Goal: Task Accomplishment & Management: Use online tool/utility

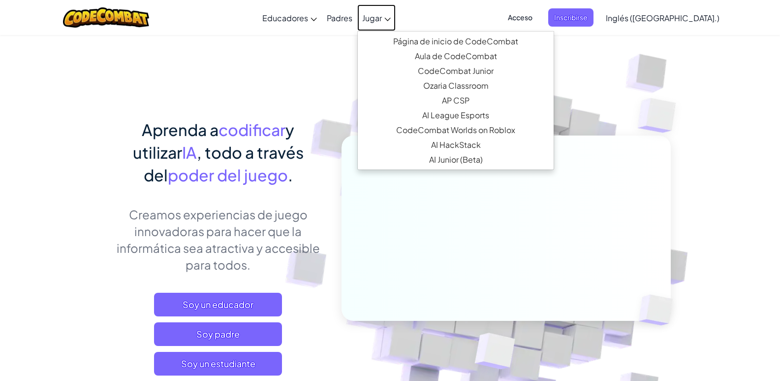
click at [382, 20] on font "Jugar" at bounding box center [372, 18] width 20 height 10
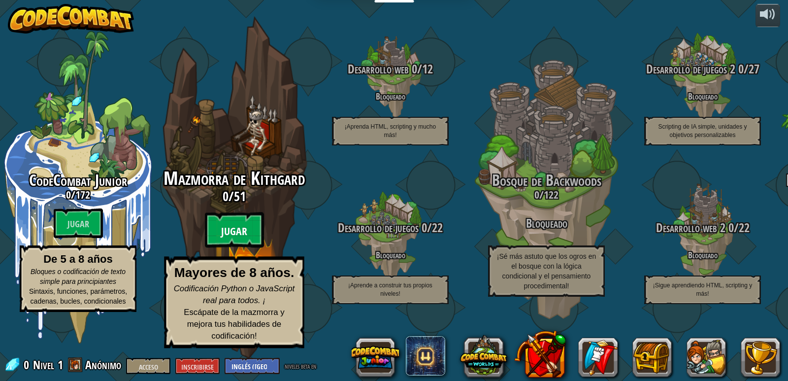
click at [228, 230] on btn "Jugar" at bounding box center [234, 229] width 59 height 35
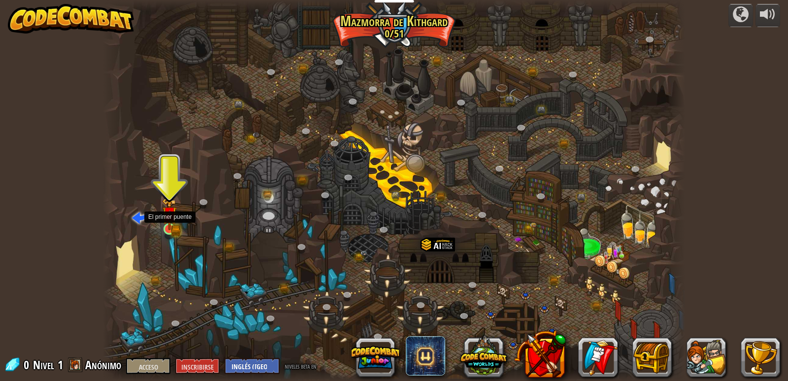
click at [168, 219] on img at bounding box center [169, 214] width 9 height 9
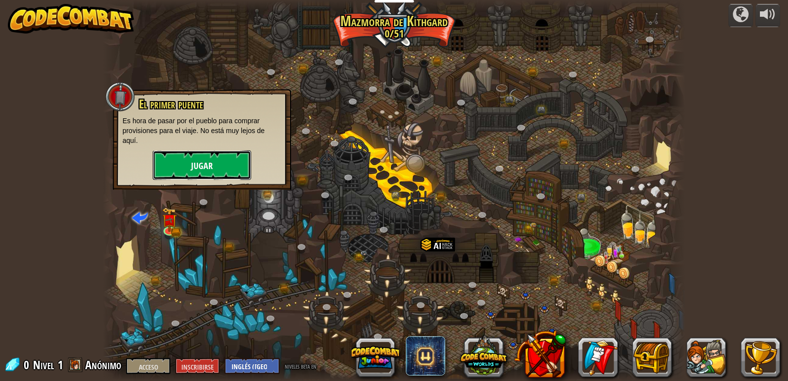
click at [190, 172] on button "Jugar" at bounding box center [202, 165] width 98 height 30
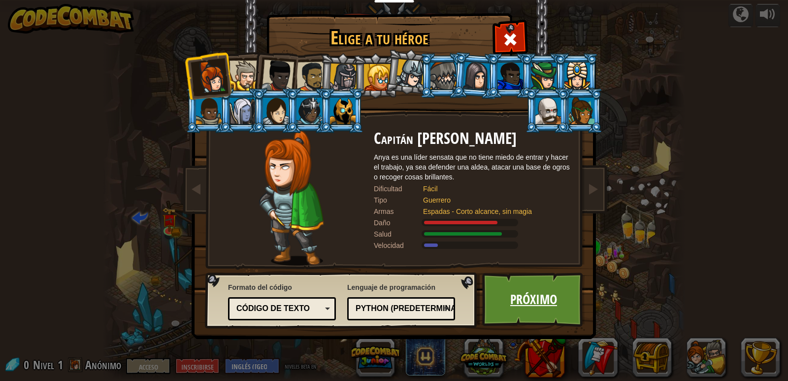
click at [537, 294] on font "Próximo" at bounding box center [533, 299] width 47 height 18
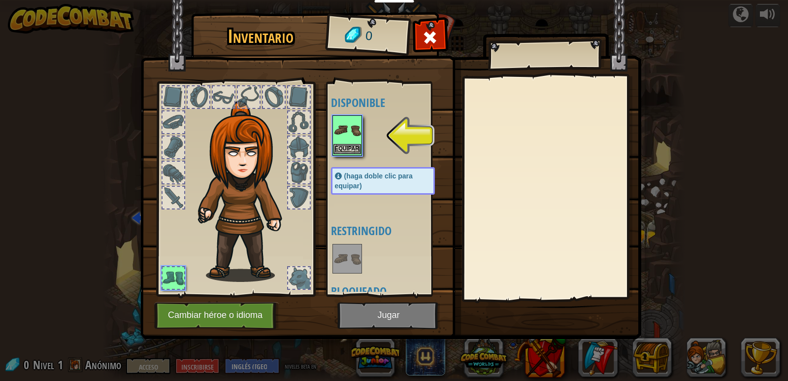
click at [353, 134] on img at bounding box center [347, 130] width 28 height 28
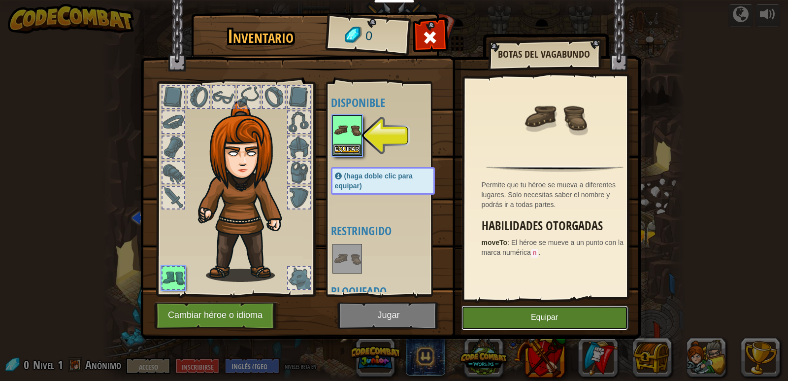
click at [489, 310] on button "Equipar" at bounding box center [544, 317] width 166 height 25
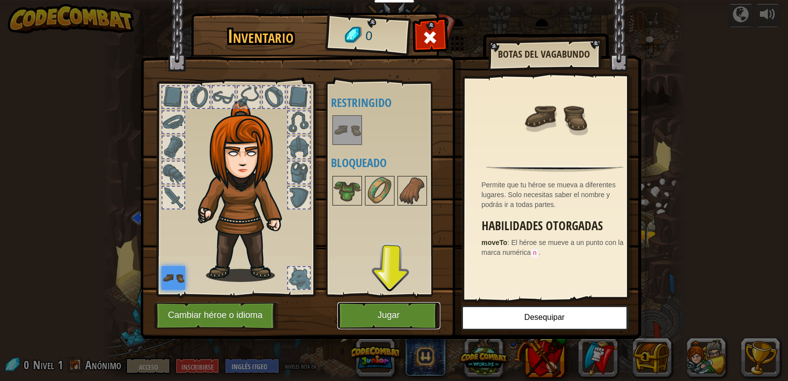
click at [399, 317] on font "Jugar" at bounding box center [388, 315] width 22 height 10
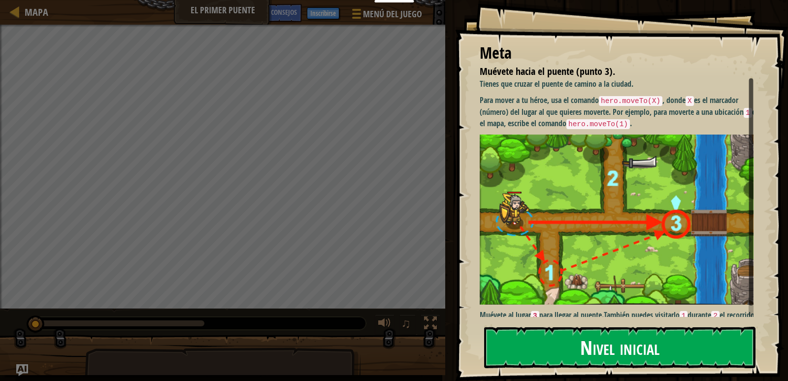
click at [549, 351] on button "Nivel inicial" at bounding box center [619, 346] width 271 height 41
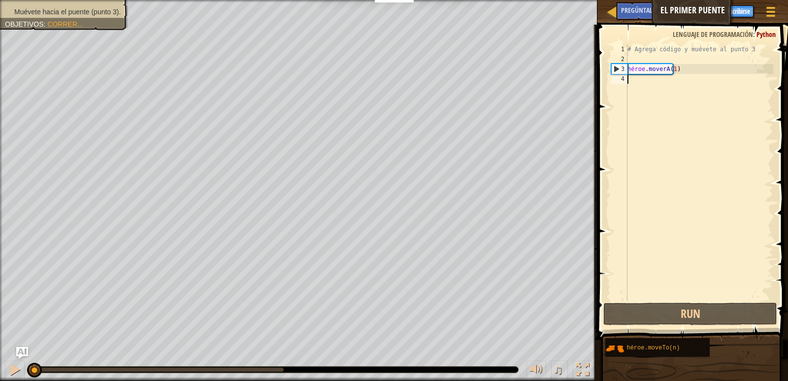
click at [643, 79] on div "# Agrega código y muévete al punto 3 héroe . moverA ( 1 )" at bounding box center [699, 182] width 148 height 276
click at [652, 65] on div "# Agrega código y muévete al punto 3 héroe . moverA ( 1 )" at bounding box center [699, 182] width 148 height 276
type textarea "hero.moveTo(1)"
click at [663, 67] on div "# Agrega código y muévete al punto 3 héroe . moverA ( 1 )" at bounding box center [699, 182] width 148 height 276
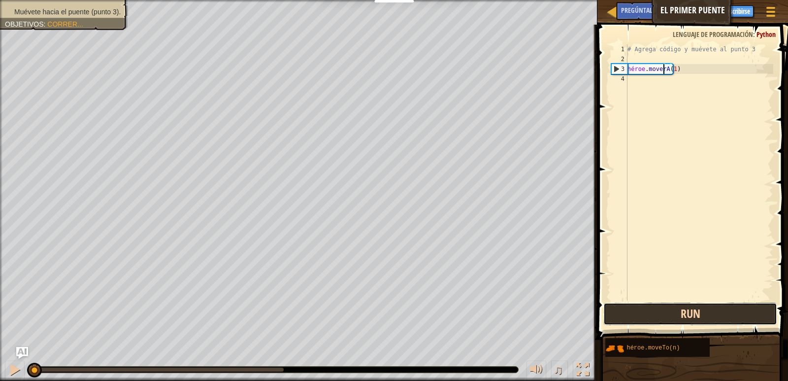
click at [723, 308] on button "Run" at bounding box center [689, 313] width 173 height 23
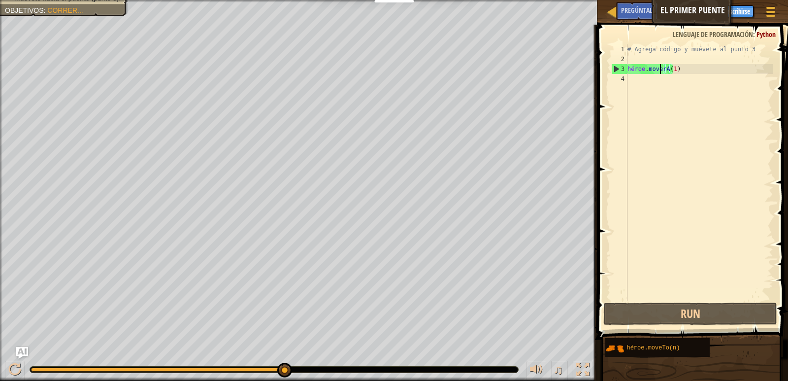
click at [660, 71] on div "# Agrega código y muévete al punto 3 héroe . moverA ( 1 )" at bounding box center [699, 182] width 148 height 276
drag, startPoint x: 644, startPoint y: 80, endPoint x: 638, endPoint y: 80, distance: 6.9
click at [643, 80] on div "# Agrega código y muévete al punto 3 héroe . moverA ( 1 )" at bounding box center [699, 182] width 148 height 276
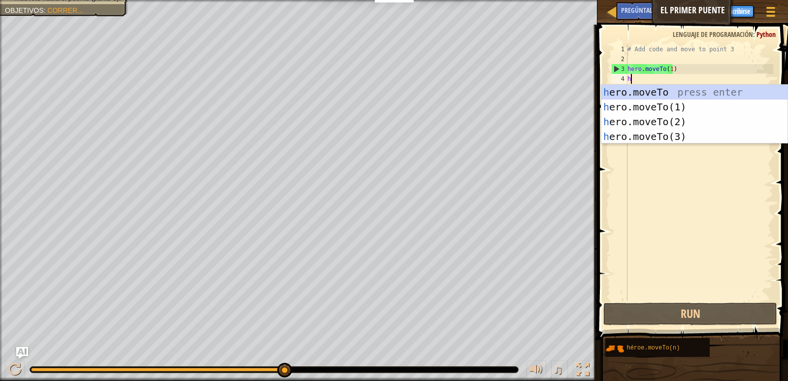
scroll to position [4, 0]
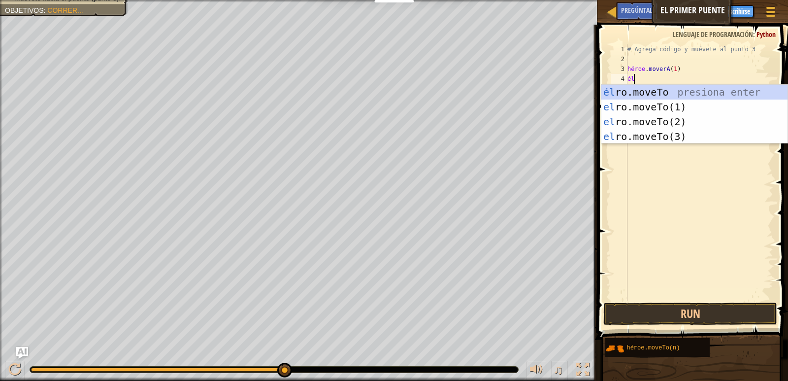
type textarea "h"
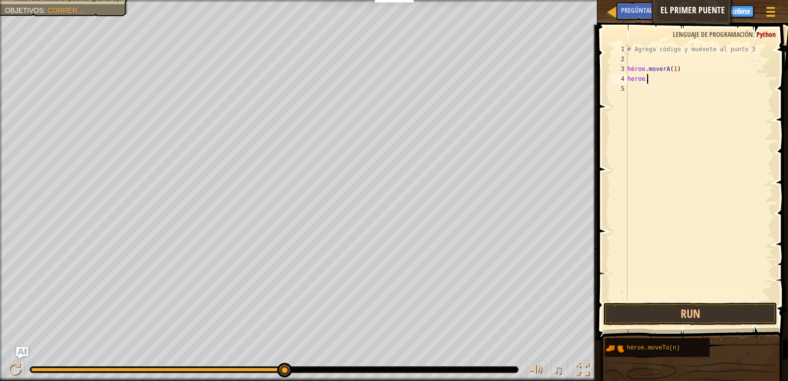
scroll to position [4, 1]
click at [616, 77] on div "4" at bounding box center [619, 79] width 16 height 10
click at [631, 76] on div "# Agrega código y muévete al punto 3 héroe . moverA ( 1 ) héroe ." at bounding box center [699, 182] width 148 height 276
click at [640, 76] on div "# Agrega código y muévete al punto 3 héroe . moverA ( 1 ) héroe ." at bounding box center [699, 182] width 148 height 276
click at [647, 75] on div "# Agrega código y muévete al punto 3 héroe . moverA ( 1 ) héroe ." at bounding box center [699, 182] width 148 height 276
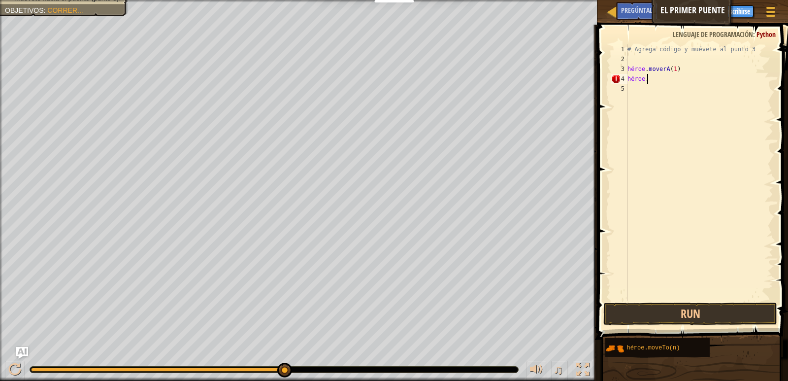
click at [651, 74] on div "# Agrega código y muévete al punto 3 héroe . moverA ( 1 ) héroe ." at bounding box center [699, 182] width 148 height 276
click at [651, 80] on div "# Agrega código y muévete al punto 3 héroe . moverA ( 1 ) héroe ." at bounding box center [699, 182] width 148 height 276
type textarea "h"
type textarea "j"
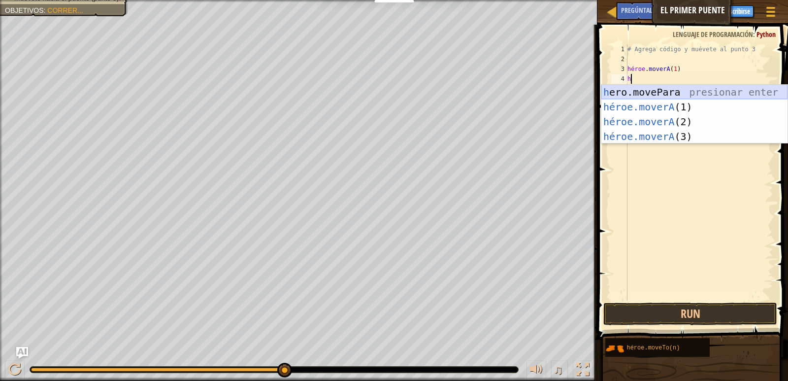
click at [660, 91] on div "h ero.movePara presionar enter héroe.moverA (1) Presione Enter héroe.moverA (2)…" at bounding box center [694, 129] width 186 height 89
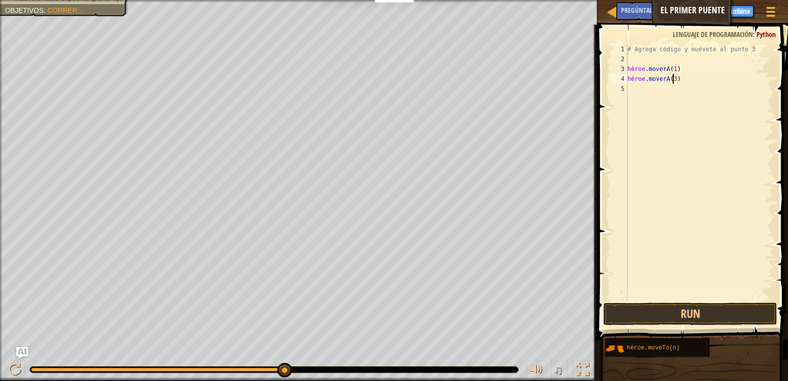
click at [686, 79] on div "# Agrega código y muévete al punto 3 héroe . moverA ( 1 ) héroe . moverA ( 3 )" at bounding box center [699, 182] width 148 height 276
click at [685, 79] on div "# Agrega código y muévete al punto 3 héroe . moverA ( 1 ) héroe . moverA ( 3 )" at bounding box center [699, 182] width 148 height 276
click at [673, 81] on div "# Agrega código y muévete al punto 3 héroe . moverA ( 1 ) héroe . moverA ( 3 )" at bounding box center [699, 182] width 148 height 276
click at [664, 79] on div "# Agrega código y muévete al punto 3 héroe . moverA ( 1 ) héroe . moverA ( 3 )" at bounding box center [699, 182] width 148 height 276
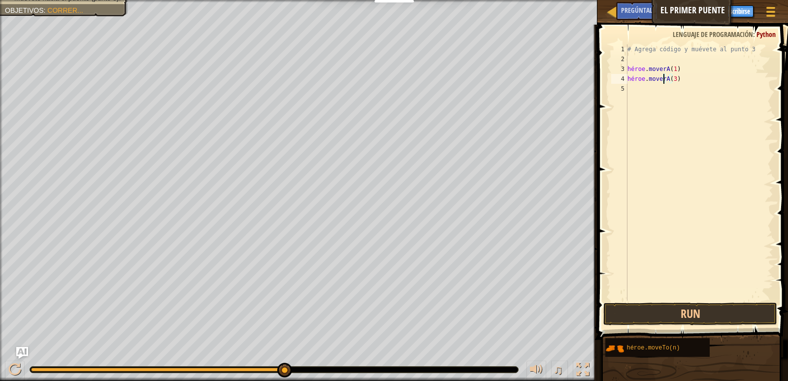
click at [684, 77] on div "# Agrega código y muévete al punto 3 héroe . moverA ( 1 ) héroe . moverA ( 3 )" at bounding box center [699, 182] width 148 height 276
click at [685, 77] on div "# Agrega código y muévete al punto 3 héroe . moverA ( 1 ) héroe . moverA ( 3 )" at bounding box center [699, 182] width 148 height 276
type textarea "hero.moveTo(3)"
click at [686, 76] on div "# Agrega código y muévete al punto 3 héroe . moverA ( 1 ) héroe . moverA ( 3 )" at bounding box center [699, 172] width 148 height 256
click at [681, 101] on div "# Agrega código y muévete al punto 3 héroe . moverA ( 1 ) héroe . moverA ( 3 )" at bounding box center [699, 182] width 148 height 276
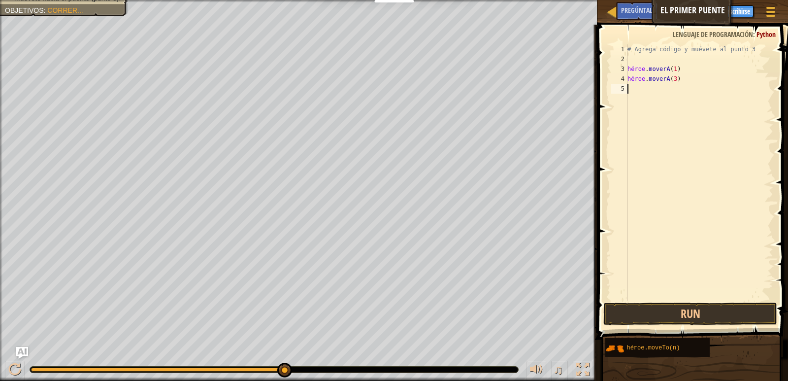
click at [646, 79] on div "# Agrega código y muévete al punto 3 héroe . moverA ( 1 ) héroe . moverA ( 3 )" at bounding box center [699, 182] width 148 height 276
click at [668, 50] on div "# Agrega código y muévete al punto 3 héroe . moverA ( 1 ) héroe . moverA ( 3 )" at bounding box center [699, 182] width 148 height 276
click at [674, 47] on div "# Agrega código y muévete al punto 3 héroe . moverA ( 1 ) héroe . moverA ( 3 )" at bounding box center [699, 182] width 148 height 276
click at [684, 80] on div "# Agrega código y muévete al punto 3 héroe . moverA ( 1 ) héroe . moverA ( 3 )" at bounding box center [699, 182] width 148 height 276
click at [685, 79] on div "# Agrega código y muévete al punto 3 héroe . moverA ( 1 ) héroe . moverA ( 3 )" at bounding box center [699, 182] width 148 height 276
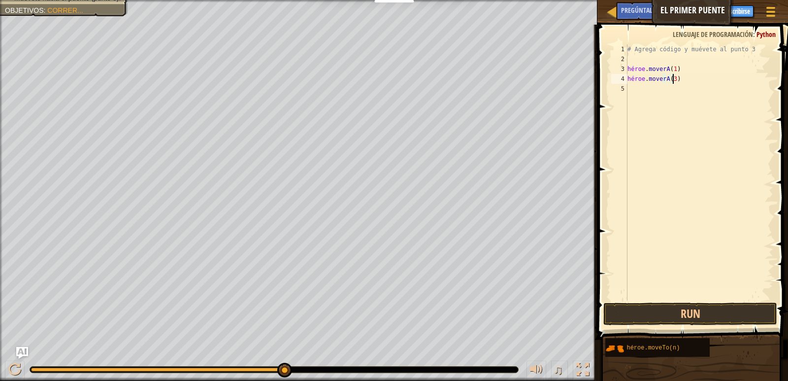
click at [685, 79] on div "# Agrega código y muévete al punto 3 héroe . moverA ( 1 ) héroe . moverA ( 3 )" at bounding box center [699, 182] width 148 height 276
type textarea "h"
click at [655, 78] on div "# Agrega código y muévete al punto 3 héroe . moverA ( 1 )" at bounding box center [699, 182] width 148 height 276
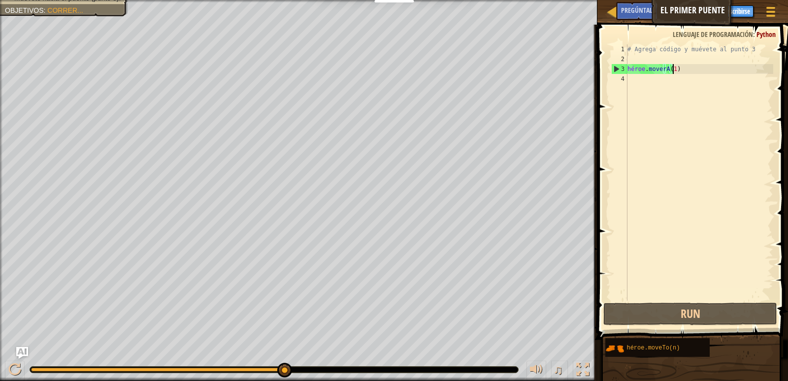
click at [614, 69] on div "3" at bounding box center [619, 69] width 16 height 10
type textarea "hero.moveTo(1)"
click at [634, 90] on div "# Agrega código y muévete al punto 3 héroe . moverA ( 1 )" at bounding box center [699, 182] width 148 height 276
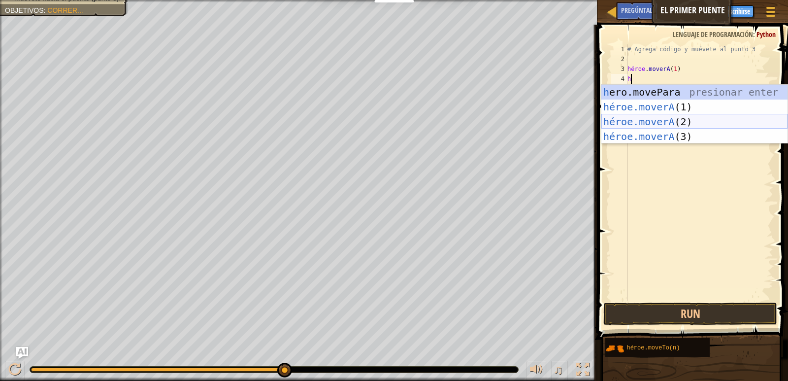
click at [657, 121] on div "h ero.movePara presionar enter héroe.moverA (1) Presione Enter héroe.moverA (2)…" at bounding box center [694, 129] width 186 height 89
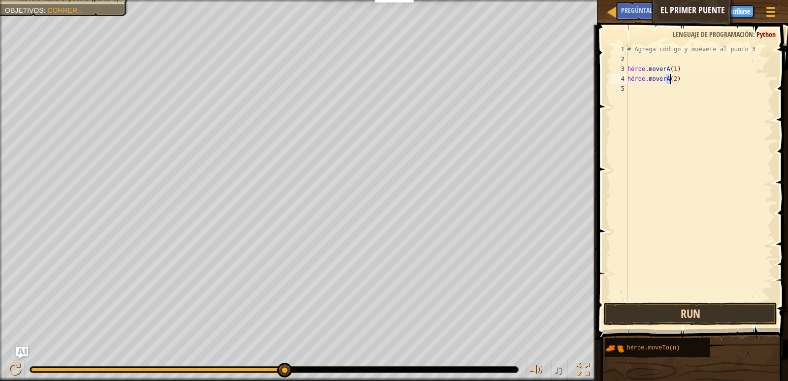
type textarea "hero.moveTo(2)"
click at [689, 318] on button "Run" at bounding box center [689, 313] width 173 height 23
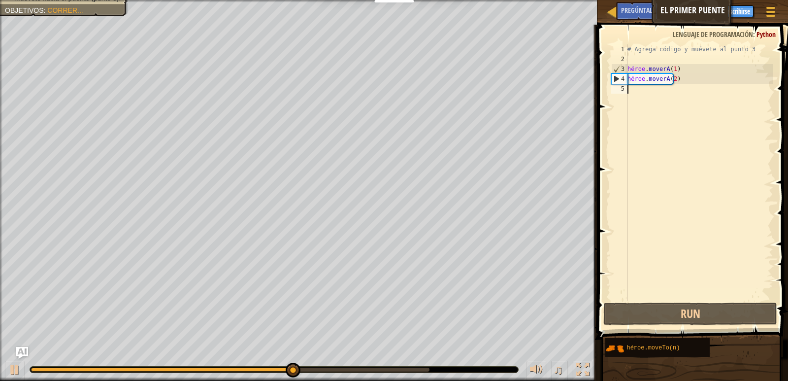
click at [658, 92] on div "# Agrega código y muévete al punto 3 héroe . moverA ( 1 ) héroe . moverA ( 2 )" at bounding box center [699, 182] width 148 height 276
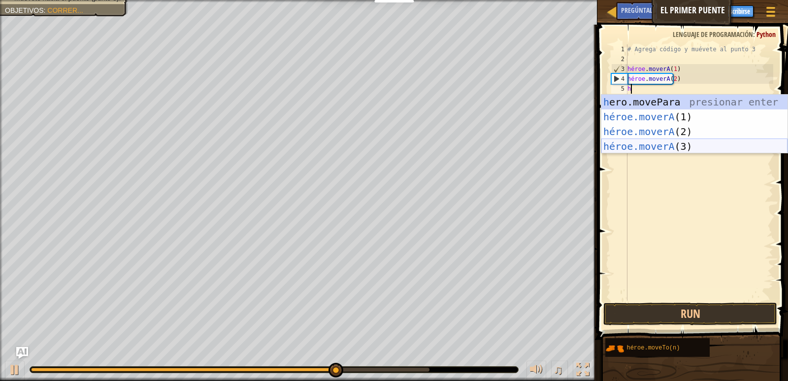
click at [671, 150] on div "h ero.movePara presionar enter héroe.moverA (1) Presione Enter héroe.moverA (2)…" at bounding box center [694, 139] width 186 height 89
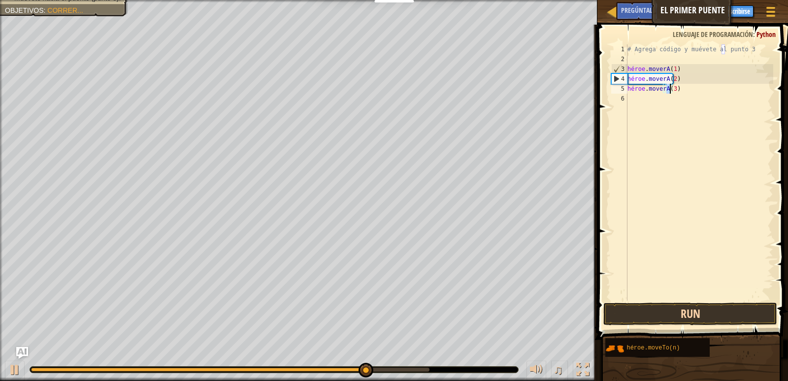
type textarea "hero.moveTo(3)"
click at [647, 315] on button "Run" at bounding box center [689, 313] width 173 height 23
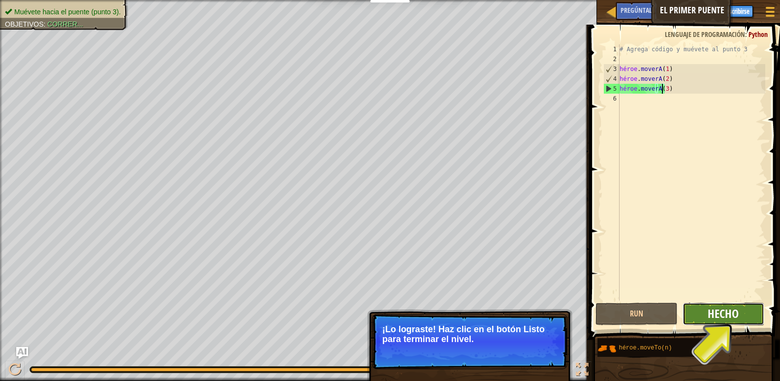
click at [716, 315] on font "Hecho" at bounding box center [723, 313] width 31 height 16
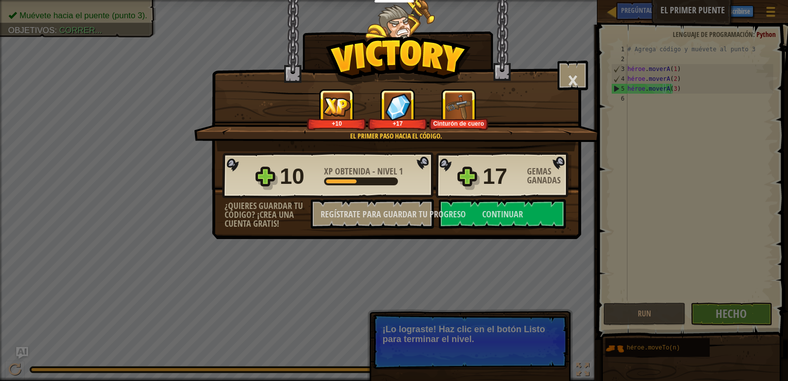
click at [446, 107] on img at bounding box center [458, 106] width 27 height 27
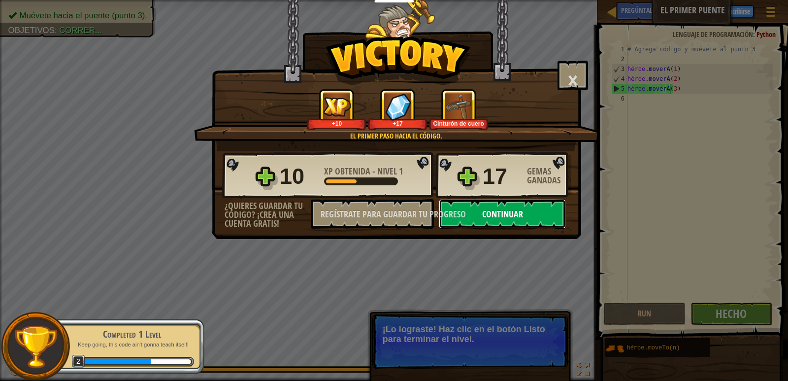
click at [523, 218] on button "Continuar" at bounding box center [502, 214] width 127 height 30
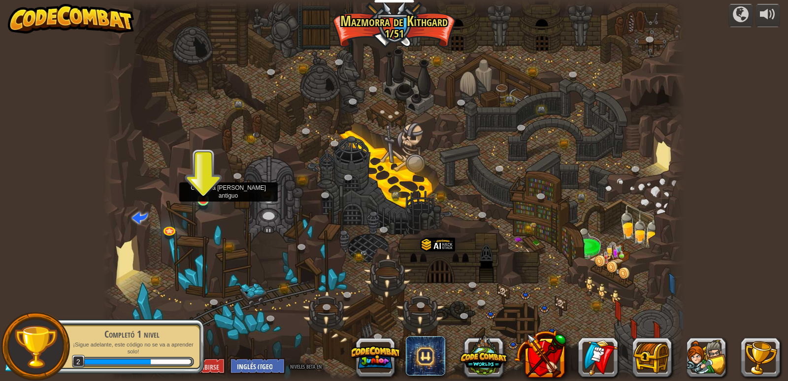
click at [200, 197] on img at bounding box center [203, 183] width 15 height 34
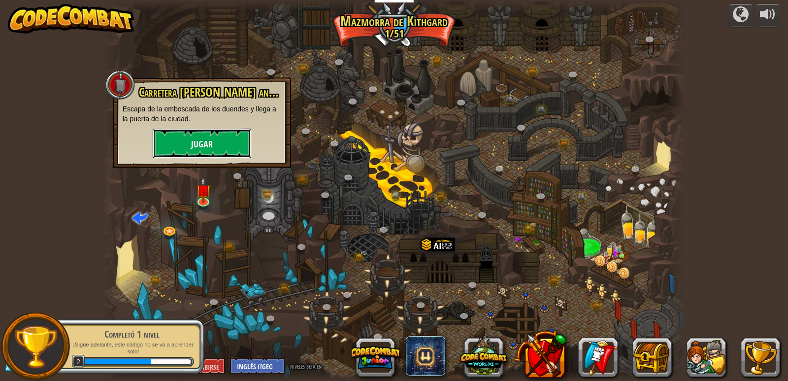
click at [195, 147] on font "Jugar" at bounding box center [202, 144] width 22 height 12
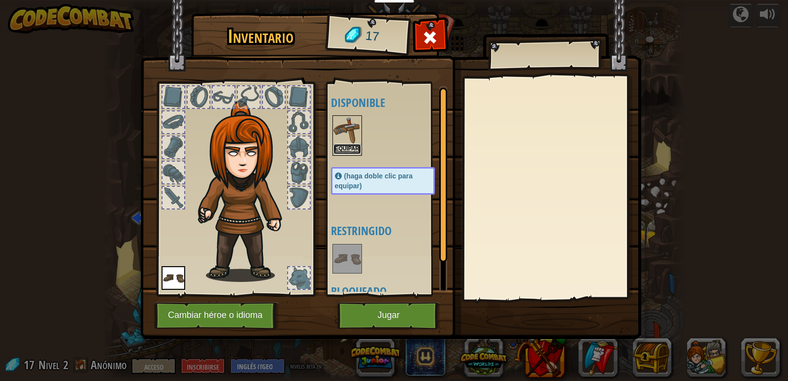
click at [356, 150] on font "Equipar" at bounding box center [347, 148] width 24 height 6
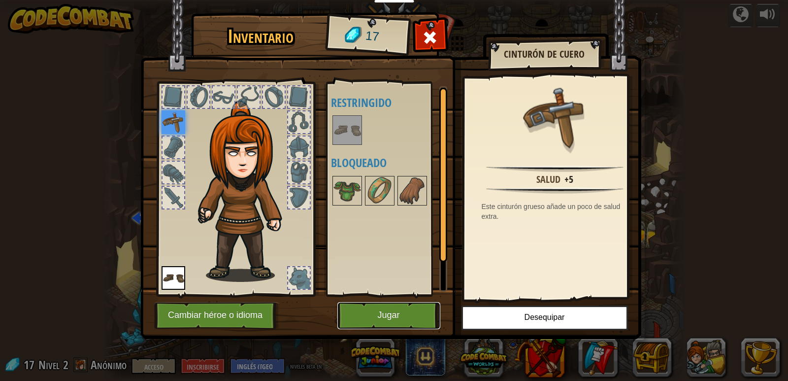
drag, startPoint x: 390, startPoint y: 325, endPoint x: 385, endPoint y: 324, distance: 6.0
click at [385, 324] on button "Jugar" at bounding box center [388, 315] width 103 height 27
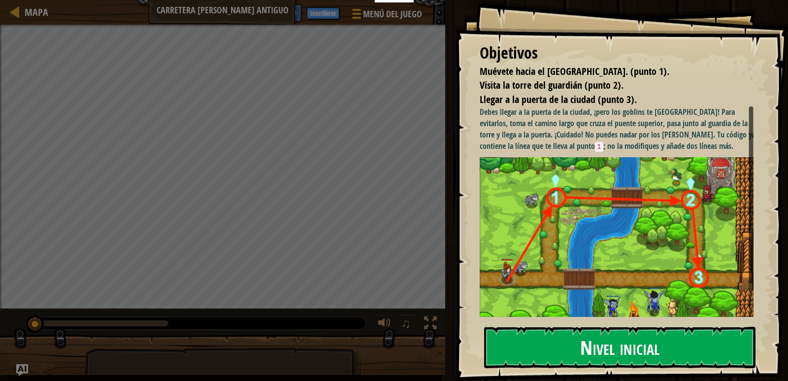
click at [596, 343] on font "Nivel inicial" at bounding box center [619, 346] width 79 height 27
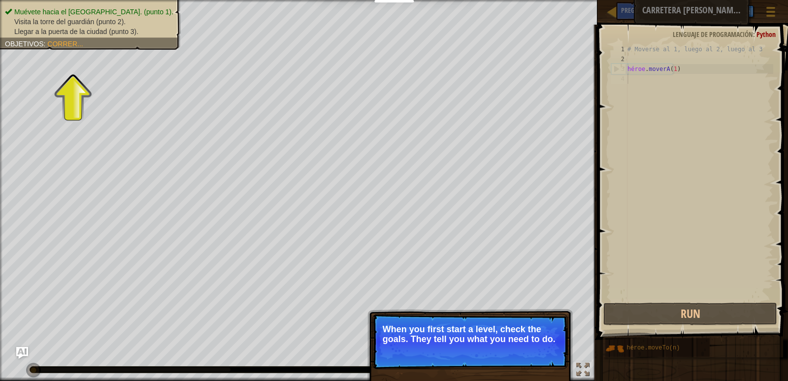
click at [77, 46] on font "Correr..." at bounding box center [64, 44] width 35 height 8
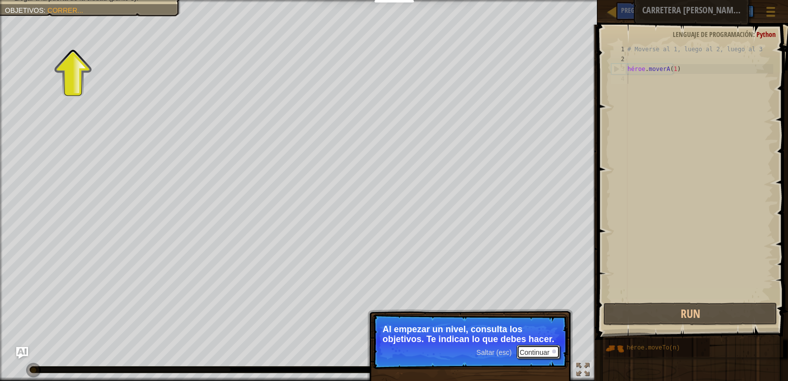
click at [532, 354] on font "Continuar" at bounding box center [534, 352] width 30 height 8
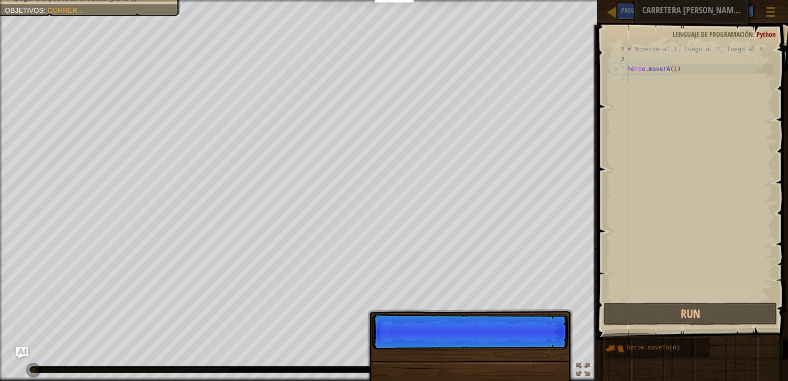
scroll to position [4, 0]
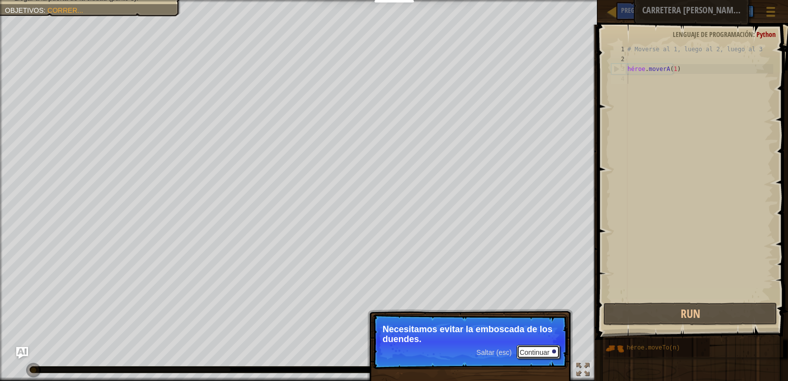
click at [540, 352] on font "Continuar" at bounding box center [534, 352] width 30 height 8
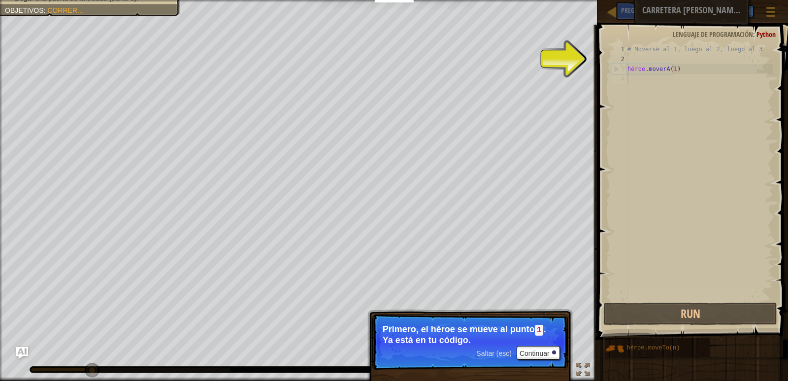
click at [643, 96] on div "# Moverse al 1, luego al 2, luego al 3 héroe . moverA ( 1 )" at bounding box center [699, 182] width 148 height 276
click at [639, 71] on div "# Moverse al 1, luego al 2, luego al 3 héroe . moverA ( 1 )" at bounding box center [699, 182] width 148 height 276
type textarea "hero.moveTo(1)"
click at [638, 81] on div "# Moverse al 1, luego al 2, luego al 3 héroe . moverA ( 1 )" at bounding box center [699, 182] width 148 height 276
click at [634, 80] on div "# Moverse al 1, luego al 2, luego al 3 héroe . moverA ( 1 )" at bounding box center [699, 182] width 148 height 276
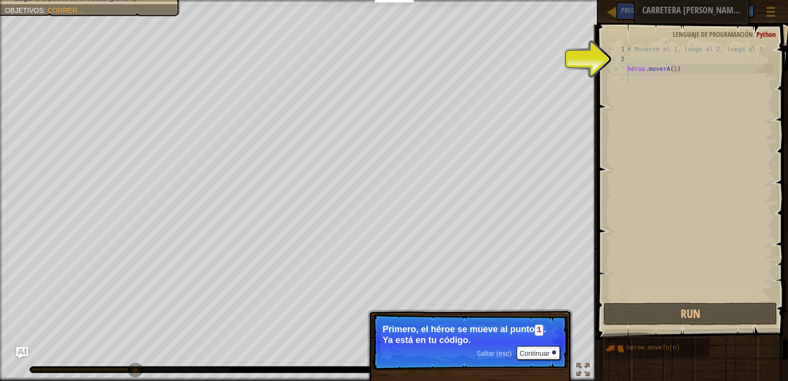
drag, startPoint x: 607, startPoint y: 70, endPoint x: 604, endPoint y: 64, distance: 7.0
click at [606, 69] on span at bounding box center [693, 168] width 198 height 344
type textarea "# Move to 1, then to 2, then to 3"
click at [637, 52] on div "# Moverse al 1, luego al 2, luego al 3 héroe . moverA ( 1 )" at bounding box center [699, 182] width 148 height 276
drag, startPoint x: 632, startPoint y: 93, endPoint x: 629, endPoint y: 86, distance: 6.9
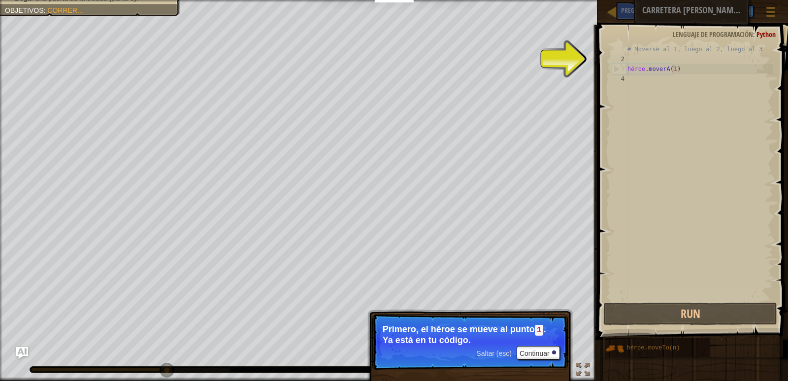
click at [630, 89] on div "# Moverse al 1, luego al 2, luego al 3 héroe . moverA ( 1 )" at bounding box center [699, 182] width 148 height 276
click at [625, 56] on div "2" at bounding box center [619, 59] width 16 height 10
type textarea "hero.moveTo(1)"
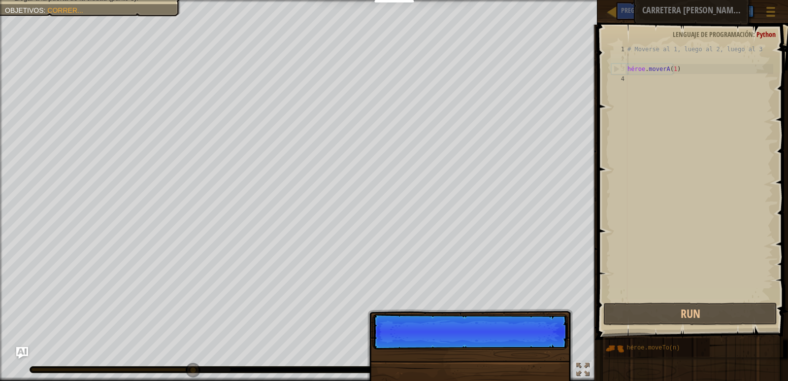
click at [632, 84] on div "# Moverse al 1, luego al 2, luego al 3 héroe . moverA ( 1 )" at bounding box center [699, 182] width 148 height 276
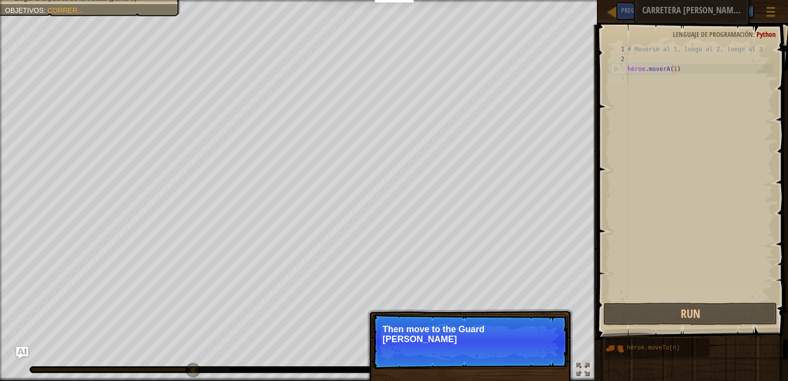
click at [628, 92] on div "# Moverse al 1, luego al 2, luego al 3 héroe . moverA ( 1 )" at bounding box center [699, 182] width 148 height 276
click at [533, 349] on p "Skip (esc) Continue Then move to the [GEOGRAPHIC_DATA] (point 2), and finally to" at bounding box center [469, 341] width 195 height 55
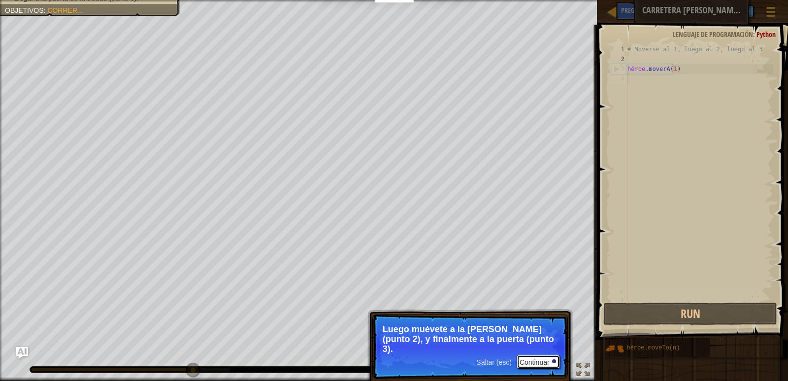
click at [536, 357] on font "Continuar" at bounding box center [534, 361] width 30 height 8
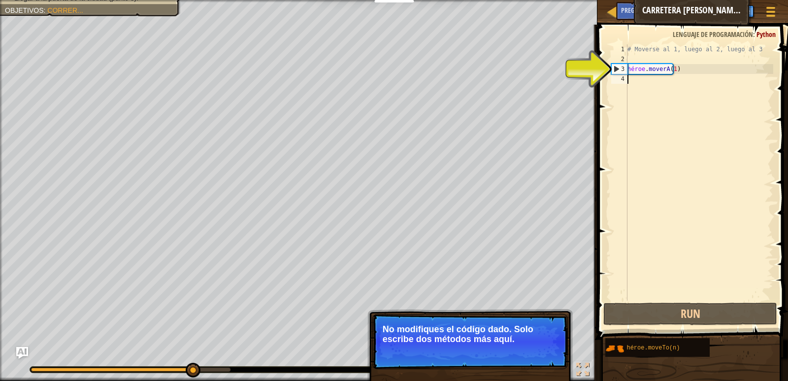
click at [631, 76] on div "# Moverse al 1, luego al 2, luego al 3 héroe . moverA ( 1 )" at bounding box center [699, 182] width 148 height 276
click at [656, 66] on div "# Moverse al 1, luego al 2, luego al 3 héroe . moverA ( 1 )" at bounding box center [699, 182] width 148 height 276
type textarea "hero.moveTo(1)"
click at [654, 82] on div "# Moverse al 1, luego al 2, luego al 3 héroe . moverA ( 1 )" at bounding box center [699, 182] width 148 height 276
click at [545, 350] on font "Continuar" at bounding box center [534, 352] width 30 height 8
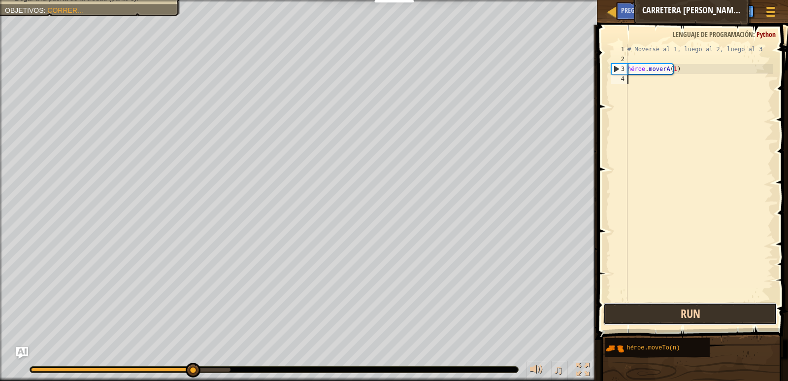
click at [683, 309] on button "Run" at bounding box center [689, 313] width 173 height 23
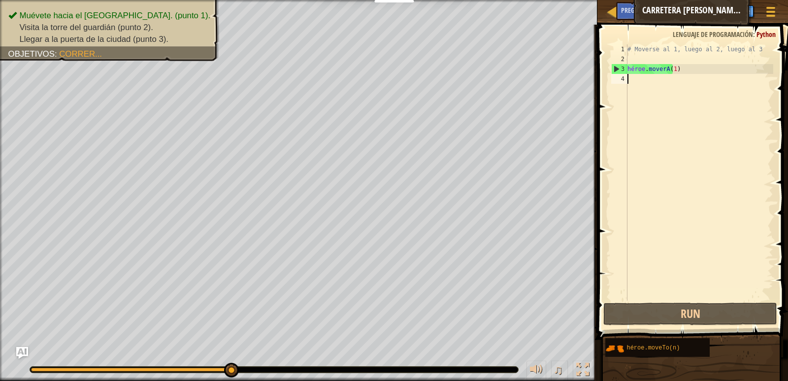
click at [642, 87] on div "# Moverse al 1, luego al 2, luego al 3 héroe . moverA ( 1 )" at bounding box center [699, 182] width 148 height 276
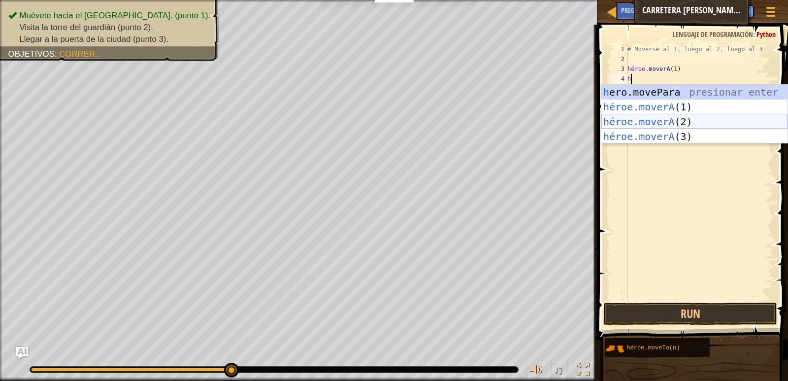
click at [659, 117] on div "h ero.movePara presionar enter héroe.moverA (1) Presione Enter héroe.moverA (2)…" at bounding box center [694, 129] width 186 height 89
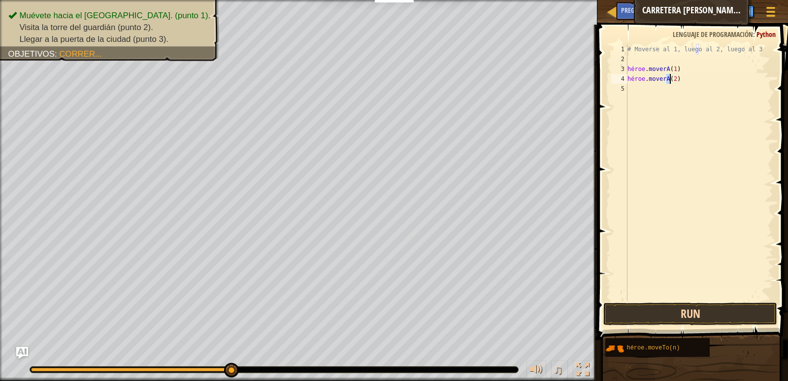
type textarea "hero.moveTo(2)"
click at [681, 312] on button "Run" at bounding box center [689, 313] width 173 height 23
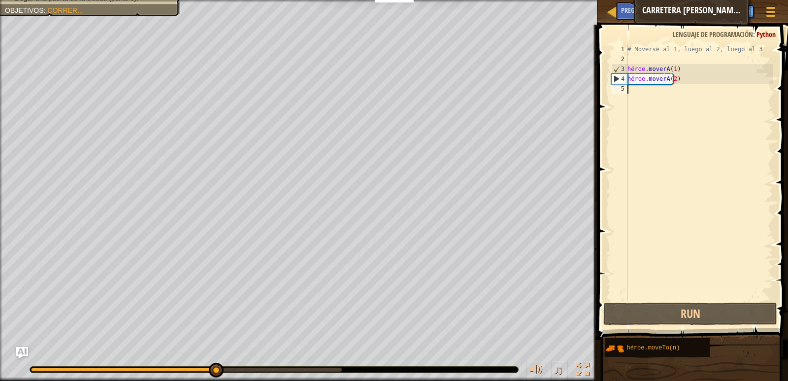
click at [666, 94] on div "# Moverse al 1, luego al 2, luego al 3 héroe . moverA ( 1 ) héroe . moverA ( 2 )" at bounding box center [699, 182] width 148 height 276
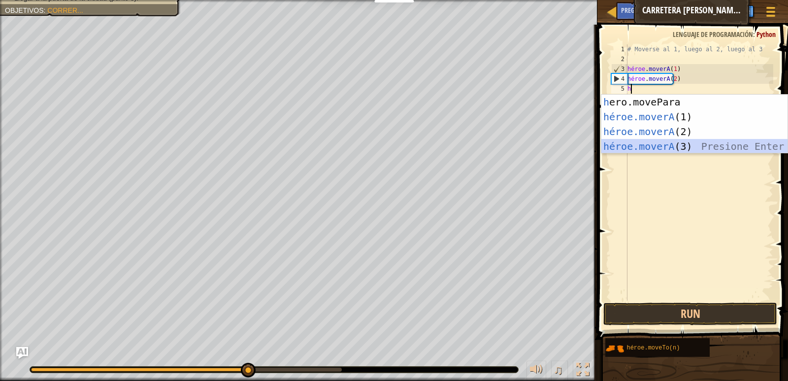
click at [677, 146] on div "h ero.movePara presionar enter héroe.moverA (1) Presione Enter héroe.moverA (2)…" at bounding box center [694, 139] width 186 height 89
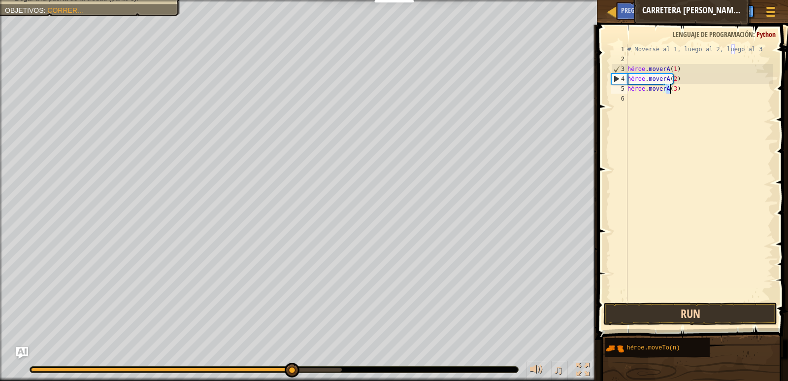
type textarea "hero.moveTo(3)"
click at [688, 319] on button "Run" at bounding box center [689, 313] width 173 height 23
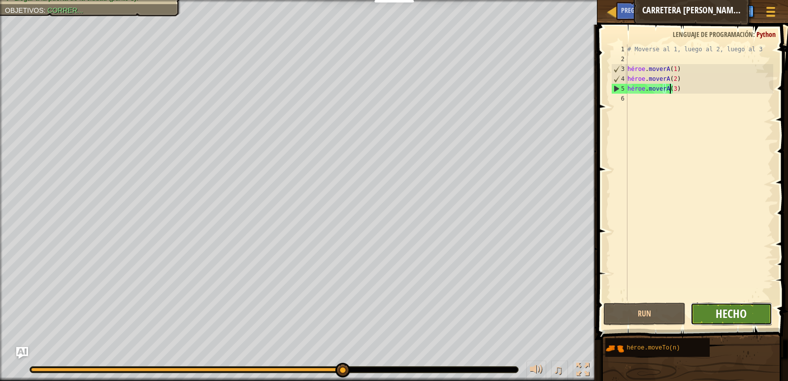
click at [725, 313] on font "Hecho" at bounding box center [730, 313] width 31 height 16
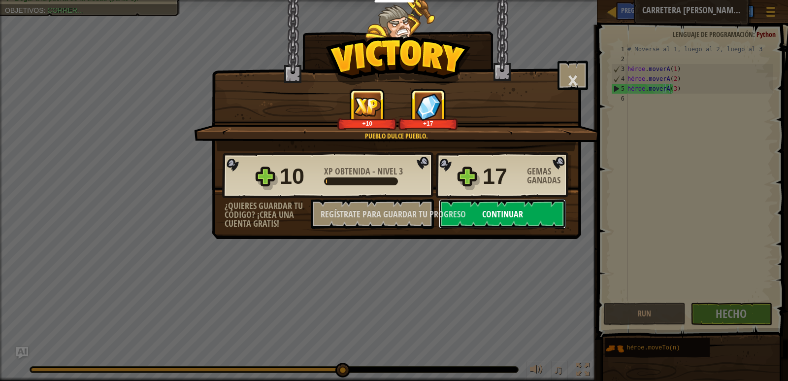
click at [514, 220] on button "Continuar" at bounding box center [502, 214] width 127 height 30
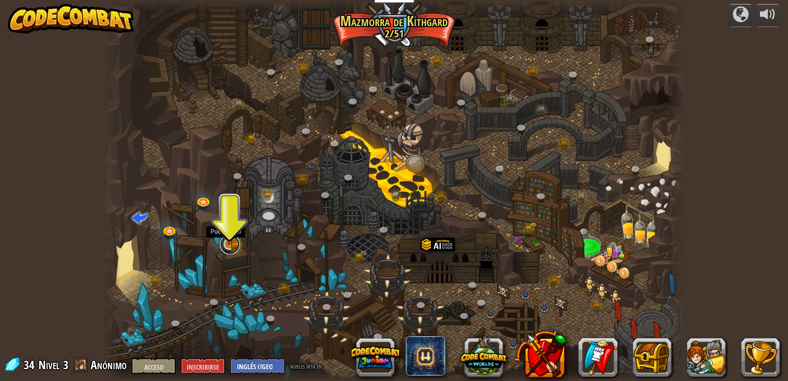
click at [232, 245] on link at bounding box center [230, 244] width 20 height 20
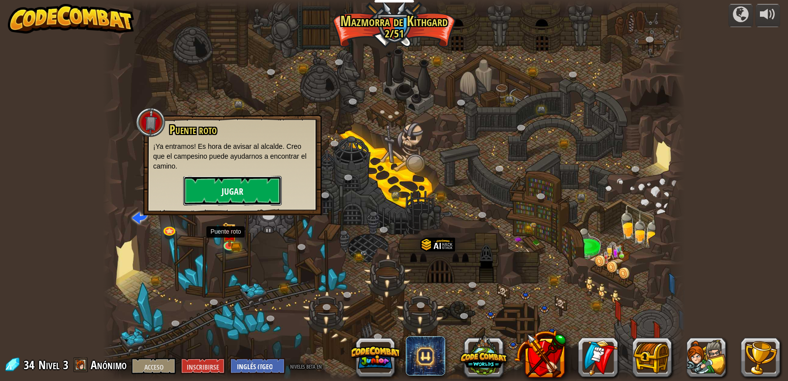
click at [239, 183] on button "Jugar" at bounding box center [232, 191] width 98 height 30
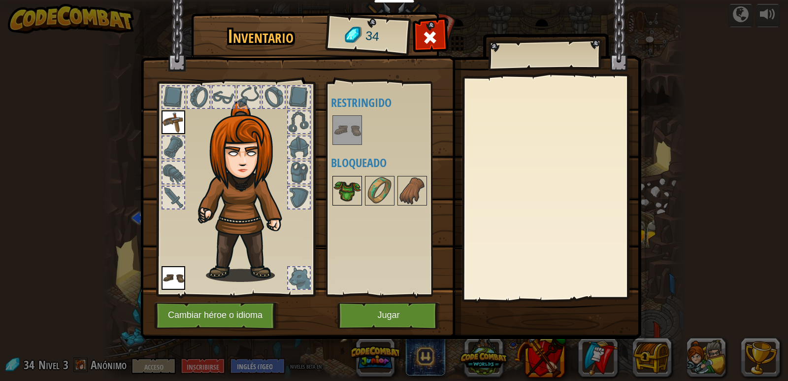
click at [351, 178] on img at bounding box center [347, 191] width 28 height 28
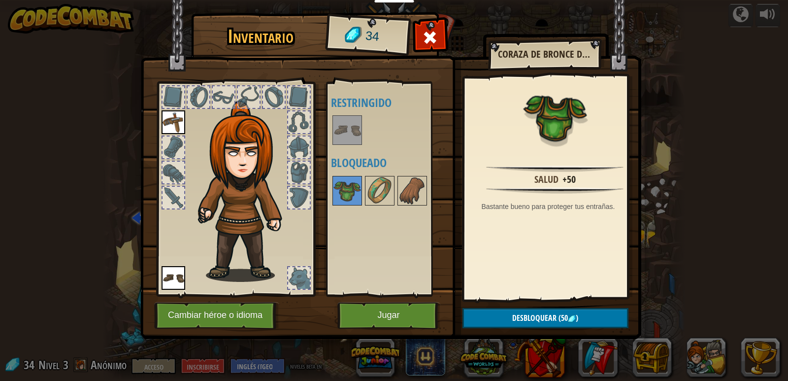
click at [345, 136] on img at bounding box center [347, 130] width 28 height 28
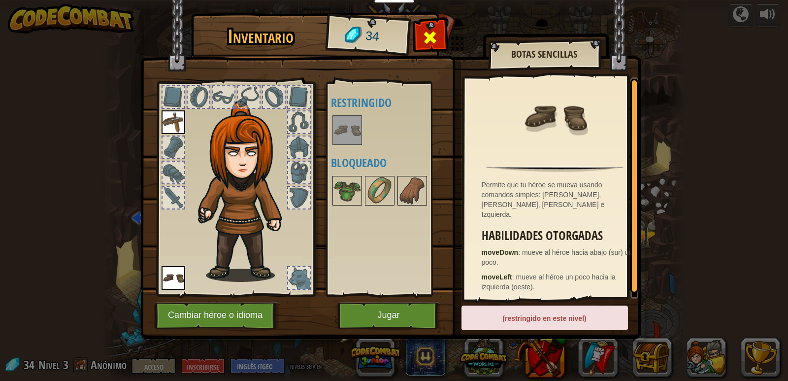
click at [432, 39] on span at bounding box center [430, 38] width 16 height 16
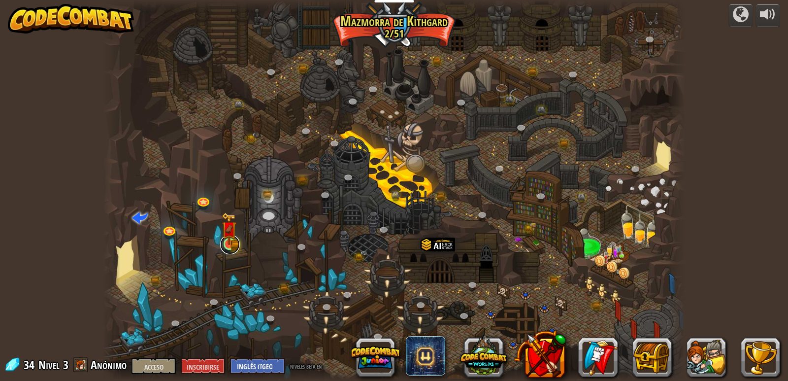
drag, startPoint x: 228, startPoint y: 246, endPoint x: 223, endPoint y: 242, distance: 6.7
click at [227, 245] on link at bounding box center [230, 244] width 20 height 20
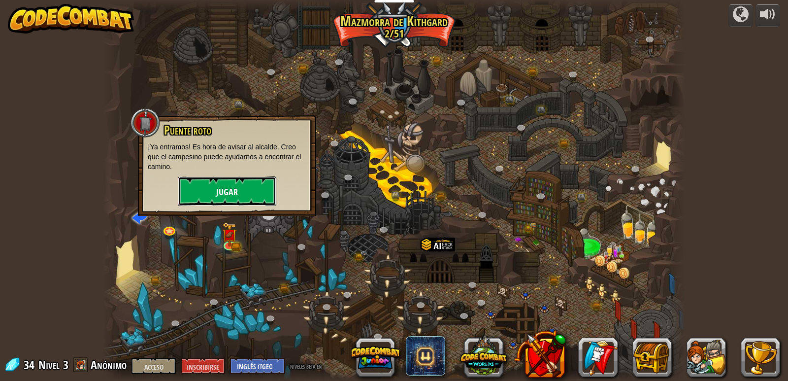
click at [230, 189] on font "Jugar" at bounding box center [227, 192] width 22 height 12
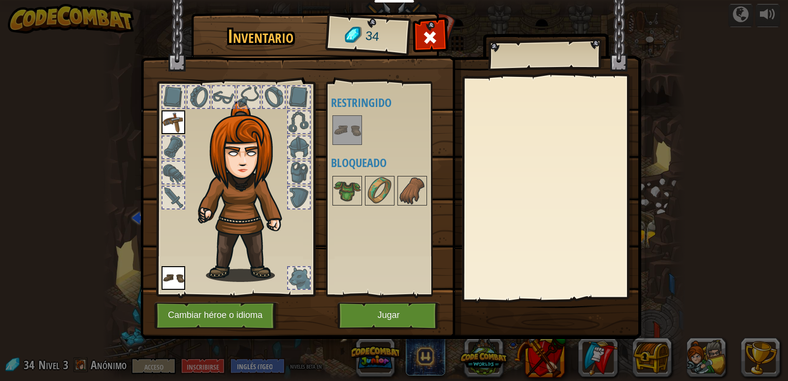
click at [179, 120] on img at bounding box center [173, 122] width 24 height 24
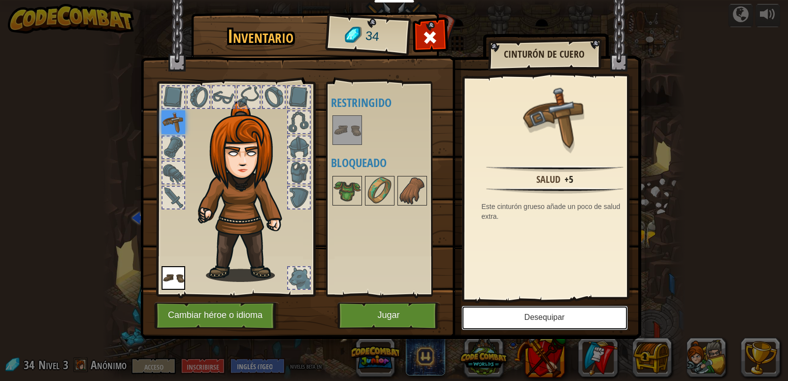
click at [552, 321] on font "Desequipar" at bounding box center [544, 317] width 40 height 8
click at [0, 0] on font "Equipar" at bounding box center [0, 0] width 0 height 0
click at [163, 118] on img at bounding box center [173, 122] width 24 height 24
click at [386, 312] on font "Jugar" at bounding box center [388, 315] width 22 height 10
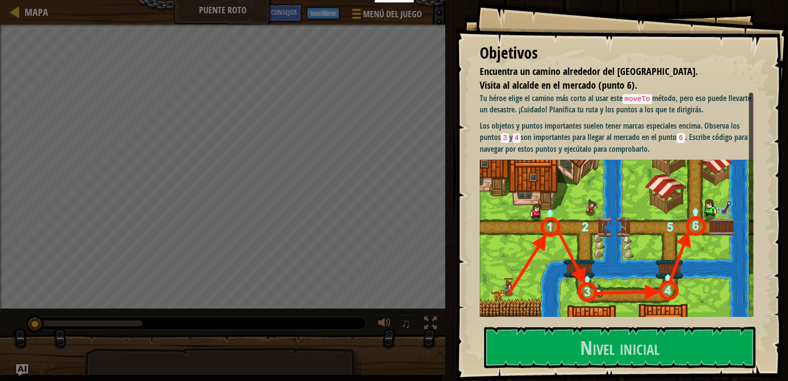
click at [591, 319] on div "Objetivos Encuentra un camino alrededor del [GEOGRAPHIC_DATA]. Visita al alcald…" at bounding box center [621, 190] width 333 height 381
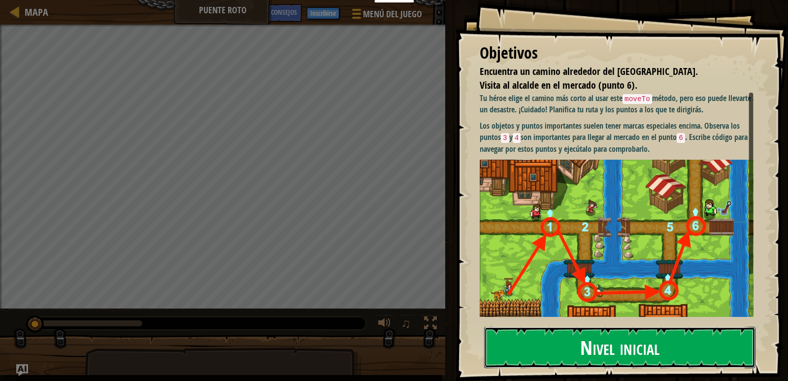
click at [589, 339] on font "Nivel inicial" at bounding box center [619, 346] width 79 height 27
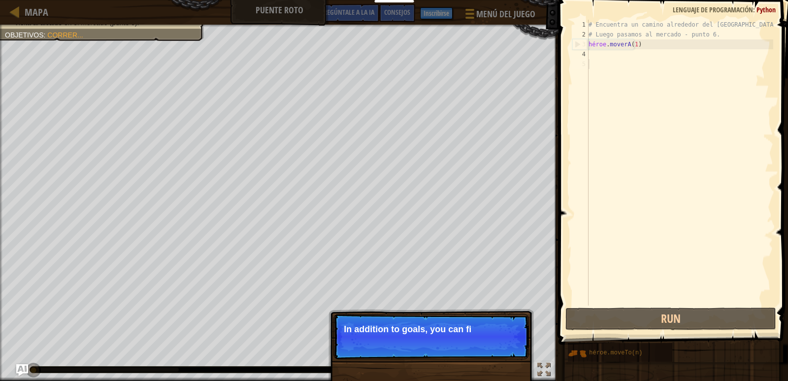
click at [513, 348] on p "Skip (esc) Continue In addition to goals, you can fi" at bounding box center [430, 336] width 195 height 45
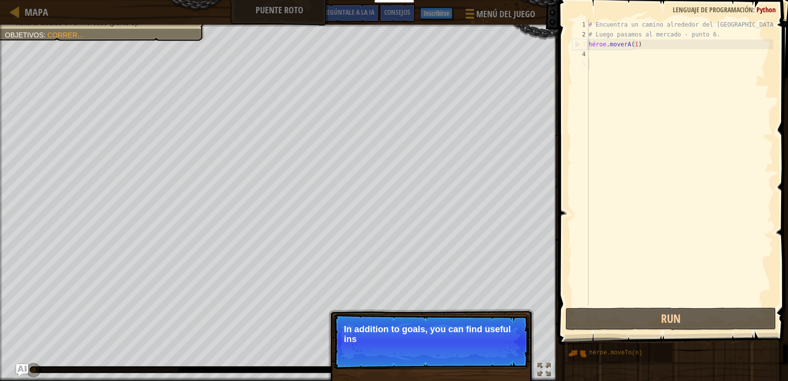
click at [512, 348] on p "Skip (esc) Continue In addition to goals, you can find useful ins" at bounding box center [430, 341] width 195 height 55
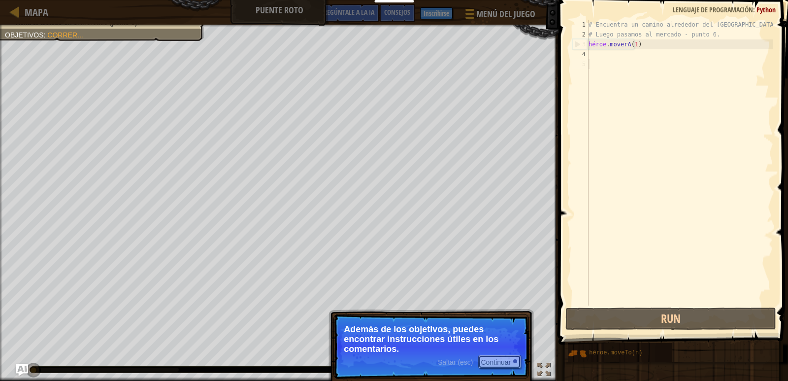
click at [496, 354] on button "Continuar" at bounding box center [499, 361] width 43 height 14
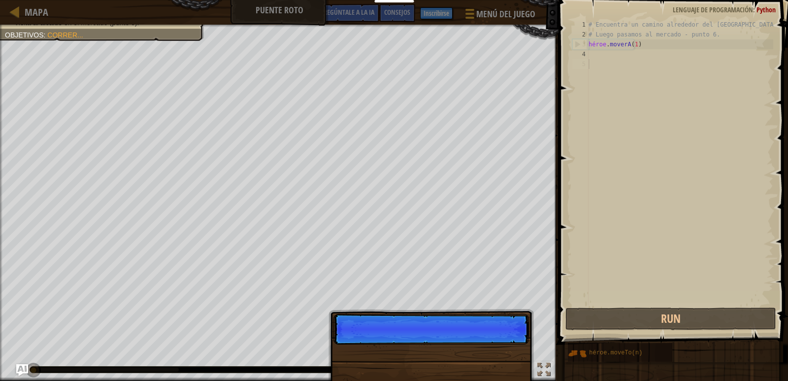
scroll to position [4, 0]
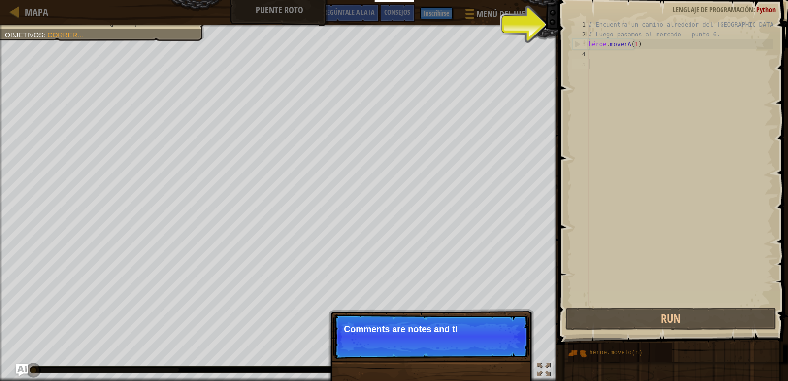
click at [497, 346] on p "Skip (esc) Continue Comments are notes and ti" at bounding box center [430, 336] width 195 height 45
click at [489, 334] on p "Comments are notes and tips. They don'" at bounding box center [431, 329] width 175 height 10
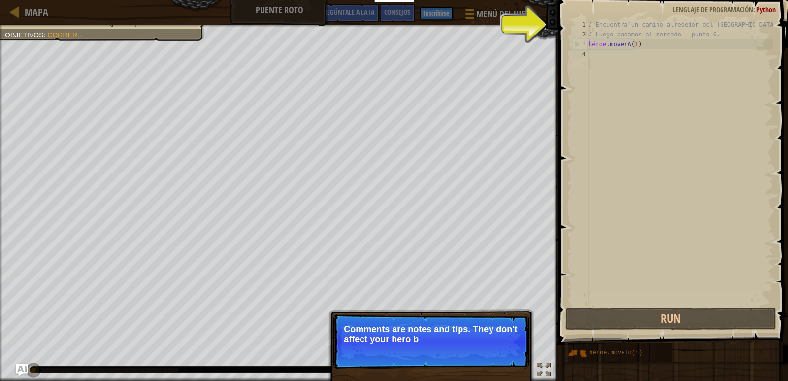
click at [489, 340] on p "Comments are notes and tips. They don't affect your hero b" at bounding box center [431, 334] width 175 height 20
click at [499, 344] on p "Skip (esc) Continue Comments are notes and tips. They don't affect your hero bu…" at bounding box center [430, 341] width 195 height 55
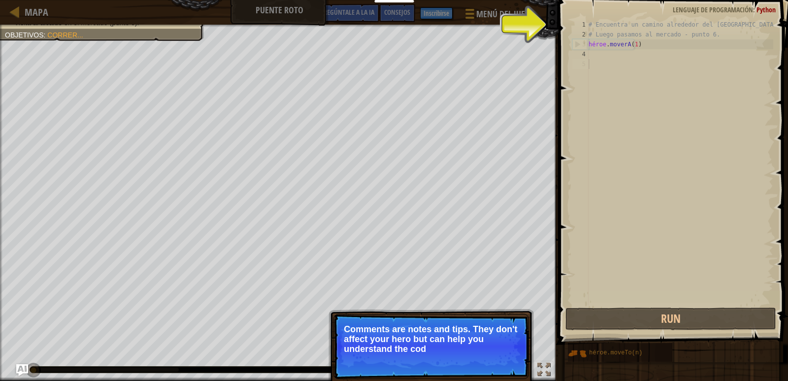
click at [499, 359] on p "Skip (esc) Continue Comments are notes and tips. They don't affect your hero bu…" at bounding box center [430, 346] width 195 height 65
click at [493, 347] on p "Los comentarios son notas y consejos. No afectan a tu héroe, pero pueden ayudar…" at bounding box center [431, 339] width 175 height 30
click at [494, 358] on font "Continuar" at bounding box center [496, 361] width 30 height 8
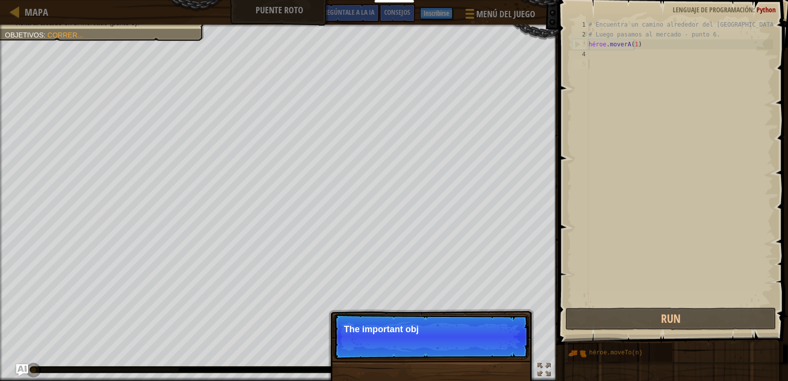
click at [471, 339] on p "Skip (esc) Continue The important obj" at bounding box center [430, 336] width 195 height 45
click at [510, 349] on p "Skip (esc) Continue The important objects and points usual" at bounding box center [430, 336] width 195 height 45
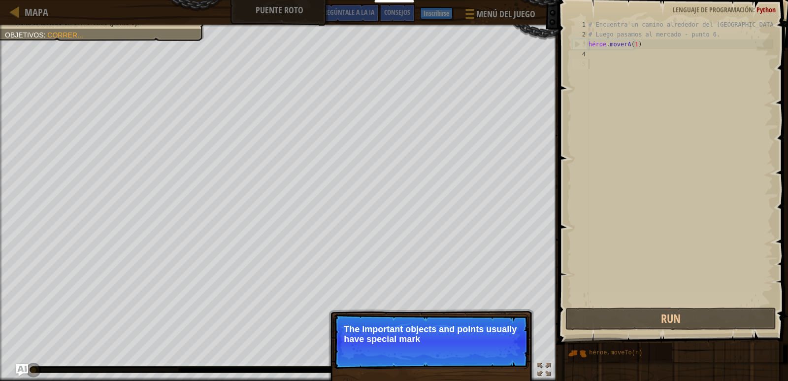
click at [504, 350] on p "Skip (esc) Continue The important objects and points usually have special mark" at bounding box center [430, 341] width 195 height 55
click at [498, 353] on font "Continuar" at bounding box center [496, 352] width 30 height 8
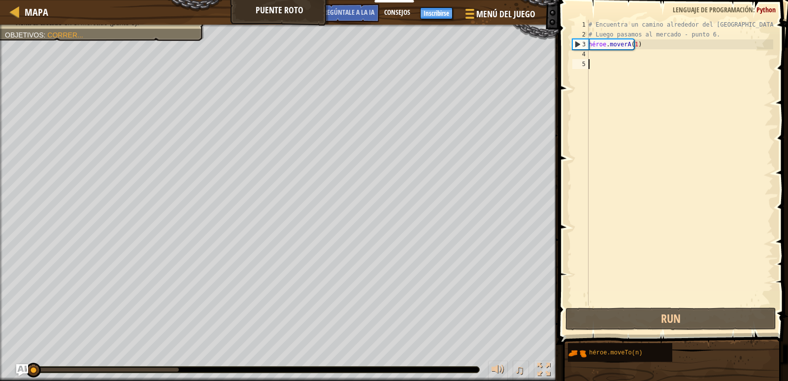
click at [394, 20] on div "Consejos" at bounding box center [397, 13] width 36 height 18
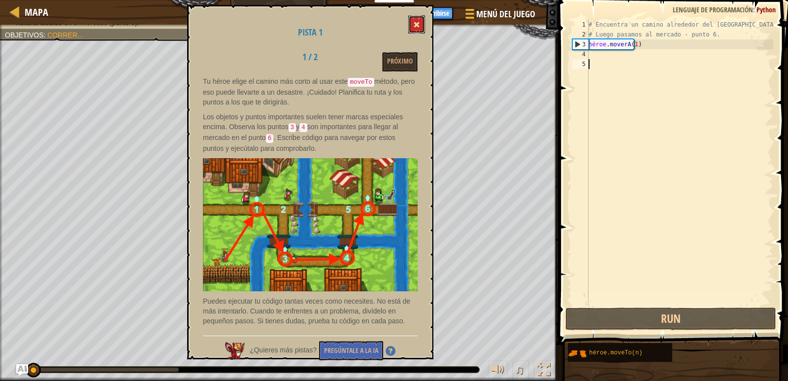
click at [416, 27] on span at bounding box center [416, 24] width 7 height 7
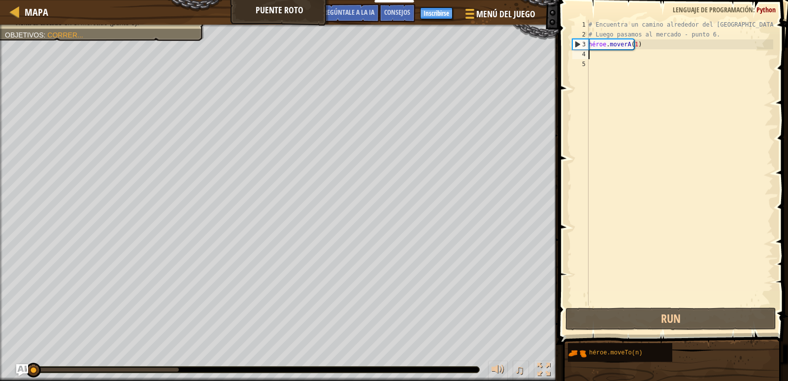
click at [602, 52] on div "# Encuentra un camino alrededor del [GEOGRAPHIC_DATA]. # Luego pasamos al merca…" at bounding box center [679, 172] width 187 height 305
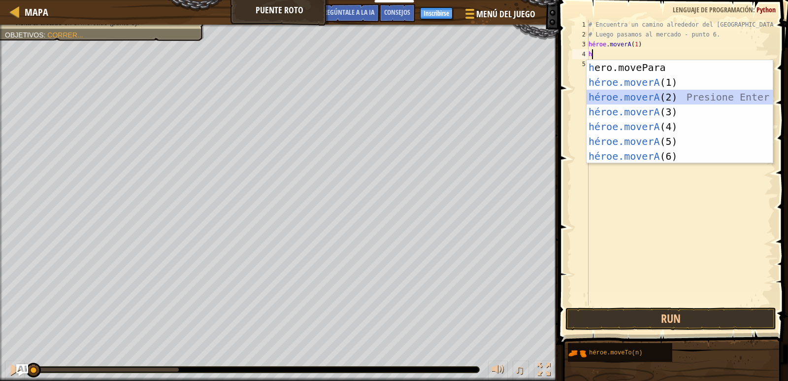
click at [644, 94] on div "h ero.movePara presionar enter héroe.moverA (1) Presione Enter héroe.moverA (2)…" at bounding box center [679, 126] width 186 height 133
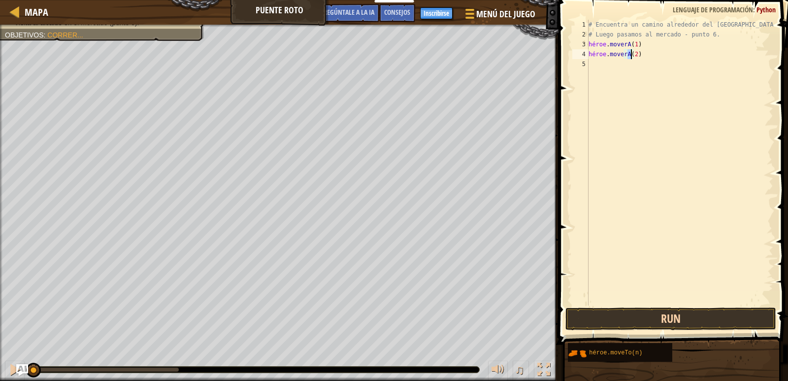
type textarea "hero.moveTo(2)"
click at [673, 322] on button "Run" at bounding box center [670, 318] width 211 height 23
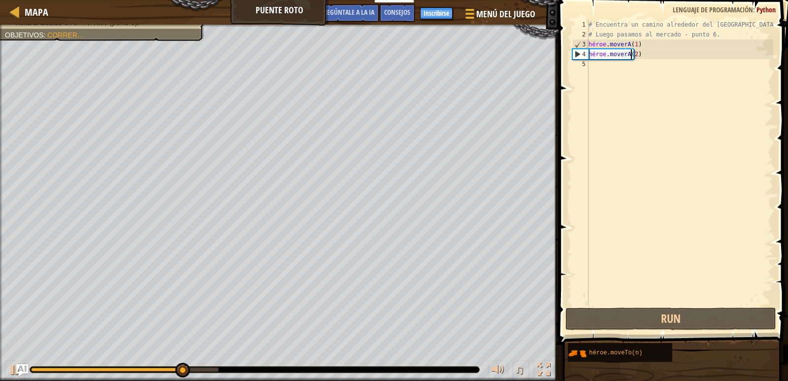
click at [608, 69] on div "# Encuentra un camino alrededor del [GEOGRAPHIC_DATA]. # Luego pasamos al merca…" at bounding box center [679, 172] width 187 height 305
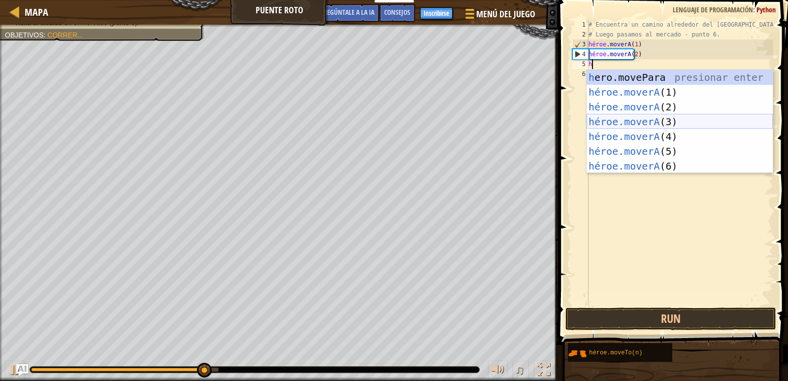
click at [667, 125] on div "h ero.movePara presionar enter héroe.moverA (1) Presione Enter héroe.moverA (2)…" at bounding box center [679, 136] width 186 height 133
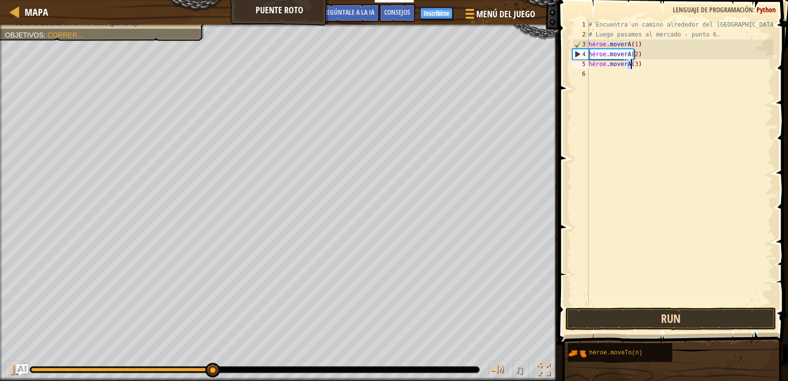
type textarea "hero.moveTo(3)"
click at [648, 320] on button "Run" at bounding box center [670, 318] width 211 height 23
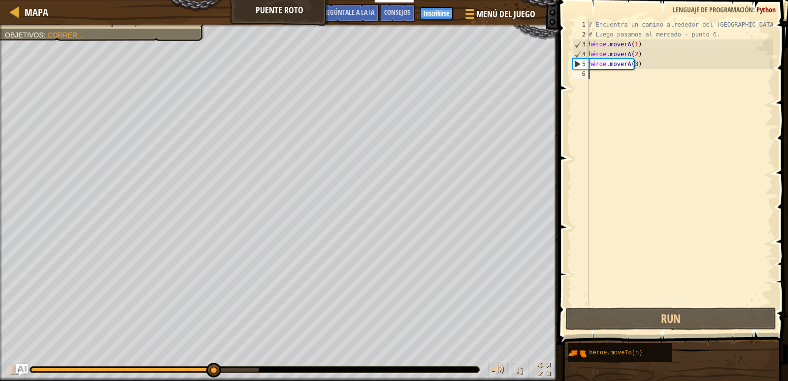
click at [650, 76] on div "# Encuentra un camino alrededor del [GEOGRAPHIC_DATA]. # Luego pasamos al merca…" at bounding box center [679, 172] width 187 height 305
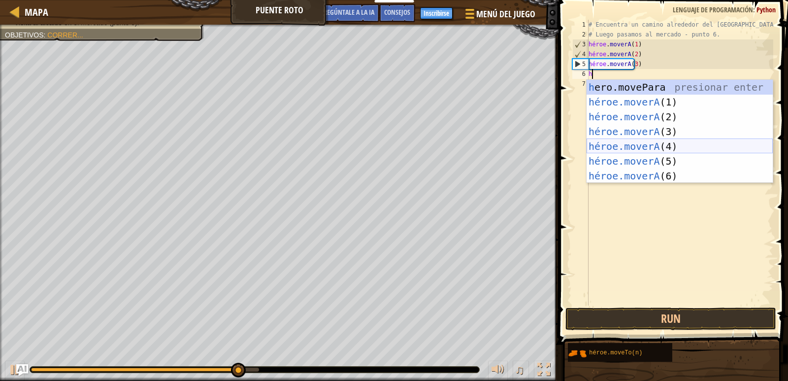
click at [680, 145] on div "h ero.movePara presionar enter héroe.moverA (1) Presione Enter héroe.moverA (2)…" at bounding box center [679, 146] width 186 height 133
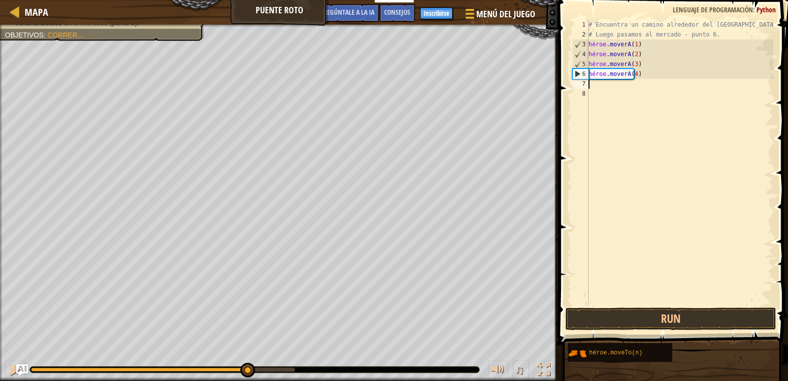
scroll to position [4, 3]
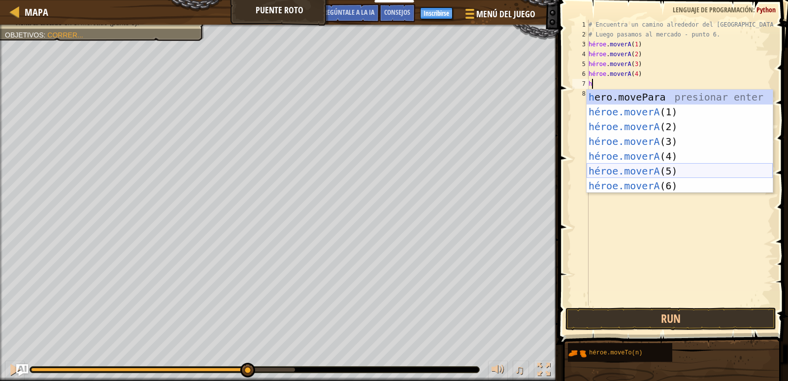
click at [668, 173] on div "h ero.movePara presionar enter héroe.moverA (1) Presione Enter héroe.moverA (2)…" at bounding box center [679, 156] width 186 height 133
type textarea "hero.moveTo(5)"
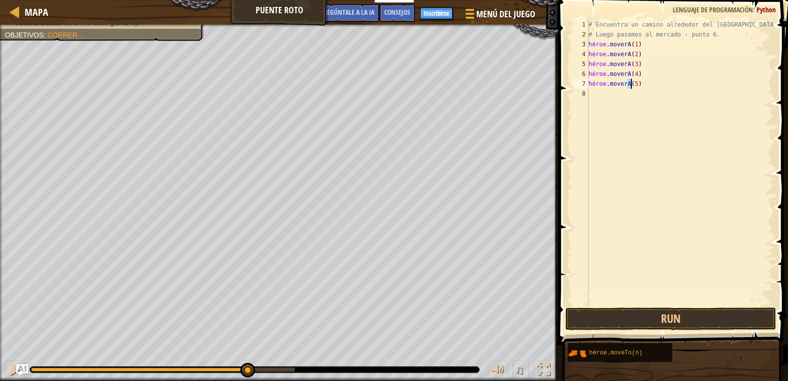
click at [625, 98] on div "# Encuentra un camino alrededor del [GEOGRAPHIC_DATA]. # Luego pasamos al merca…" at bounding box center [679, 172] width 187 height 305
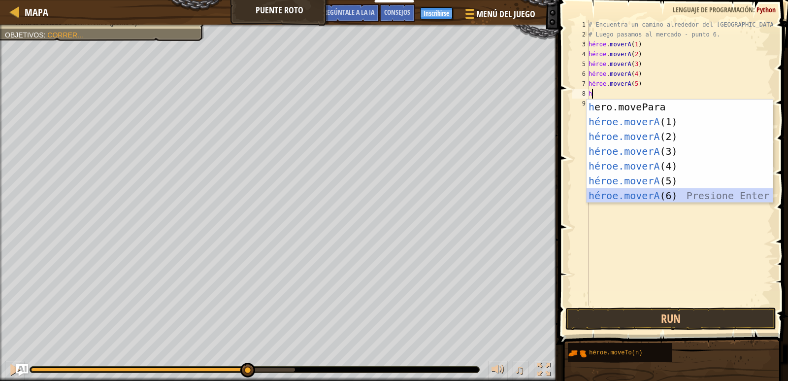
click at [654, 193] on div "h ero.movePara presionar enter héroe.moverA (1) Presione Enter héroe.moverA (2)…" at bounding box center [679, 165] width 186 height 133
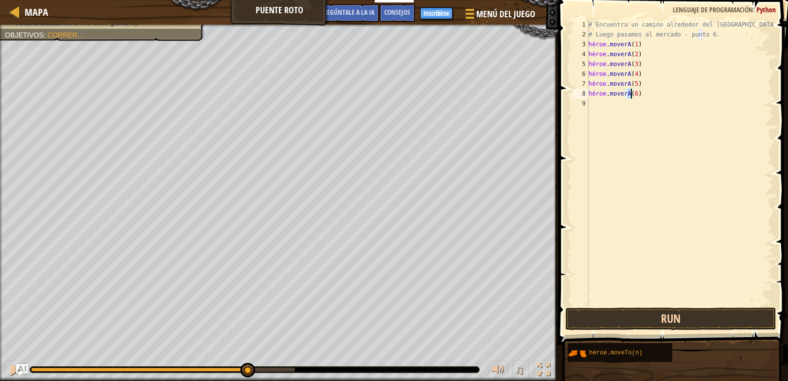
type textarea "hero.moveTo(6)"
click at [659, 320] on button "Run" at bounding box center [670, 318] width 211 height 23
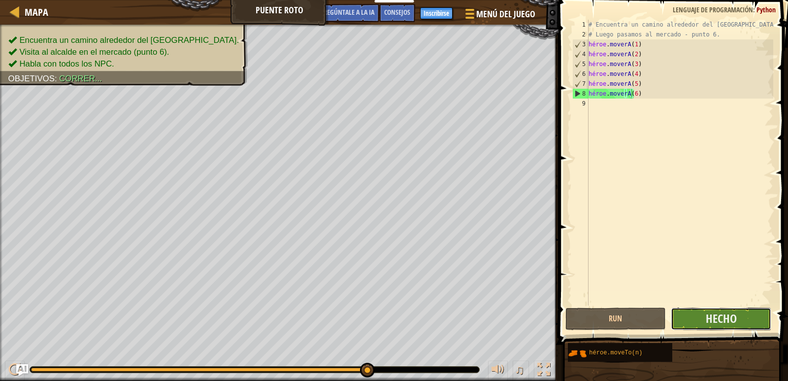
click at [723, 328] on button "Hecho" at bounding box center [721, 318] width 100 height 23
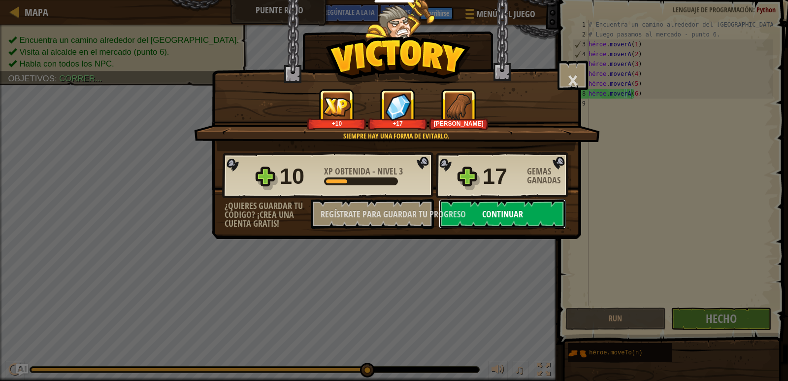
click at [490, 217] on font "Continuar" at bounding box center [502, 214] width 41 height 12
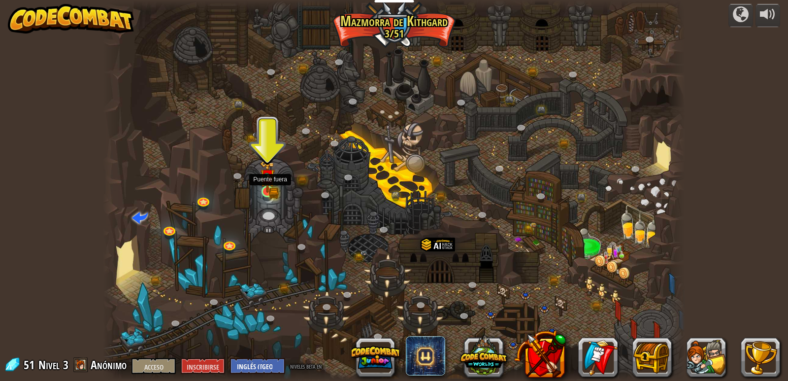
click at [269, 181] on img at bounding box center [267, 176] width 9 height 9
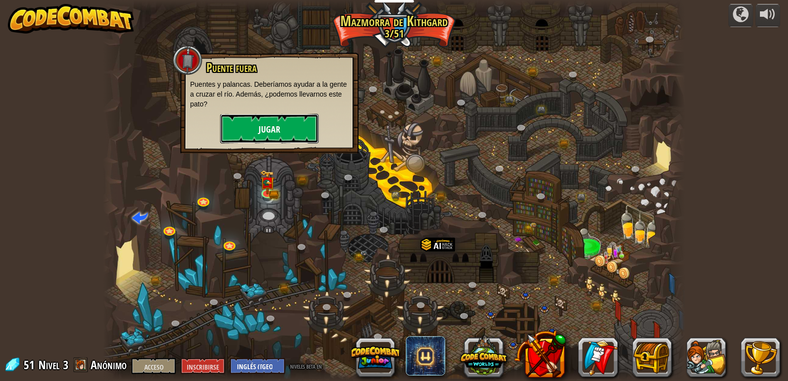
click at [271, 127] on font "Jugar" at bounding box center [269, 130] width 22 height 12
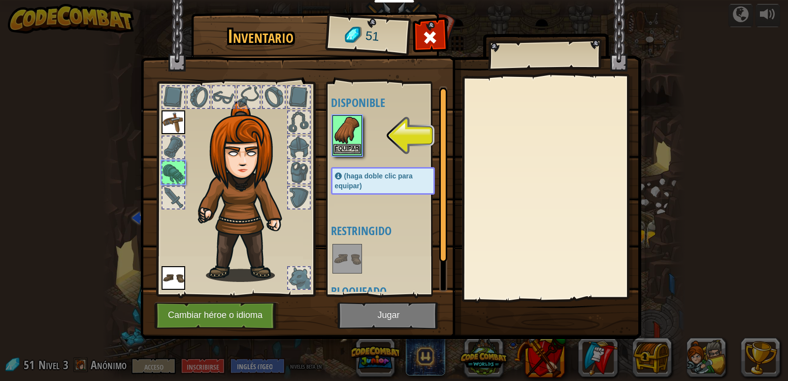
click at [347, 156] on div "Equipar" at bounding box center [347, 135] width 30 height 40
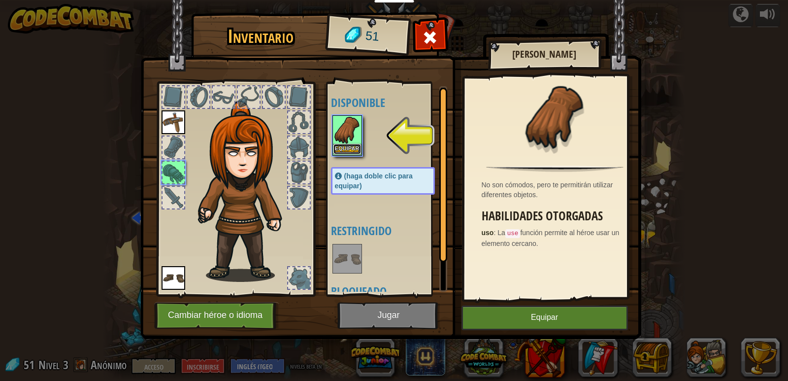
click at [347, 150] on font "Equipar" at bounding box center [347, 148] width 24 height 6
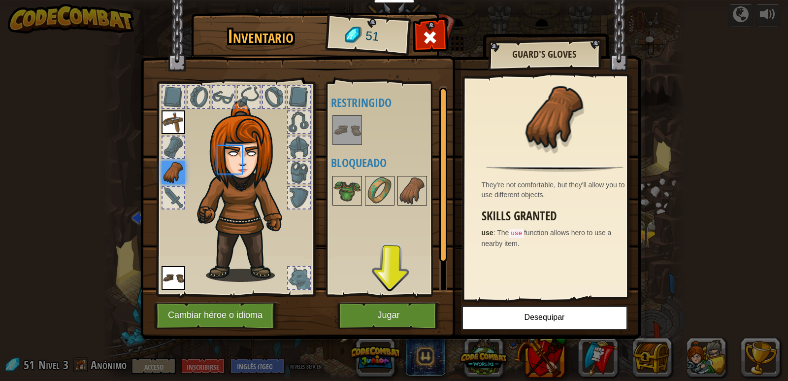
click at [347, 150] on div "Disponible Equipar Equipar (haga doble clic para equipar) Restringido Bloqueado" at bounding box center [393, 188] width 124 height 205
click at [172, 119] on img at bounding box center [173, 122] width 24 height 24
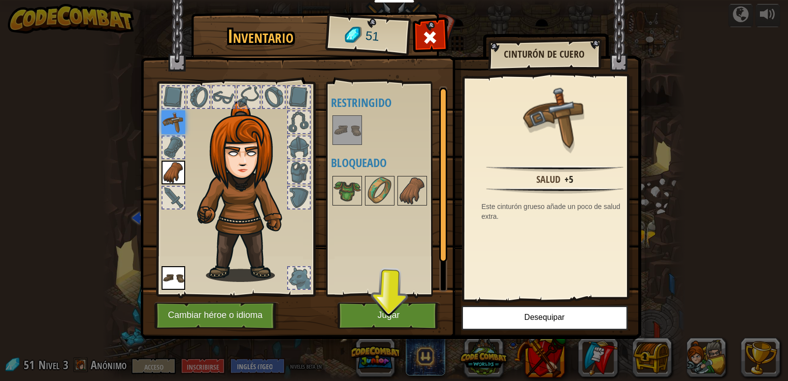
click at [172, 166] on img at bounding box center [173, 172] width 24 height 24
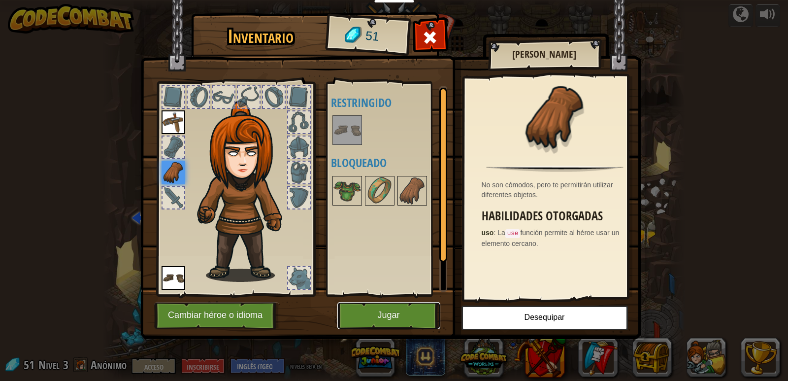
click at [390, 315] on font "Jugar" at bounding box center [388, 315] width 22 height 10
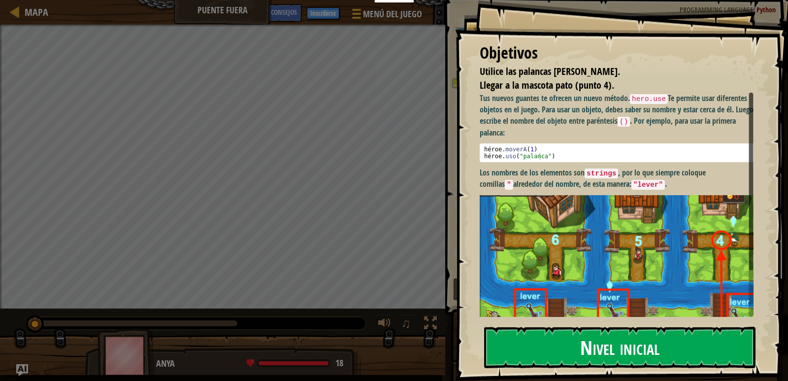
click at [590, 348] on font "Nivel inicial" at bounding box center [619, 346] width 79 height 27
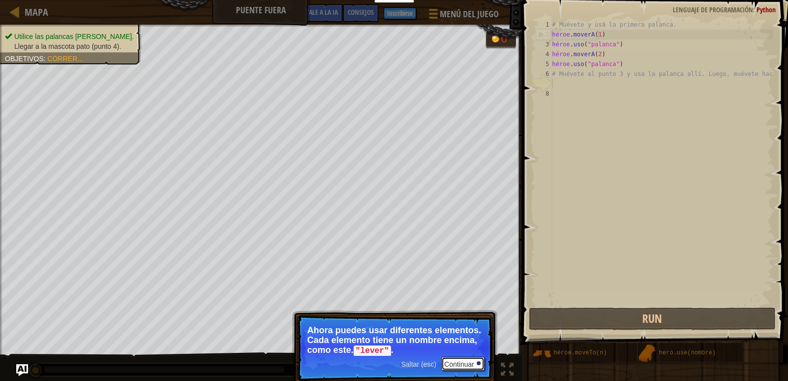
click at [479, 361] on div at bounding box center [479, 363] width 4 height 4
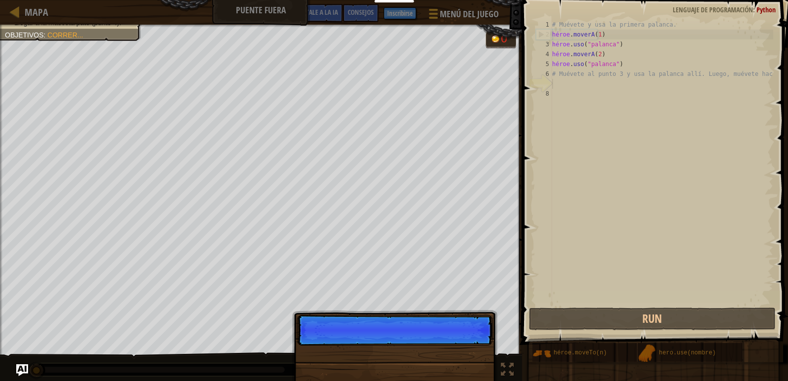
scroll to position [4, 0]
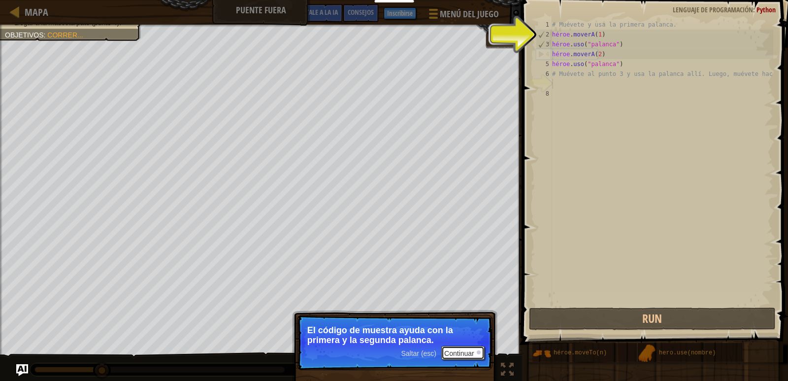
click at [470, 354] on font "Continuar" at bounding box center [459, 353] width 30 height 8
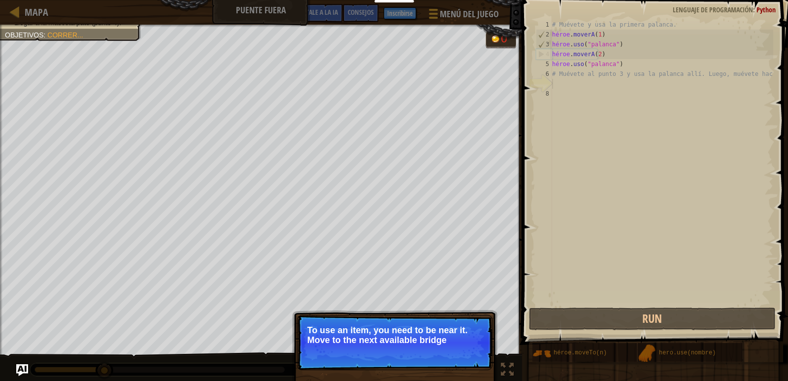
click at [463, 353] on p "Skip (esc) Continue To use an item, you need to be near it. Move to the next av…" at bounding box center [394, 342] width 195 height 55
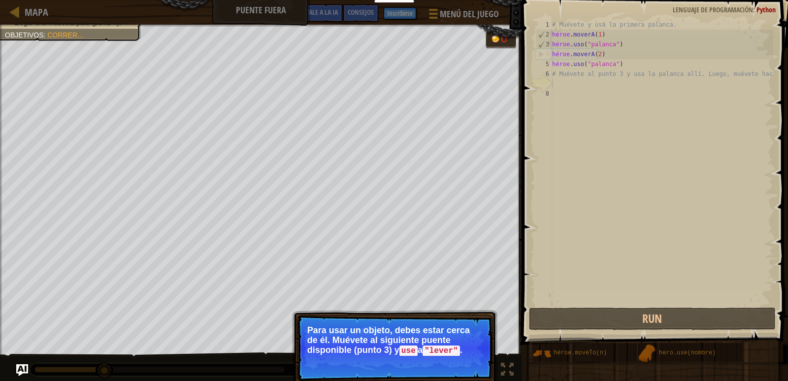
click at [463, 353] on p "Para usar un objeto, debes estar cerca de él. Muévete al siguiente puente dispo…" at bounding box center [394, 340] width 175 height 31
click at [472, 362] on font "Continuar" at bounding box center [459, 364] width 30 height 8
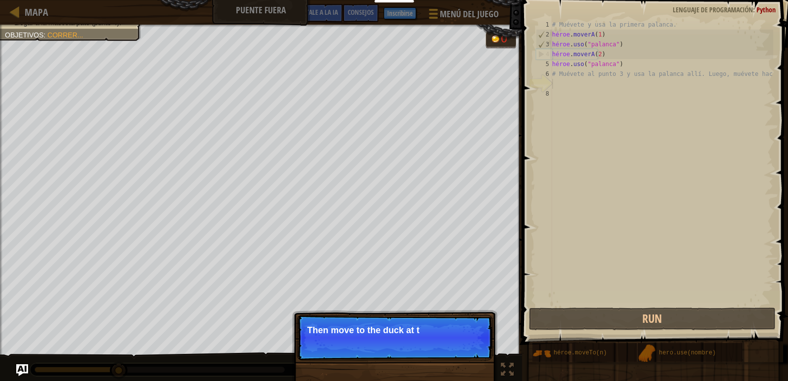
click at [461, 351] on p "Skip (esc) Continue Then move to the duck at t" at bounding box center [394, 337] width 195 height 45
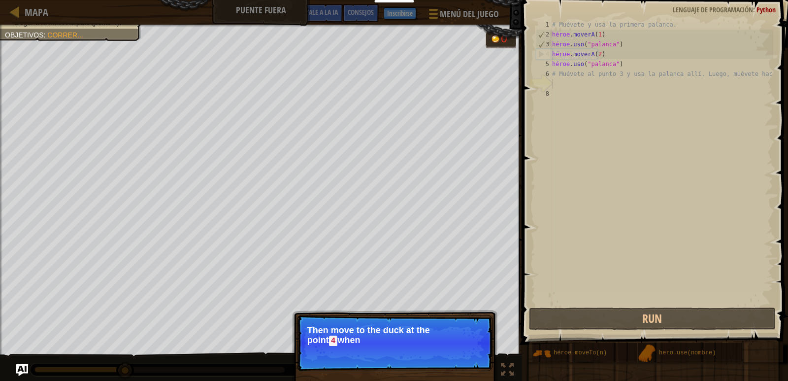
click at [467, 351] on p "Skip (esc) Continue Then move to the duck at the [GEOGRAPHIC_DATA] when" at bounding box center [394, 343] width 195 height 56
click at [467, 351] on font "Continuar" at bounding box center [459, 354] width 30 height 8
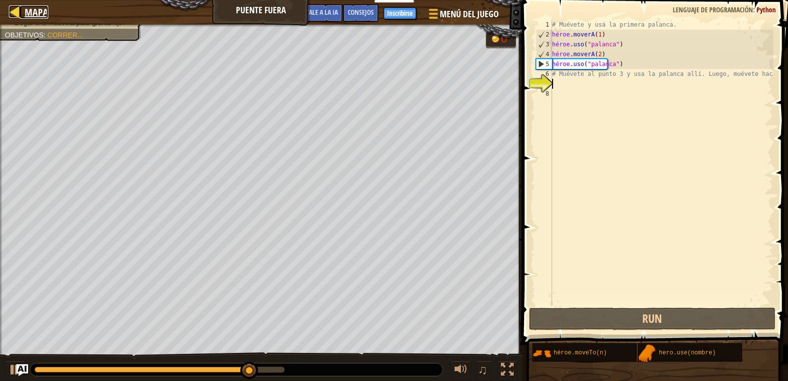
click at [14, 9] on div at bounding box center [15, 11] width 12 height 12
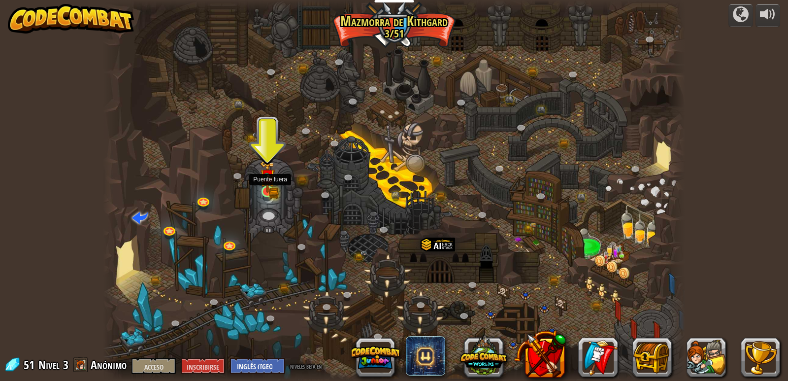
click at [264, 192] on img at bounding box center [267, 176] width 15 height 32
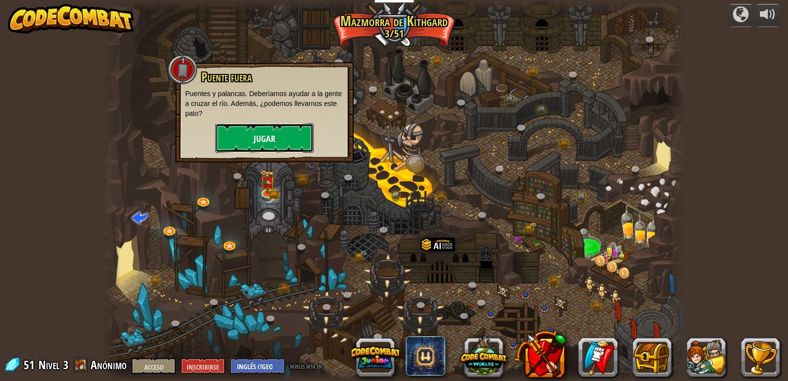
click at [297, 134] on button "Jugar" at bounding box center [264, 138] width 98 height 30
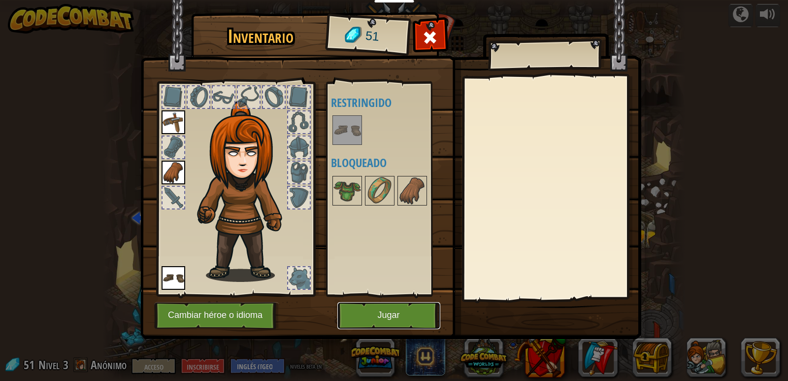
click at [394, 322] on button "Jugar" at bounding box center [388, 315] width 103 height 27
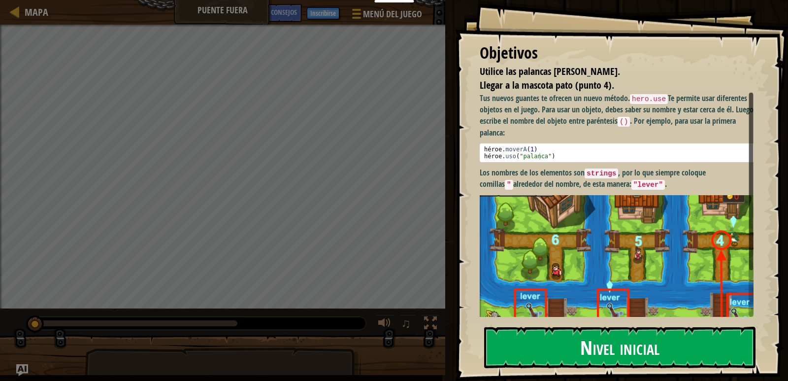
click at [575, 186] on font "alrededor del nombre, de esta manera:" at bounding box center [572, 183] width 118 height 11
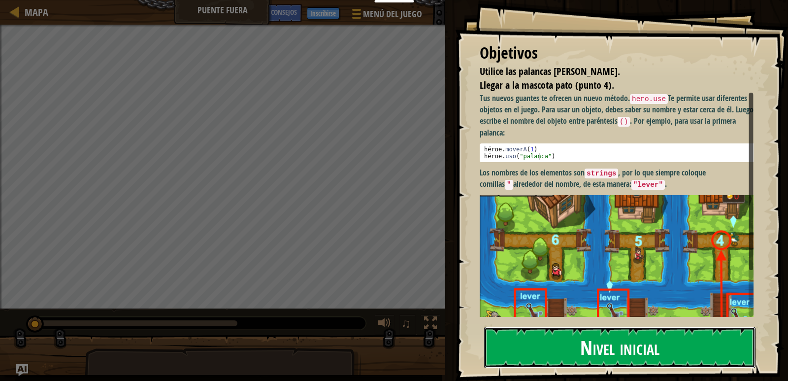
click at [556, 341] on button "Nivel inicial" at bounding box center [619, 346] width 271 height 41
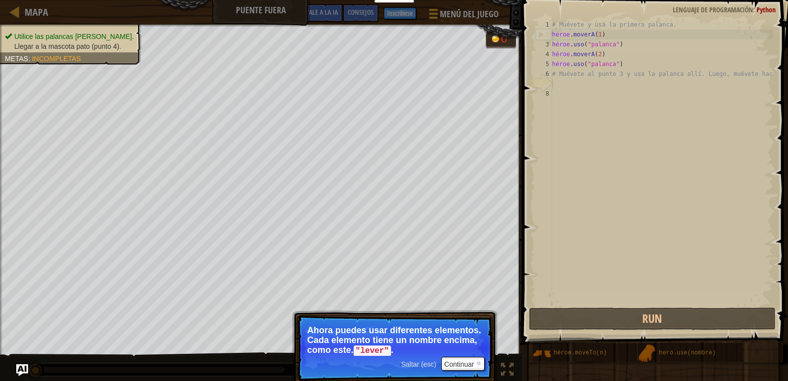
click at [422, 361] on font "Saltar (esc)" at bounding box center [418, 364] width 35 height 8
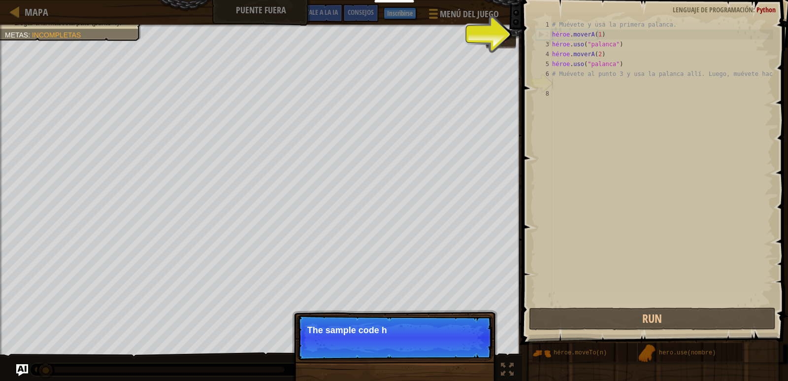
click at [422, 341] on p "Skip (esc) Continue The sample code h" at bounding box center [394, 337] width 195 height 45
click at [422, 341] on div "Skip (esc) Continue The sample code helps wi" at bounding box center [394, 383] width 205 height 146
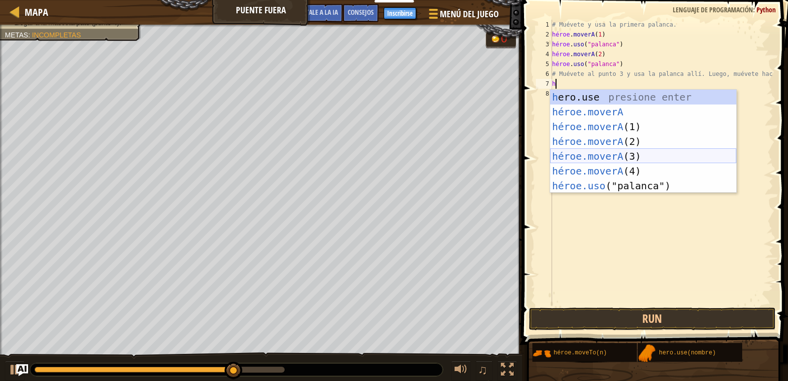
click at [620, 158] on div "h ero.use presione enter héroe.moverA ​ Presione Enter héroe.moverA (1) Presion…" at bounding box center [643, 156] width 186 height 133
type textarea "hero.moveTo(3)"
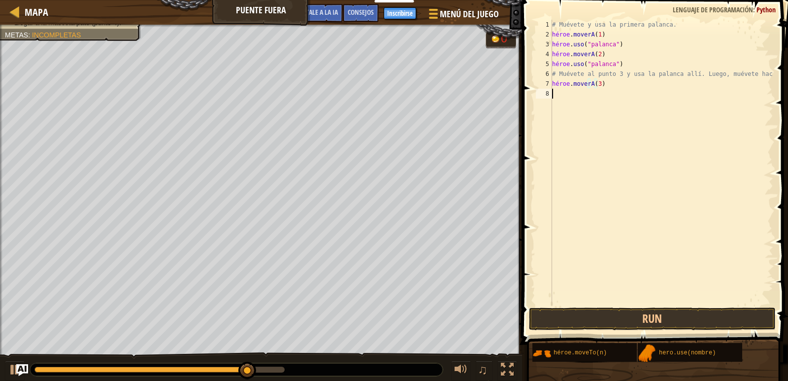
click at [583, 99] on div "# Muévete y usa la primera palanca. héroe . moverA ( 1 ) héroe . uso ( "palanca…" at bounding box center [661, 172] width 223 height 305
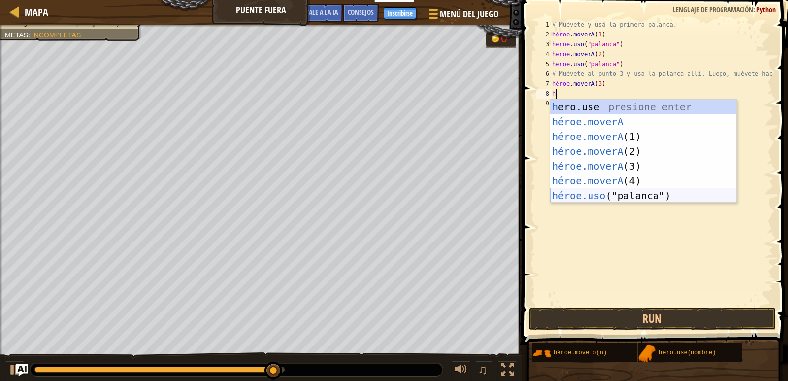
click at [609, 197] on div "h ero.use presione enter héroe.moverA ​ Presione Enter héroe.moverA (1) Presion…" at bounding box center [643, 165] width 186 height 133
type textarea "hero.use("lever")"
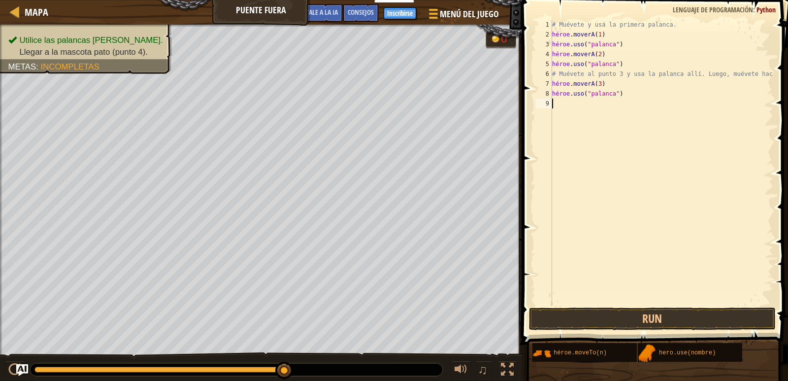
click at [587, 106] on div "# Muévete y usa la primera palanca. héroe . moverA ( 1 ) héroe . uso ( "palanca…" at bounding box center [661, 172] width 223 height 305
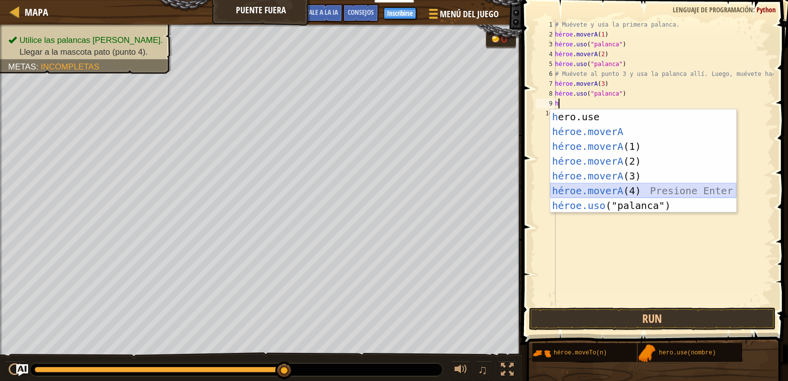
click at [620, 193] on div "h ero.use presione enter héroe.moverA ​ Presione Enter héroe.moverA (1) Presion…" at bounding box center [643, 175] width 186 height 133
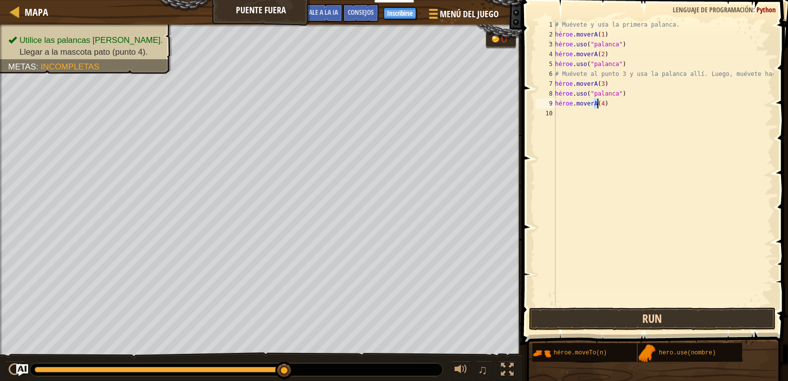
type textarea "hero.moveTo(4)"
click at [642, 323] on button "Run" at bounding box center [652, 318] width 247 height 23
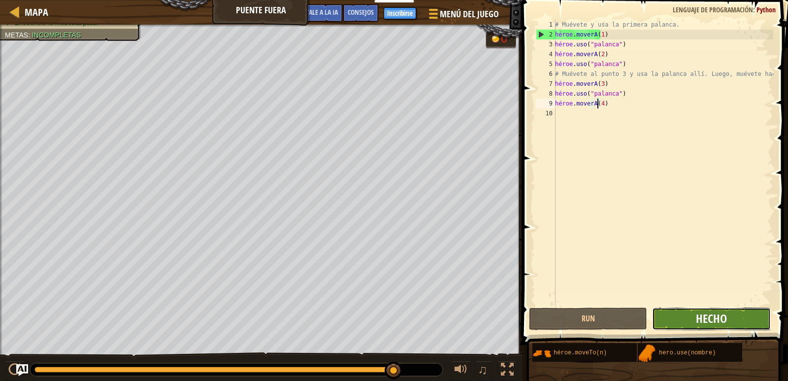
click at [724, 323] on font "Hecho" at bounding box center [711, 318] width 31 height 16
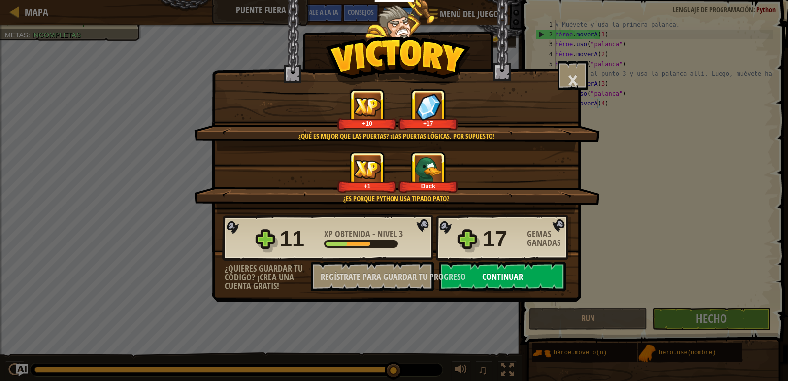
click at [525, 276] on button "Continuar" at bounding box center [502, 276] width 127 height 30
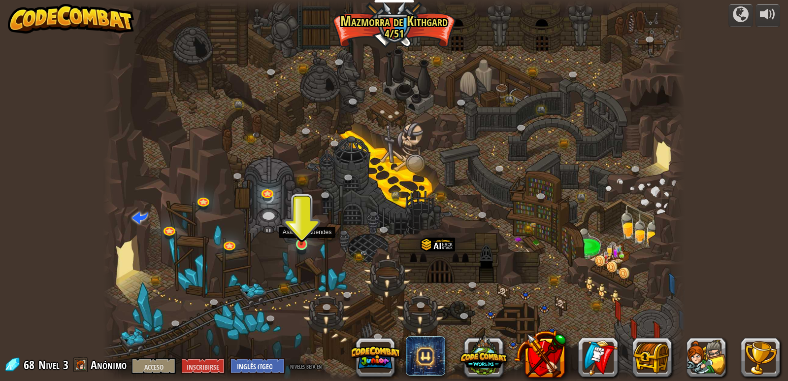
click at [301, 242] on img at bounding box center [301, 228] width 15 height 34
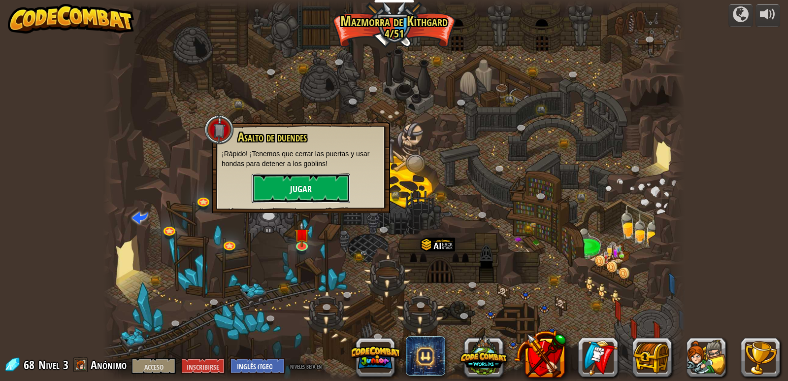
click at [298, 193] on font "Jugar" at bounding box center [301, 189] width 22 height 12
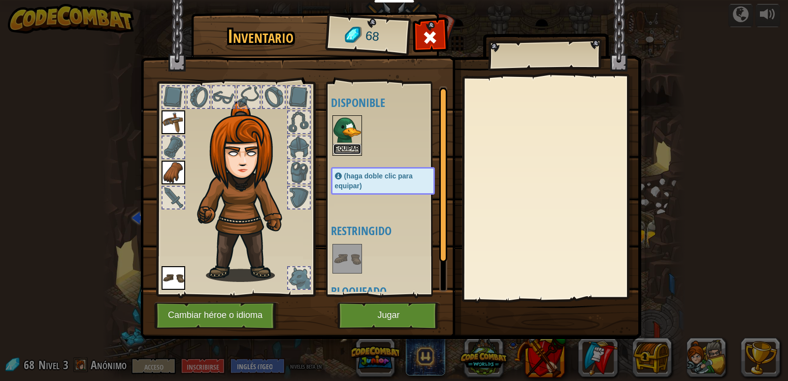
click at [354, 146] on font "Equipar" at bounding box center [347, 148] width 24 height 6
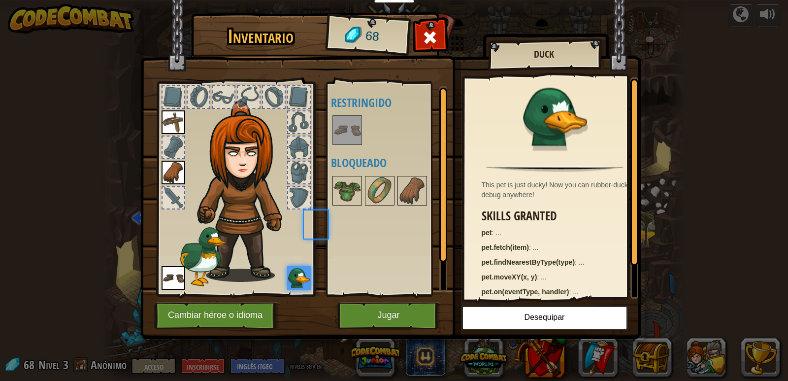
click at [354, 146] on div at bounding box center [393, 130] width 124 height 32
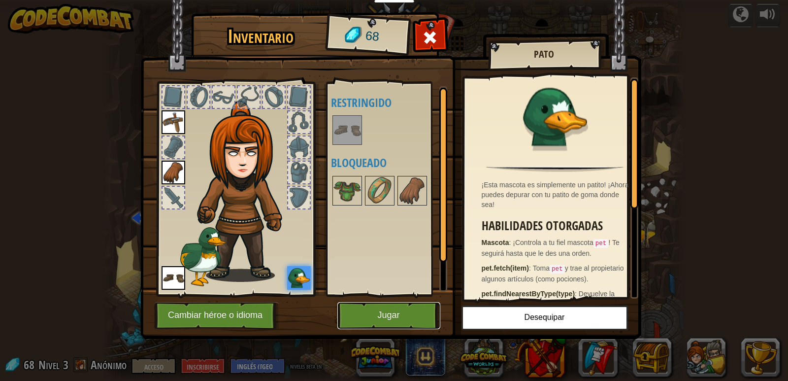
click at [384, 315] on font "Jugar" at bounding box center [388, 315] width 22 height 10
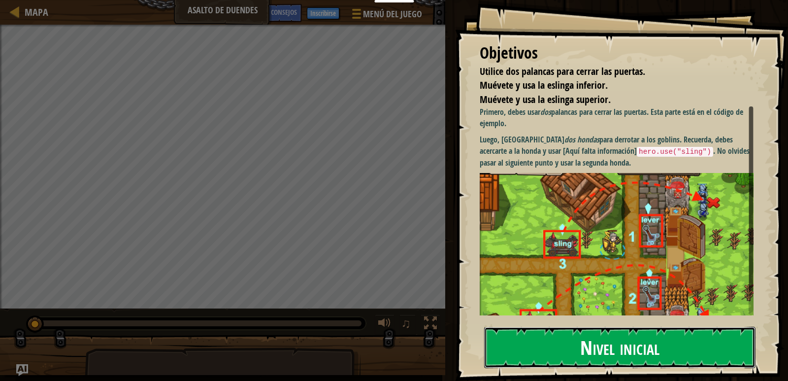
click at [537, 343] on button "Nivel inicial" at bounding box center [619, 346] width 271 height 41
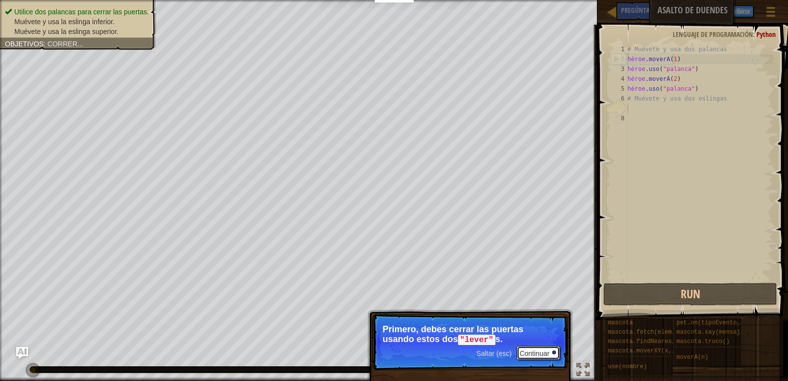
click at [532, 355] on font "Continuar" at bounding box center [534, 353] width 30 height 8
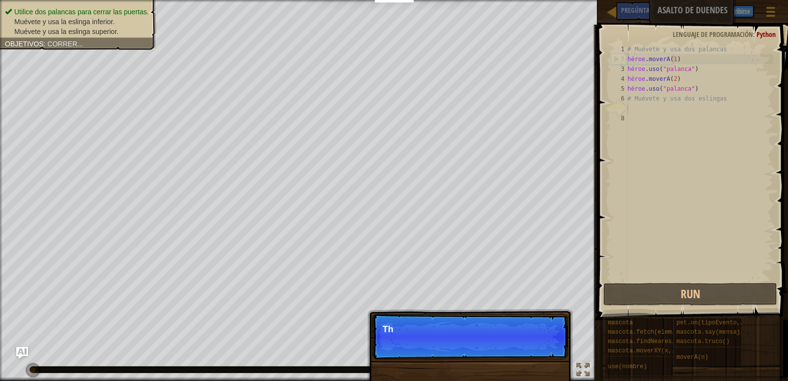
scroll to position [4, 0]
click at [505, 324] on p "This goal is already s" at bounding box center [470, 329] width 175 height 10
click at [524, 339] on p "Skip (esc) Continue This goal is already solved in your" at bounding box center [469, 336] width 195 height 45
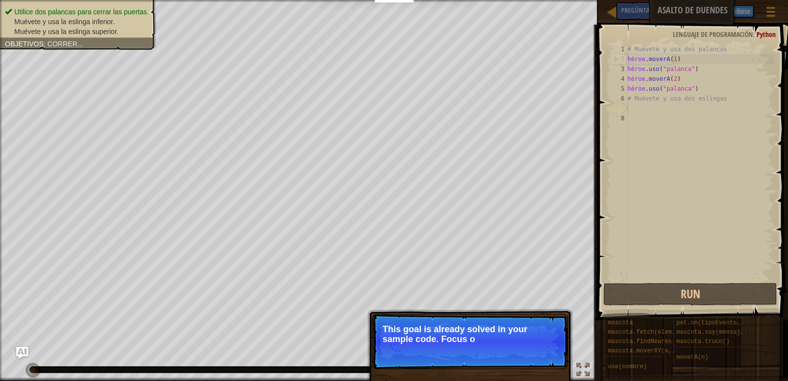
click at [528, 350] on p "Skip (esc) Continue This goal is already solved in your sample code. Focus o" at bounding box center [469, 341] width 195 height 55
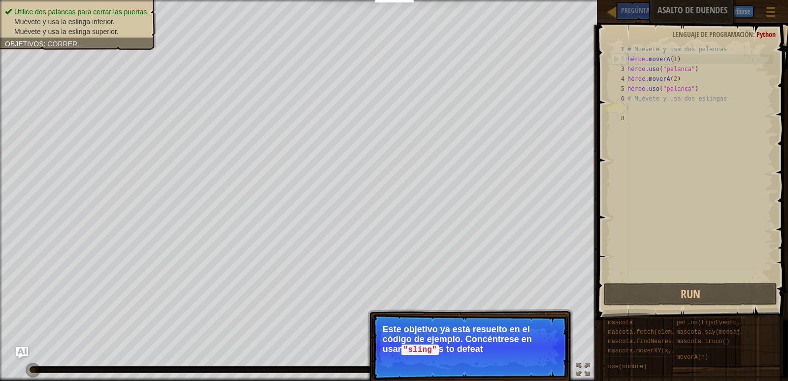
click at [535, 356] on p "Skip (esc) Continue Este objetivo ya está resuelto en el código de ejemplo. Con…" at bounding box center [469, 347] width 195 height 66
click at [534, 356] on button "Continue" at bounding box center [539, 362] width 41 height 13
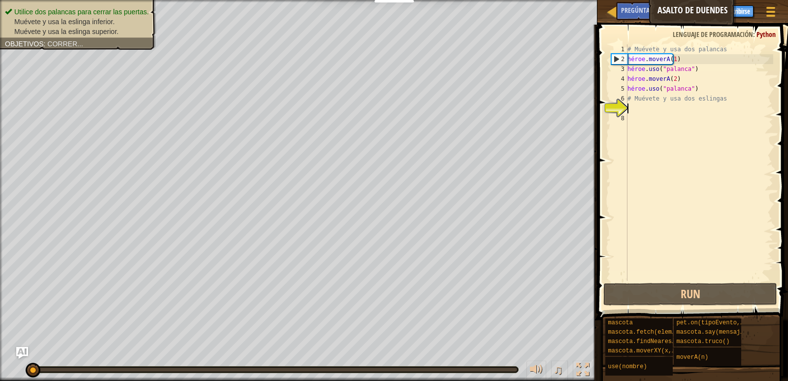
type textarea "h"
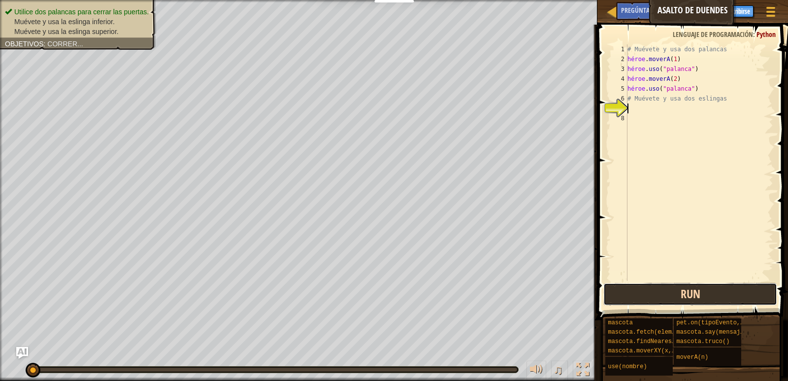
click at [713, 293] on button "Run" at bounding box center [689, 294] width 173 height 23
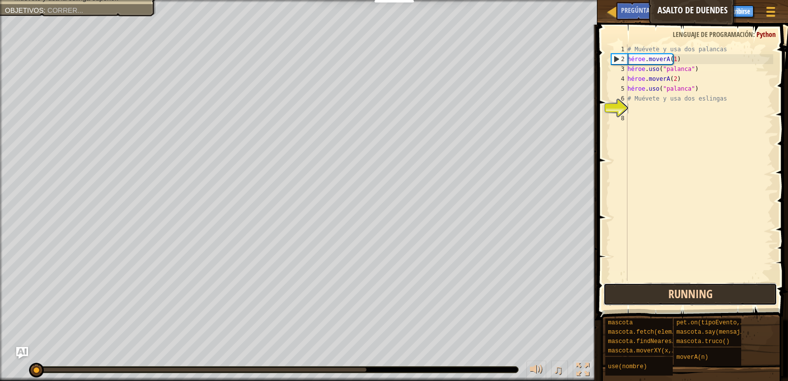
click at [712, 293] on button "Running" at bounding box center [689, 294] width 173 height 23
click at [711, 293] on button "Running" at bounding box center [689, 294] width 173 height 23
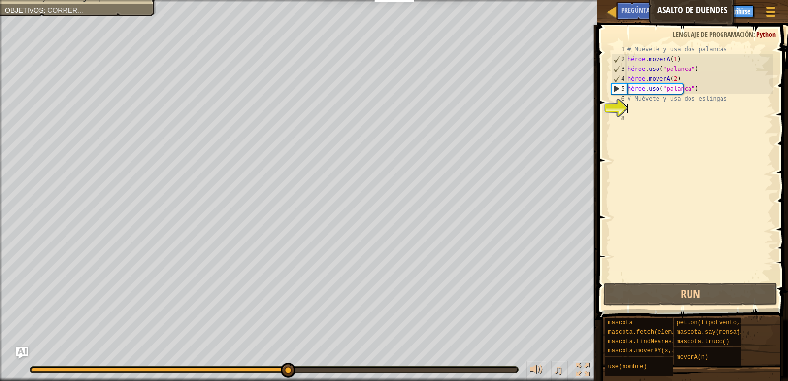
click at [642, 110] on div "# Muévete y usa dos palancas héroe . moverA ( 1 ) héroe . uso ( "palanca" ) hér…" at bounding box center [699, 172] width 148 height 256
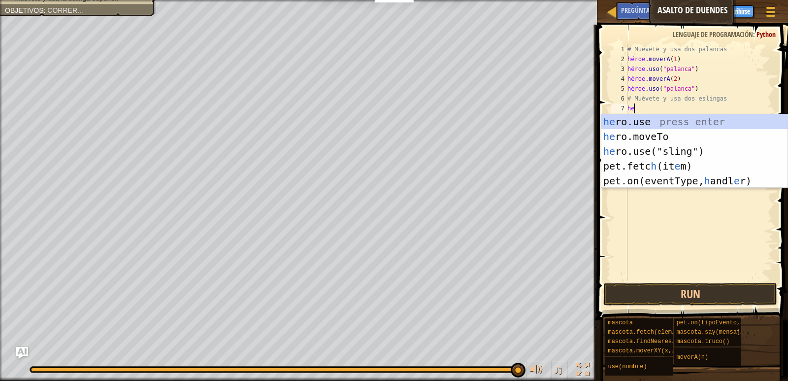
type textarea "h"
click at [647, 123] on div "h ero.use presione enter héroe.moverA ​ Presione Enter héroe.uso ("honda") Pres…" at bounding box center [694, 165] width 186 height 103
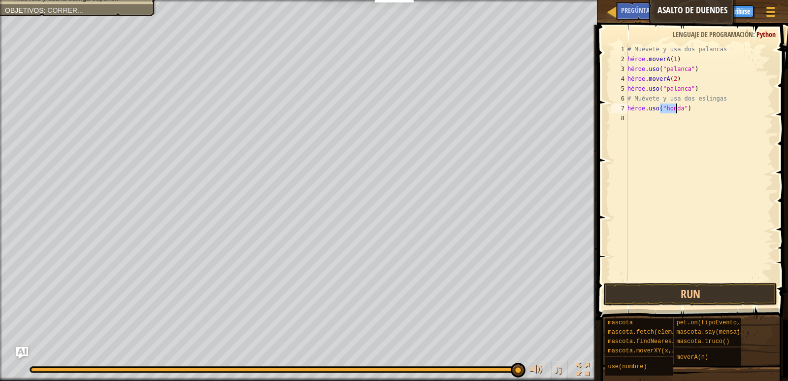
click at [684, 108] on div "# Muévete y usa dos palancas héroe . moverA ( 1 ) héroe . uso ( "palanca" ) hér…" at bounding box center [699, 172] width 148 height 256
type textarea "hero.use("sling")"
click at [674, 299] on button "Run" at bounding box center [689, 294] width 173 height 23
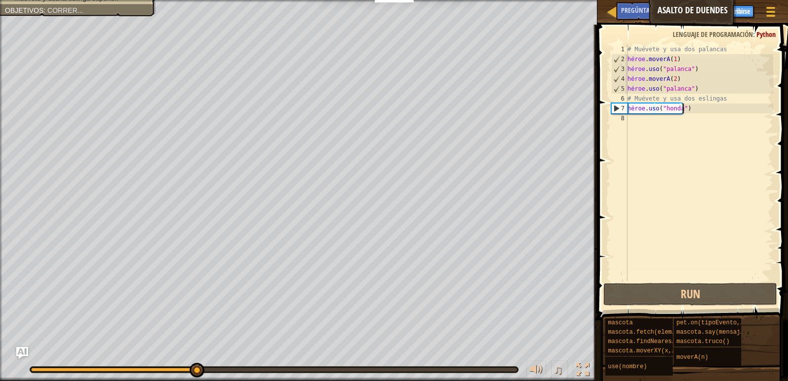
click at [645, 122] on div "# Muévete y usa dos palancas héroe . moverA ( 1 ) héroe . uso ( "palanca" ) hér…" at bounding box center [699, 172] width 148 height 256
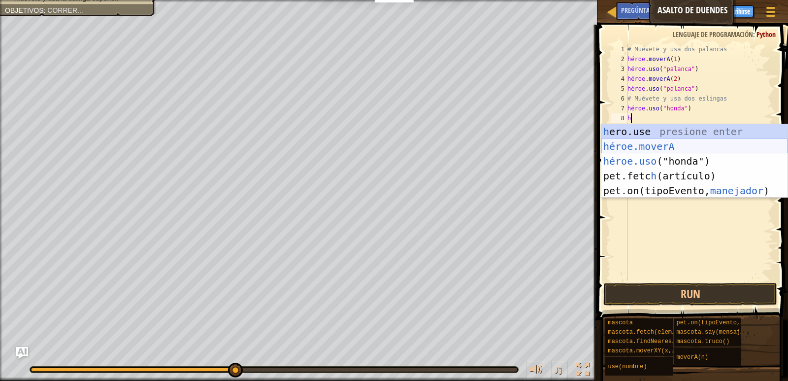
click at [657, 148] on div "h ero.use presione enter héroe.moverA ​ Presione Enter héroe.uso ("honda") Pres…" at bounding box center [694, 175] width 186 height 103
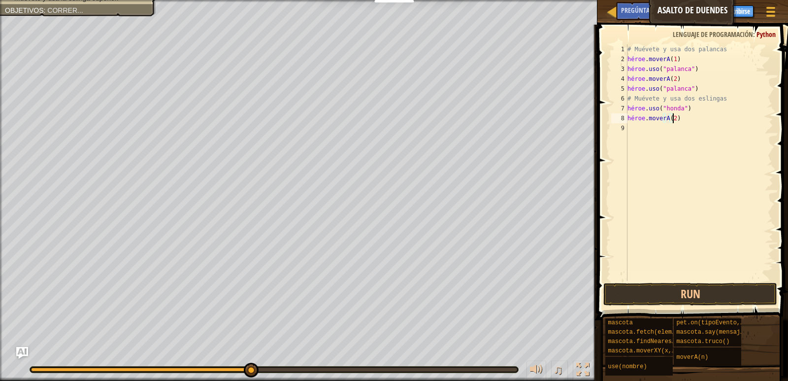
click at [685, 118] on div "# Muévete y usa dos palancas héroe . moverA ( 1 ) héroe . uso ( "palanca" ) hér…" at bounding box center [699, 172] width 148 height 256
click at [685, 118] on div "# Muévete y usa dos palancas héroe . moverA ( 1 ) héroe . uso ( "palanca" ) hér…" at bounding box center [699, 162] width 148 height 236
click at [685, 118] on div "# Muévete y usa dos palancas héroe . moverA ( 1 ) héroe . uso ( "palanca" ) hér…" at bounding box center [699, 172] width 148 height 256
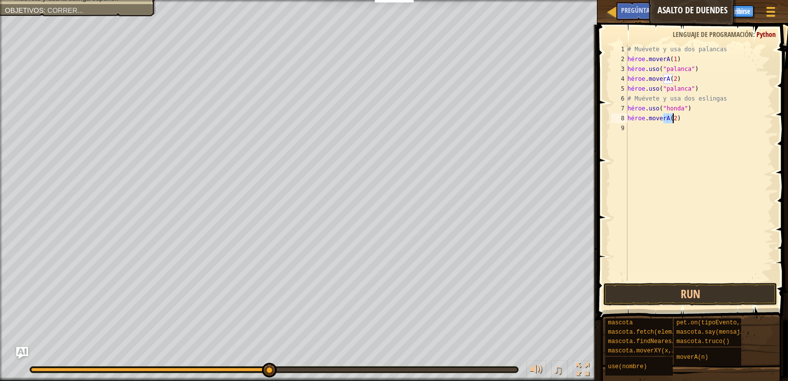
click at [685, 118] on div "# Muévete y usa dos palancas héroe . moverA ( 1 ) héroe . uso ( "palanca" ) hér…" at bounding box center [699, 172] width 148 height 256
drag, startPoint x: 685, startPoint y: 118, endPoint x: 691, endPoint y: 122, distance: 7.0
click at [691, 122] on div "# Muévete y usa dos palancas héroe . moverA ( 1 ) héroe . uso ( "palanca" ) hér…" at bounding box center [699, 162] width 148 height 236
click at [690, 122] on div "# Muévete y usa dos palancas héroe . moverA ( 1 ) héroe . uso ( "palanca" ) hér…" at bounding box center [699, 172] width 148 height 256
click at [685, 120] on div "# Muévete y usa dos palancas héroe . moverA ( 1 ) héroe . uso ( "palanca" ) hér…" at bounding box center [699, 172] width 148 height 256
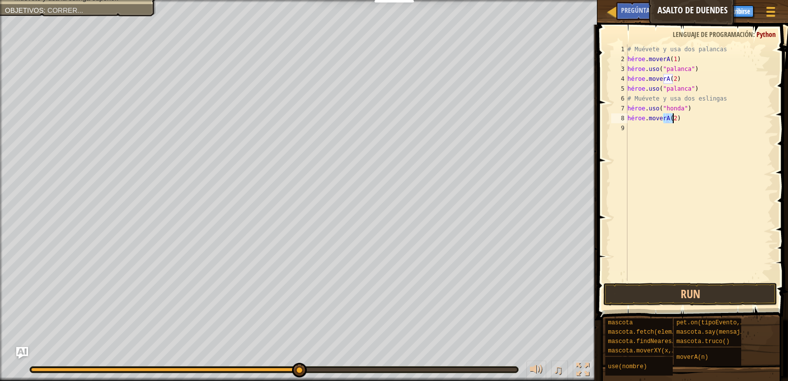
click at [685, 120] on div "# Muévete y usa dos palancas héroe . moverA ( 1 ) héroe . uso ( "palanca" ) hér…" at bounding box center [699, 172] width 148 height 256
click at [683, 301] on button "Run" at bounding box center [689, 294] width 173 height 23
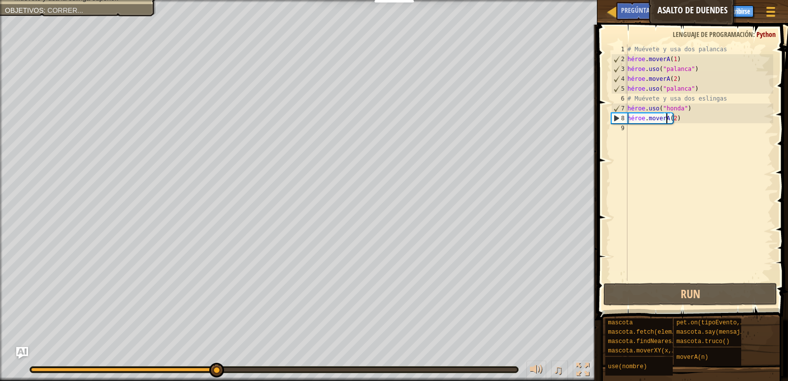
click at [667, 120] on div "# Muévete y usa dos palancas héroe . moverA ( 1 ) héroe . uso ( "palanca" ) hér…" at bounding box center [699, 172] width 148 height 256
click at [685, 120] on div "# Muévete y usa dos palancas héroe . moverA ( 1 ) héroe . uso ( "palanca" ) hér…" at bounding box center [699, 172] width 148 height 256
click at [685, 120] on div "# Muévete y usa dos palancas héroe . moverA ( 1 ) héroe . uso ( "palanca" ) hér…" at bounding box center [699, 162] width 148 height 236
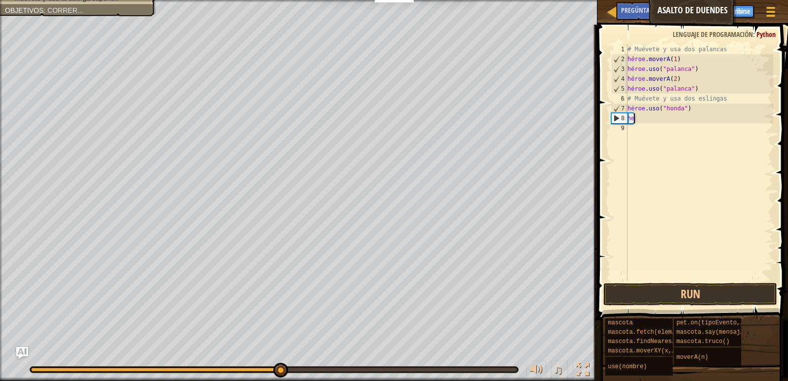
type textarea "h"
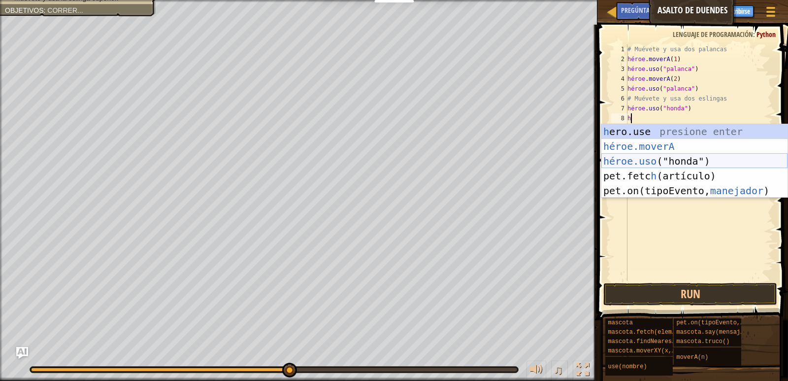
click at [646, 163] on div "h ero.use presione enter héroe.moverA ​ Presione Enter héroe.uso ("honda") Pres…" at bounding box center [694, 175] width 186 height 103
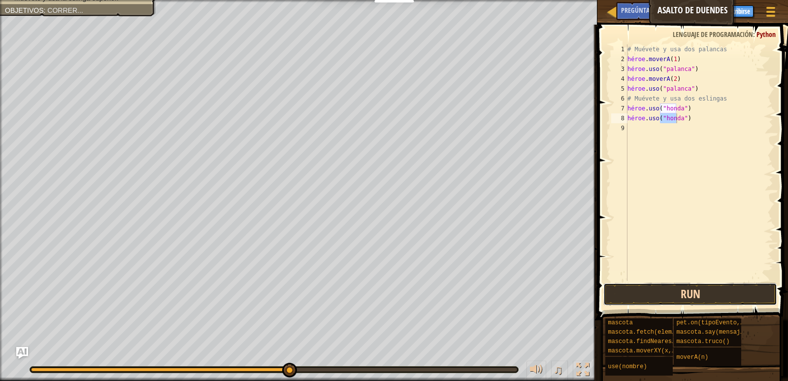
click at [675, 291] on button "Run" at bounding box center [689, 294] width 173 height 23
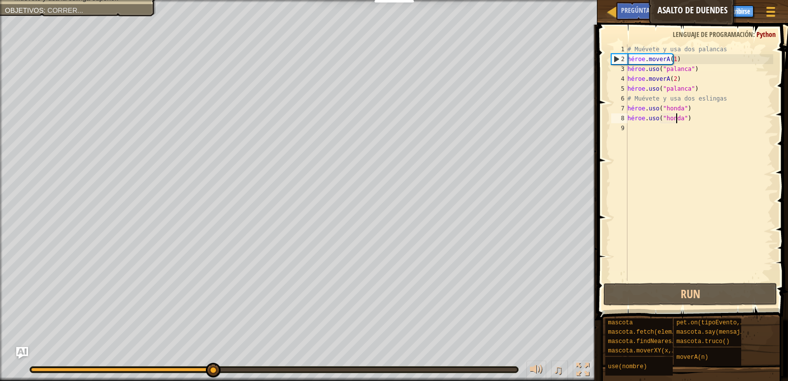
click at [696, 119] on div "# Muévete y usa dos palancas héroe . moverA ( 1 ) héroe . uso ( "palanca" ) hér…" at bounding box center [699, 172] width 148 height 256
click at [657, 117] on div "# Muévete y usa dos palancas héroe . moverA ( 1 ) héroe . uso ( "palanca" ) hér…" at bounding box center [699, 172] width 148 height 256
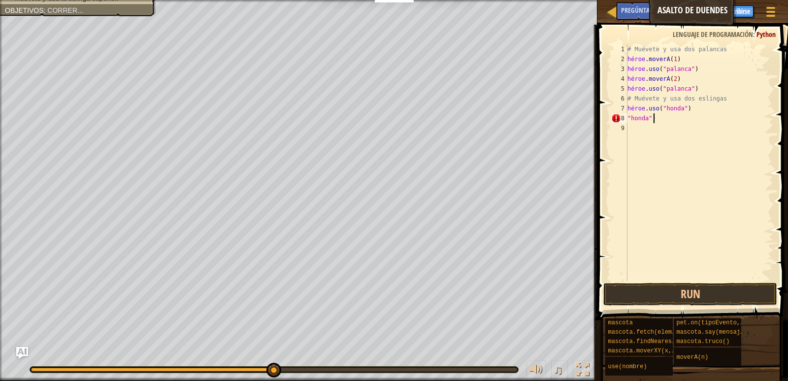
click at [652, 120] on div "# Muévete y usa dos palancas héroe . moverA ( 1 ) héroe . uso ( "palanca" ) hér…" at bounding box center [699, 172] width 148 height 256
type textarea """
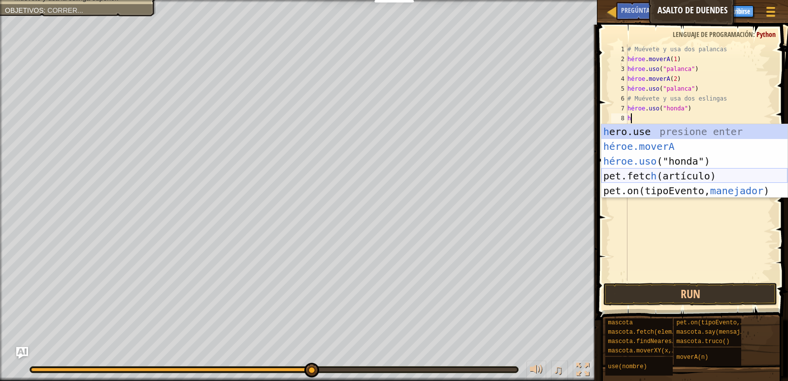
click at [638, 172] on div "h ero.use presione enter héroe.moverA ​ Presione Enter héroe.uso ("honda") Pres…" at bounding box center [694, 175] width 186 height 103
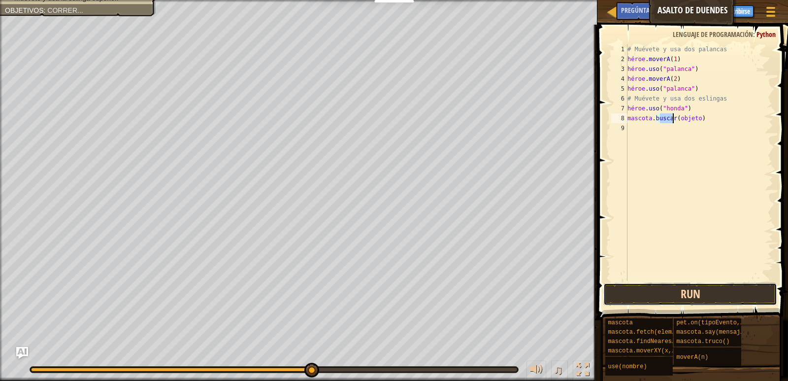
click at [675, 296] on button "Run" at bounding box center [689, 294] width 173 height 23
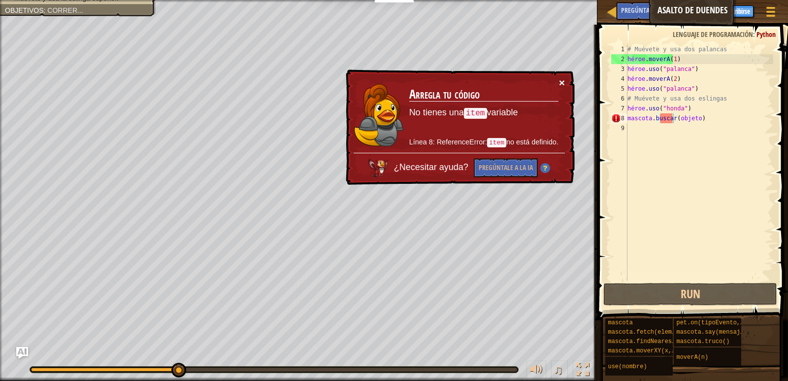
click at [563, 81] on font "×" at bounding box center [562, 82] width 6 height 11
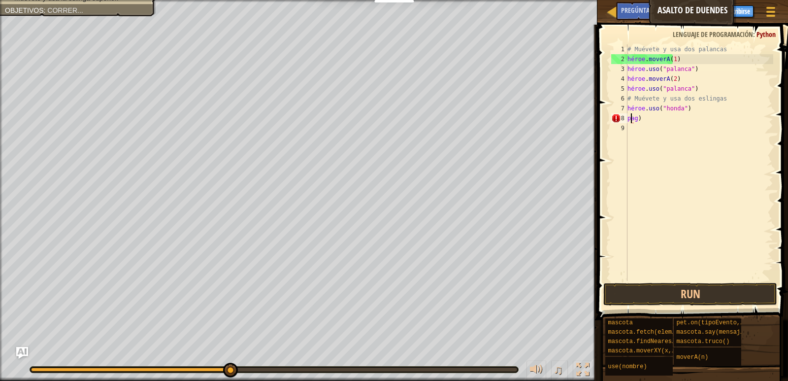
type textarea ")"
click at [647, 119] on div "# Muévete y usa dos palancas héroe . moverA ( 1 ) héroe . uso ( "palanca" ) hér…" at bounding box center [699, 172] width 148 height 256
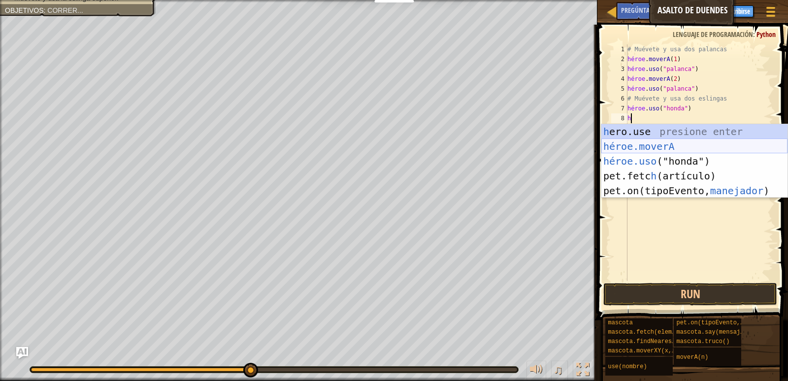
click at [677, 150] on div "h ero.use presione enter héroe.moverA ​ Presione Enter héroe.uso ("honda") Pres…" at bounding box center [694, 175] width 186 height 103
type textarea "hero.moveTo(2)"
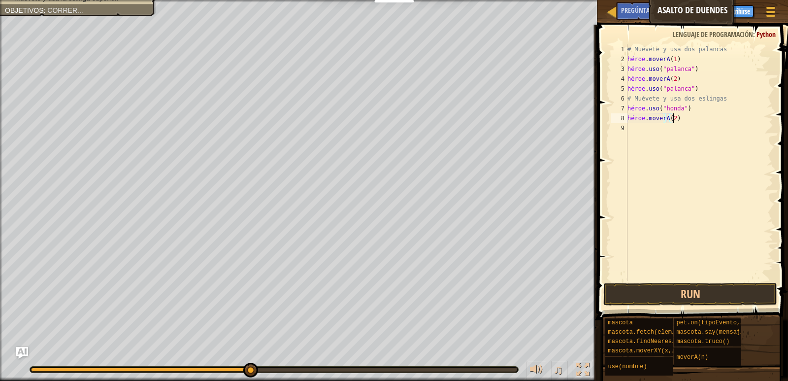
click at [683, 119] on div "# Muévete y usa dos palancas héroe . moverA ( 1 ) héroe . uso ( "palanca" ) hér…" at bounding box center [699, 172] width 148 height 256
click at [684, 119] on div "# Muévete y usa dos palancas héroe . moverA ( 1 ) héroe . uso ( "palanca" ) hér…" at bounding box center [699, 172] width 148 height 256
type textarea "hero.moveTo(2)"
click at [691, 117] on div "# Muévete y usa dos palancas héroe . moverA ( 1 ) héroe . uso ( "palanca" ) hér…" at bounding box center [699, 172] width 148 height 256
type textarea "h"
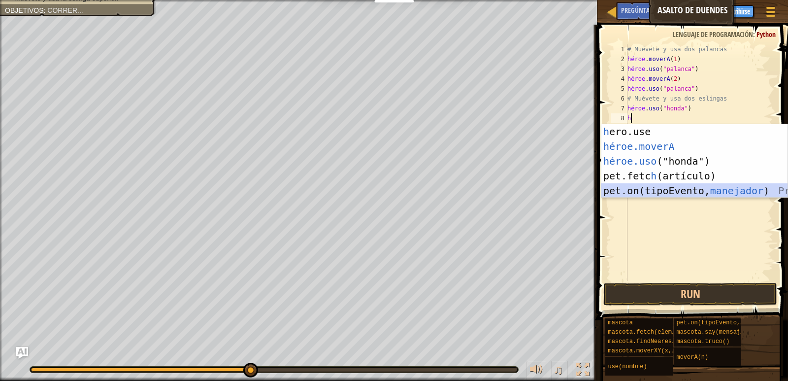
click at [675, 186] on div "h ero.use presione enter héroe.moverA ​ Presione Enter héroe.uso ("honda") Pres…" at bounding box center [694, 175] width 186 height 103
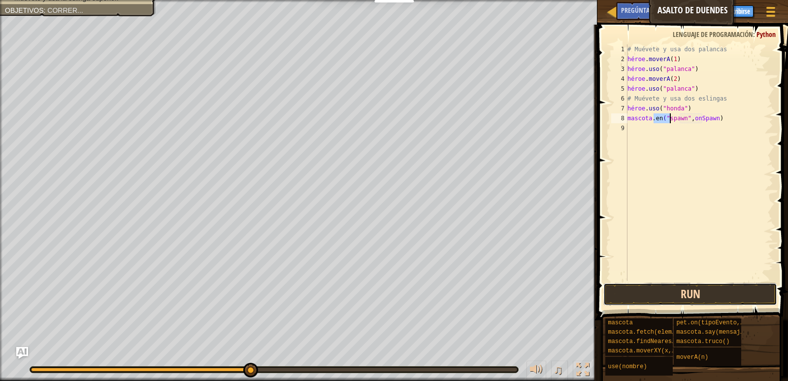
click at [637, 285] on button "Run" at bounding box center [689, 294] width 173 height 23
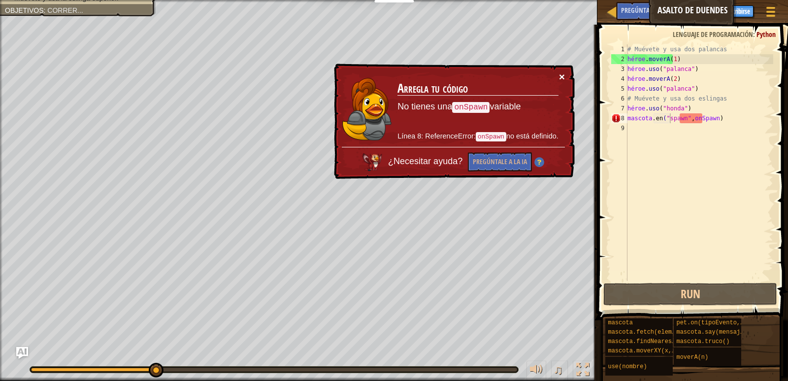
click at [561, 76] on font "×" at bounding box center [562, 76] width 6 height 11
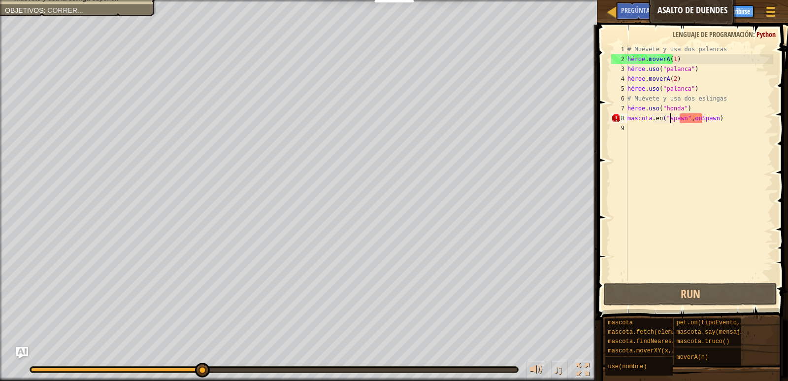
click at [654, 120] on div "# Muévete y usa dos palancas héroe . moverA ( 1 ) héroe . uso ( "palanca" ) hér…" at bounding box center [699, 172] width 148 height 256
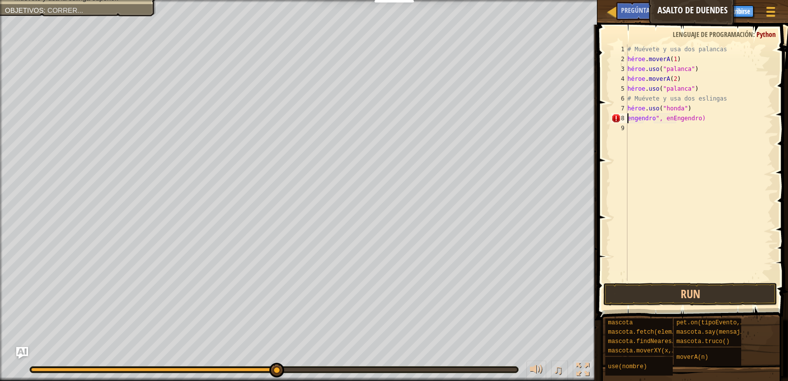
click at [707, 120] on div "# Muévete y usa dos palancas héroe . moverA ( 1 ) héroe . uso ( "palanca" ) hér…" at bounding box center [699, 172] width 148 height 256
type textarea "s"
click at [675, 116] on div "# Muévete y usa dos palancas héroe . moverA ( 1 ) héroe . uso ( "palanca" ) hér…" at bounding box center [699, 172] width 148 height 256
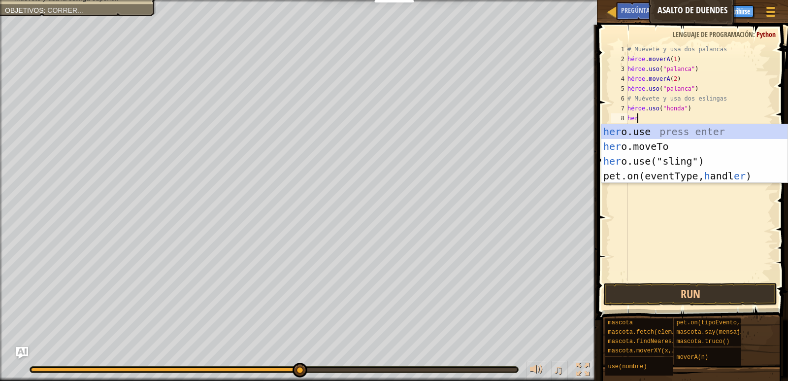
scroll to position [4, 0]
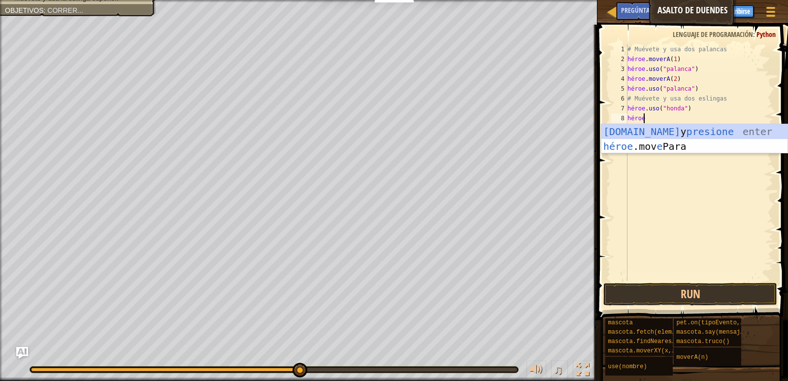
type textarea "heroe."
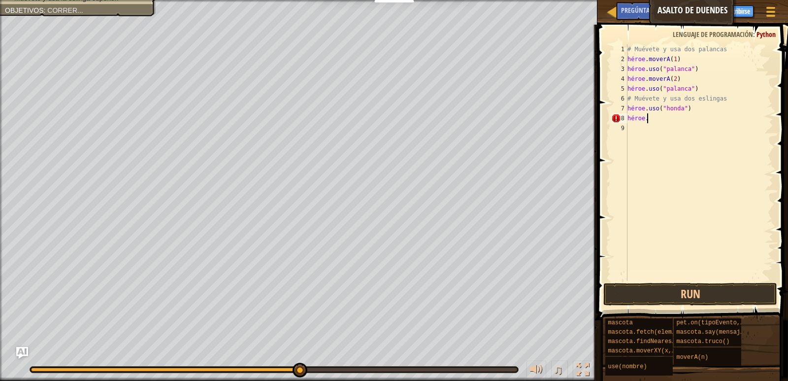
scroll to position [4, 0]
drag, startPoint x: 652, startPoint y: 126, endPoint x: 660, endPoint y: 122, distance: 9.5
click at [660, 123] on div "# Muévete y usa dos palancas héroe . moverA ( 1 ) héroe . uso ( "palanca" ) hér…" at bounding box center [699, 172] width 148 height 256
click at [658, 122] on div "# Muévete y usa dos palancas héroe . moverA ( 1 ) héroe . uso ( "palanca" ) hér…" at bounding box center [699, 162] width 148 height 236
click at [656, 119] on div "# Muévete y usa dos palancas héroe . moverA ( 1 ) héroe . uso ( "palanca" ) hér…" at bounding box center [699, 172] width 148 height 256
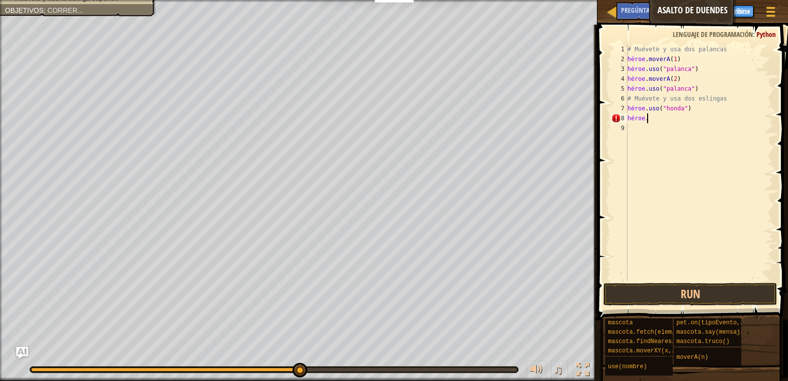
click at [656, 119] on div "# Muévete y usa dos palancas héroe . moverA ( 1 ) héroe . uso ( "palanca" ) hér…" at bounding box center [699, 172] width 148 height 256
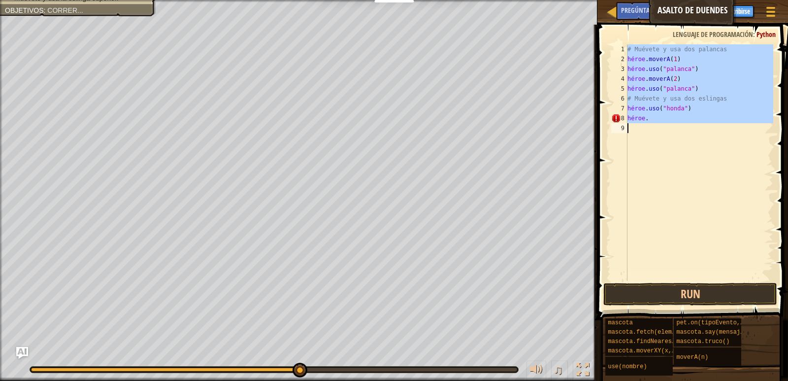
click at [656, 119] on div "# Muévete y usa dos palancas héroe . moverA ( 1 ) héroe . uso ( "palanca" ) hér…" at bounding box center [699, 172] width 148 height 256
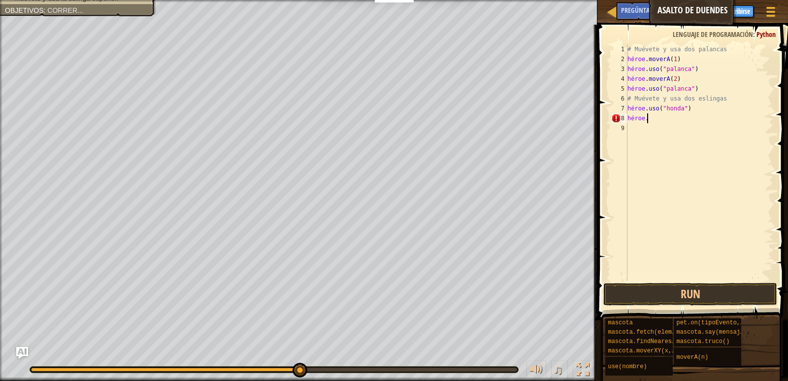
click at [656, 119] on div "# Muévete y usa dos palancas héroe . moverA ( 1 ) héroe . uso ( "palanca" ) hér…" at bounding box center [699, 172] width 148 height 256
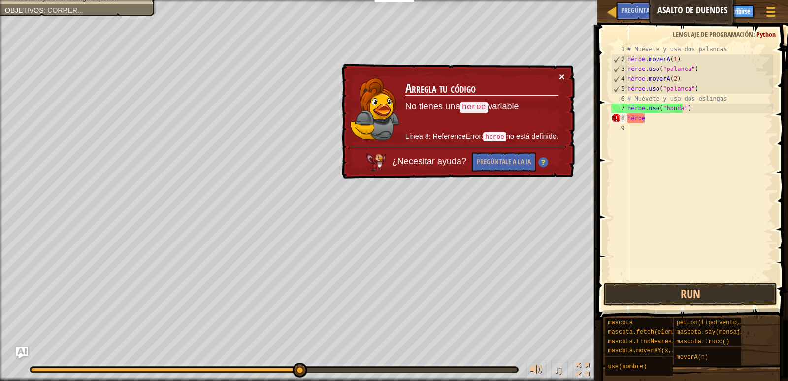
click at [560, 75] on font "×" at bounding box center [562, 76] width 6 height 11
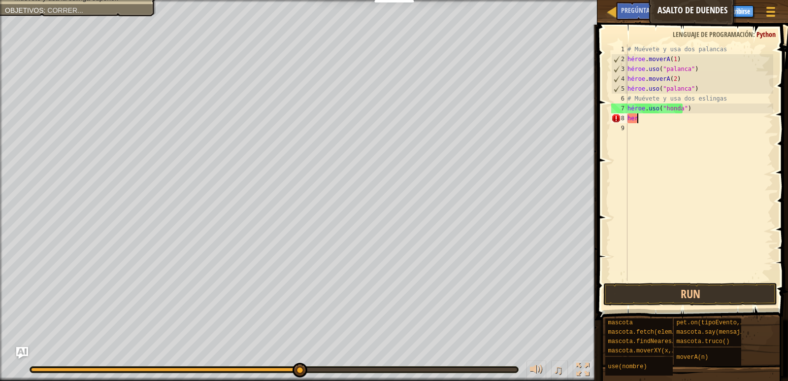
type textarea "h"
click at [645, 137] on div "# Muévete y usa dos palancas héroe . moverA ( 1 ) héroe . uso ( "palanca" ) hér…" at bounding box center [699, 172] width 148 height 256
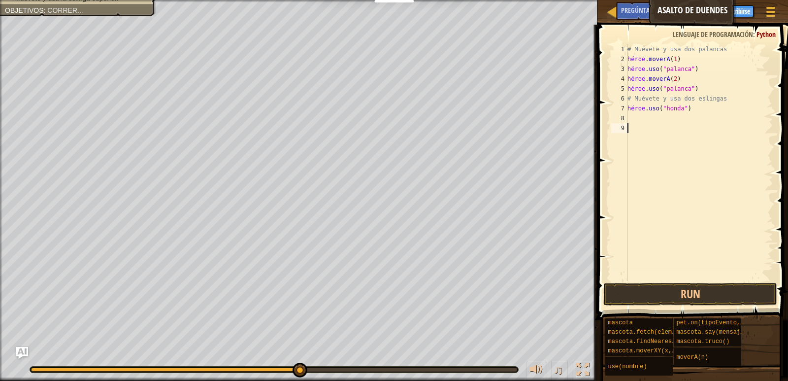
click at [634, 117] on div "# Muévete y usa dos palancas héroe . moverA ( 1 ) héroe . uso ( "palanca" ) hér…" at bounding box center [699, 172] width 148 height 256
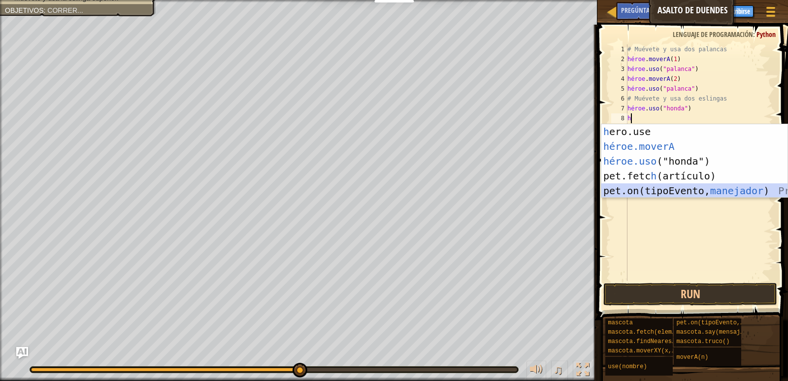
click at [659, 192] on div "h ero.use presione enter héroe.moverA ​ Presione Enter héroe.uso ("honda") Pres…" at bounding box center [694, 175] width 186 height 103
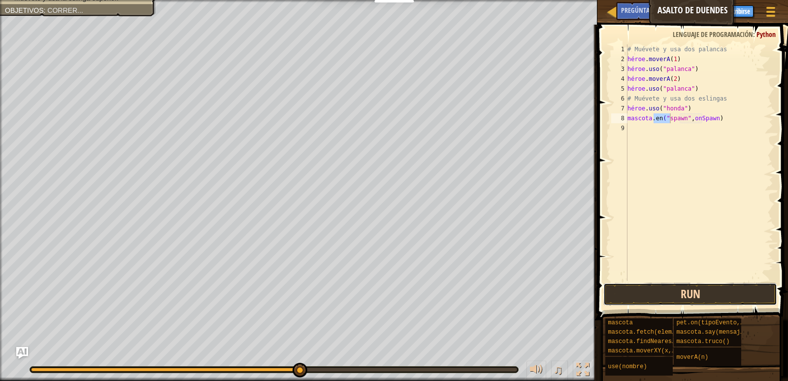
click at [664, 298] on button "Run" at bounding box center [689, 294] width 173 height 23
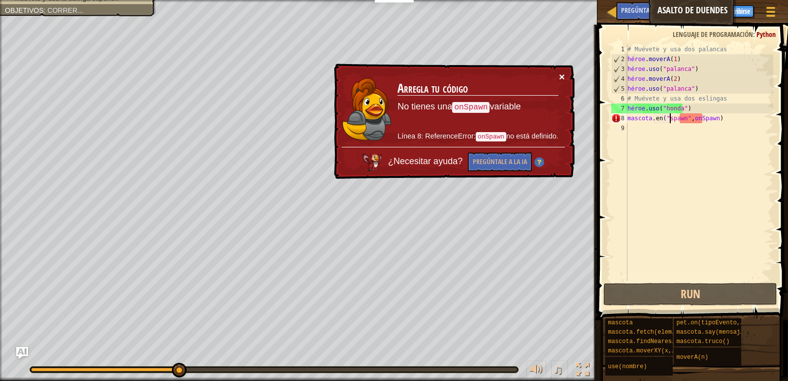
click at [562, 77] on font "×" at bounding box center [562, 76] width 6 height 11
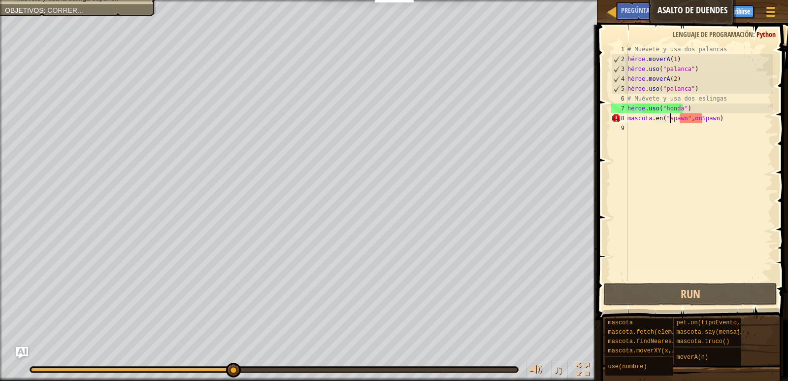
click at [740, 121] on div "# Muévete y usa dos palancas héroe . moverA ( 1 ) héroe . uso ( "palanca" ) hér…" at bounding box center [699, 172] width 148 height 256
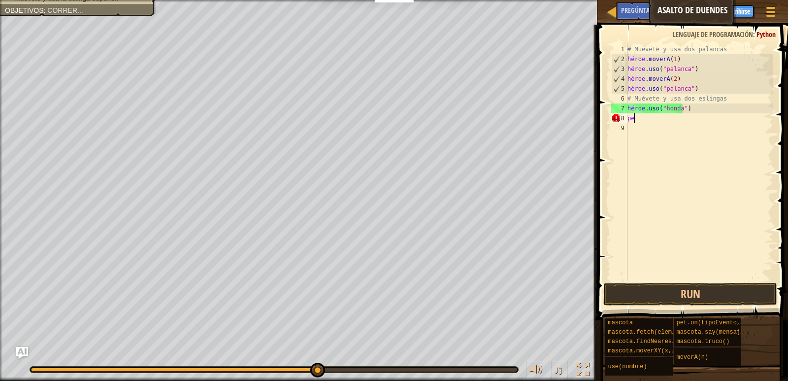
type textarea "p"
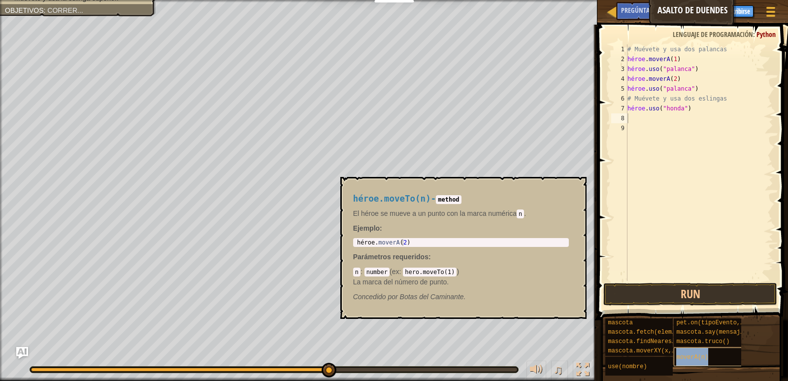
click at [702, 360] on font "moverA(n)" at bounding box center [692, 356] width 32 height 7
type textarea "hero.moveTo(2)"
click at [416, 243] on div "héroe . moverA ( 2 )" at bounding box center [461, 249] width 212 height 21
click at [417, 244] on div "héroe . moverA ( 2 )" at bounding box center [461, 249] width 212 height 21
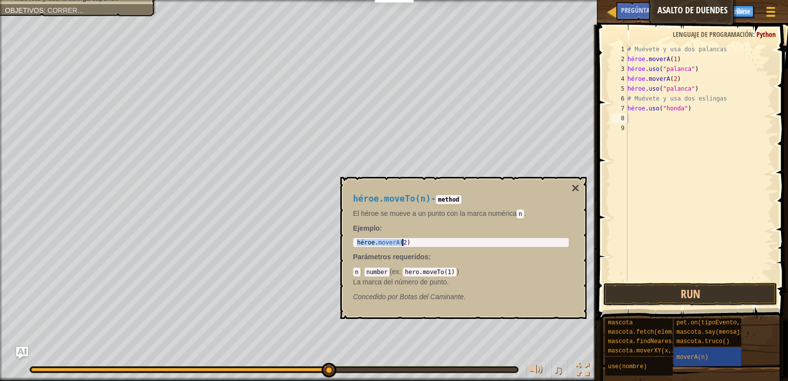
click at [417, 244] on div "héroe . moverA ( 2 )" at bounding box center [461, 249] width 212 height 21
click at [415, 243] on div "héroe . moverA ( 2 )" at bounding box center [461, 242] width 212 height 7
click at [398, 241] on div "héroe . moverA ( 2 )" at bounding box center [461, 249] width 212 height 21
click at [414, 243] on div "héroe . moverA ( 2 )" at bounding box center [461, 249] width 212 height 21
click at [419, 243] on div "héroe . moverA ( 2 )" at bounding box center [461, 249] width 212 height 21
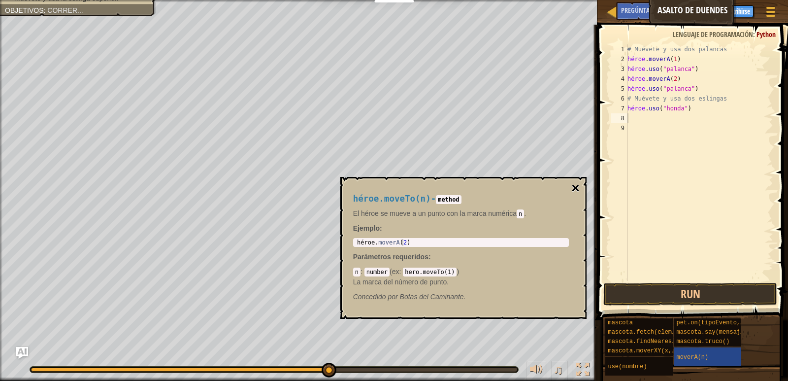
click at [574, 185] on font "×" at bounding box center [575, 187] width 8 height 15
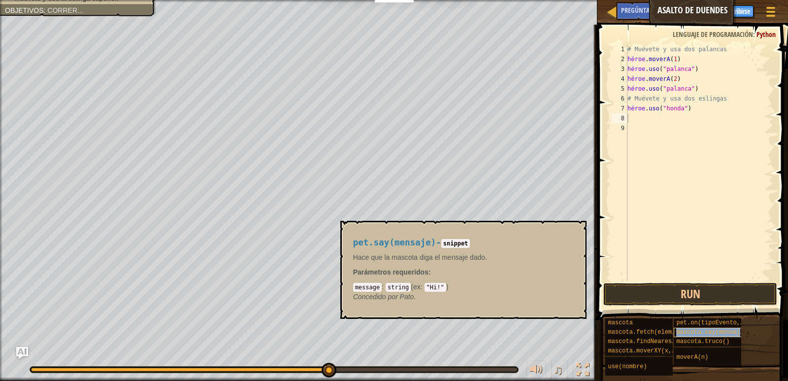
click at [700, 330] on font "mascota.say(mensaje)" at bounding box center [711, 331] width 71 height 7
click at [631, 125] on div "# Muévete y usa dos palancas héroe . moverA ( 1 ) héroe . uso ( "palanca" ) hér…" at bounding box center [699, 172] width 148 height 256
click at [636, 123] on div "# Muévete y usa dos palancas héroe . moverA ( 1 ) héroe . uso ( "palanca" ) hér…" at bounding box center [699, 172] width 148 height 256
click at [577, 235] on font "×" at bounding box center [575, 231] width 8 height 15
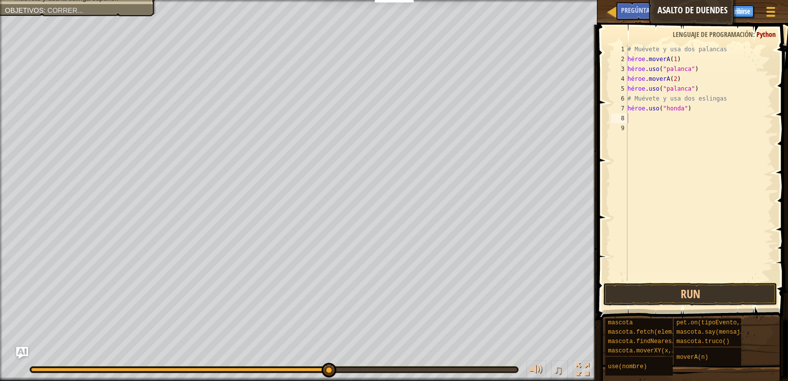
click at [640, 117] on div "# Muévete y usa dos palancas héroe . moverA ( 1 ) héroe . uso ( "palanca" ) hér…" at bounding box center [699, 172] width 148 height 256
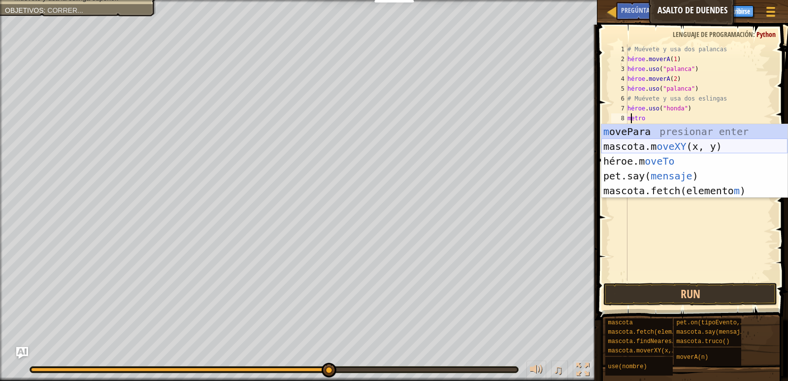
click at [654, 145] on div "m ovePara presionar enter mascota.m oveXY (x, y) Presione Enter héroe.m oveTo ​…" at bounding box center [694, 175] width 186 height 103
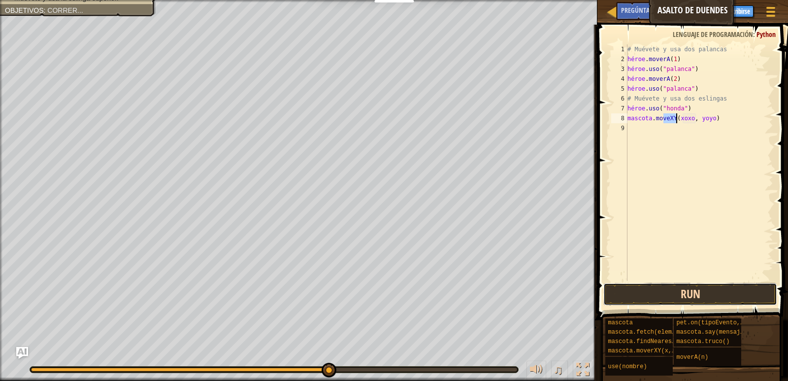
click at [684, 288] on button "Run" at bounding box center [689, 294] width 173 height 23
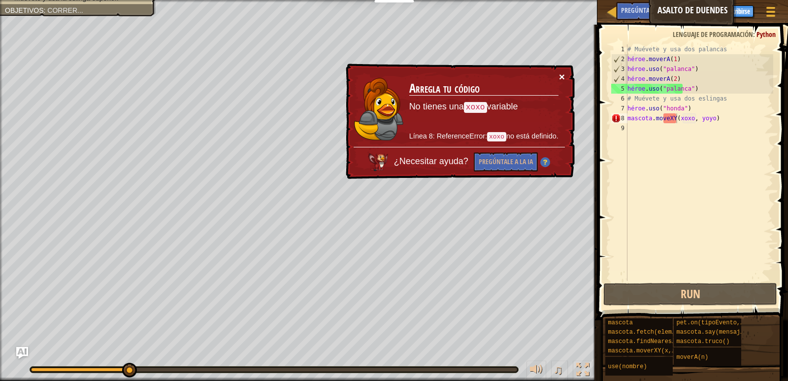
click at [560, 76] on font "×" at bounding box center [562, 76] width 6 height 11
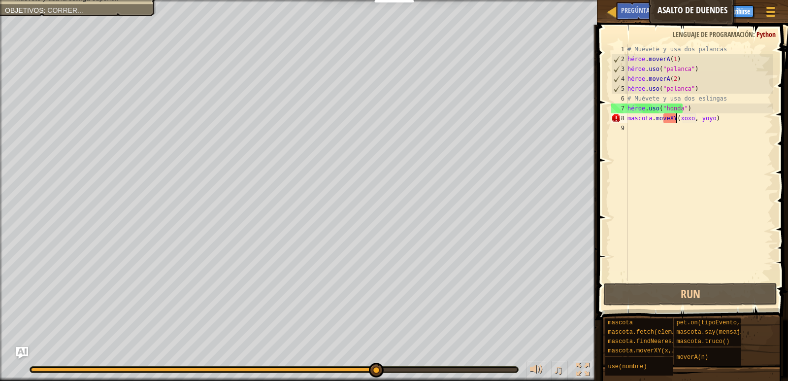
click at [678, 114] on div "# Muévete y usa dos palancas héroe . moverA ( 1 ) héroe . uso ( "palanca" ) hér…" at bounding box center [699, 172] width 148 height 256
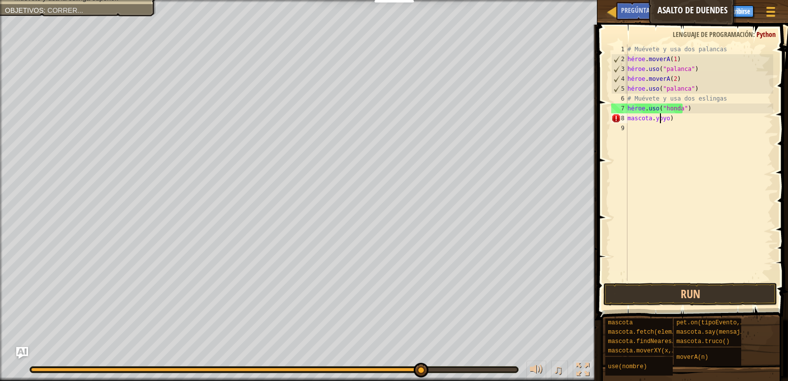
click at [680, 119] on div "# Muévete y usa dos palancas héroe . moverA ( 1 ) héroe . uso ( "palanca" ) hér…" at bounding box center [699, 172] width 148 height 256
type textarea "p"
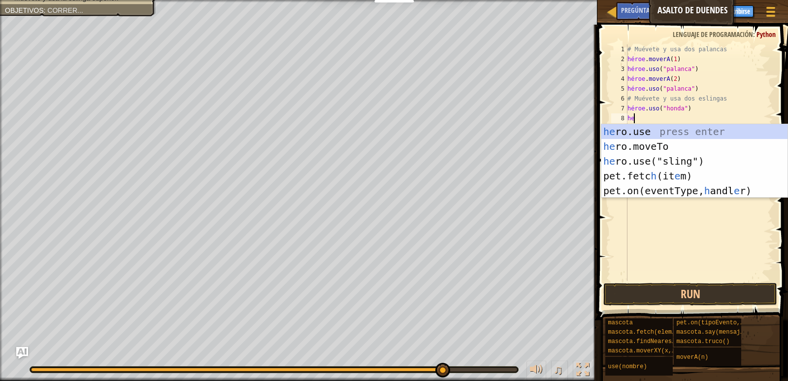
type textarea "h"
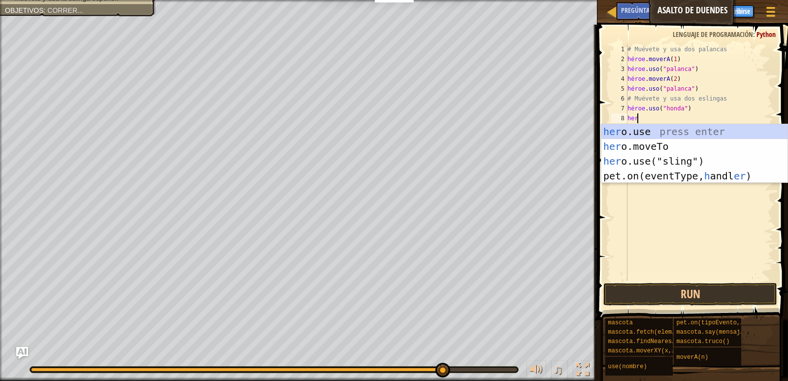
type textarea "hero"
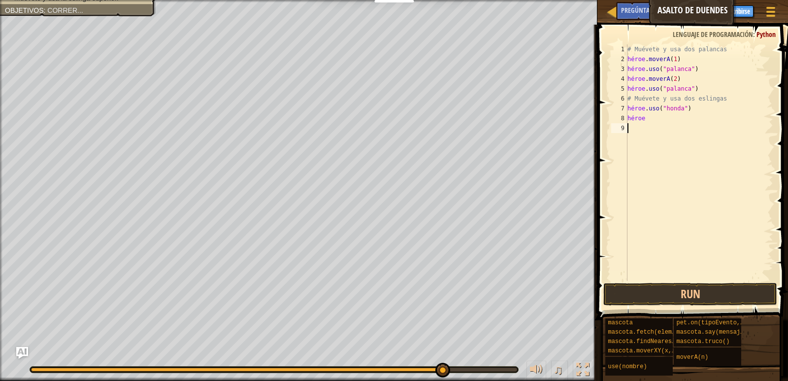
click at [662, 114] on div "# Muévete y usa dos palancas héroe . moverA ( 1 ) héroe . uso ( "palanca" ) hér…" at bounding box center [699, 172] width 148 height 256
drag, startPoint x: 662, startPoint y: 114, endPoint x: 654, endPoint y: 119, distance: 9.0
click at [661, 114] on div "# Muévete y usa dos palancas héroe . moverA ( 1 ) héroe . uso ( "palanca" ) hér…" at bounding box center [699, 172] width 148 height 256
click at [652, 119] on div "# Muévete y usa dos palancas héroe . moverA ( 1 ) héroe . uso ( "palanca" ) hér…" at bounding box center [699, 172] width 148 height 256
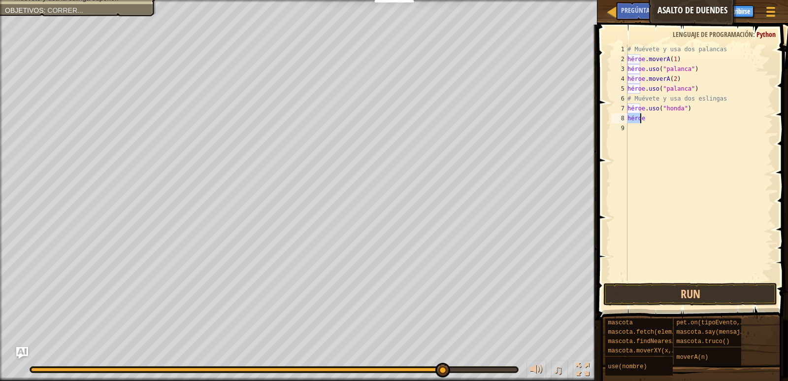
click at [642, 121] on div "# Muévete y usa dos palancas héroe . moverA ( 1 ) héroe . uso ( "palanca" ) hér…" at bounding box center [699, 162] width 148 height 236
type textarea "h"
click at [641, 118] on div "# Muévete y usa dos palancas héroe . moverA ( 1 ) héroe . uso ( "palanca" ) hér…" at bounding box center [699, 172] width 148 height 256
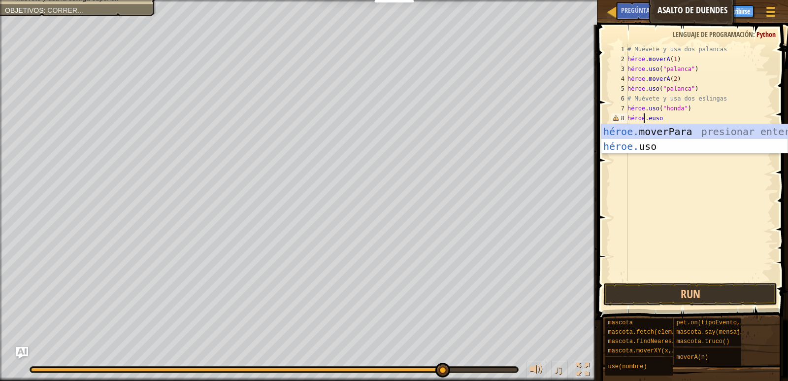
click at [670, 116] on div "# Muévete y usa dos palancas héroe . moverA ( 1 ) héroe . uso ( "palanca" ) hér…" at bounding box center [699, 172] width 148 height 256
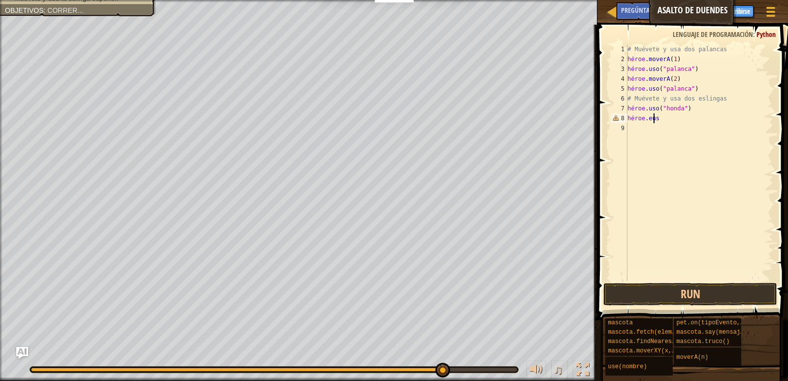
click at [660, 118] on div "# Muévete y usa dos palancas héroe . moverA ( 1 ) héroe . uso ( "palanca" ) hér…" at bounding box center [699, 172] width 148 height 256
click at [663, 118] on div "# Muévete y usa dos palancas héroe . moverA ( 1 ) héroe . uso ( "palanca" ) hér…" at bounding box center [699, 172] width 148 height 256
type textarea "h"
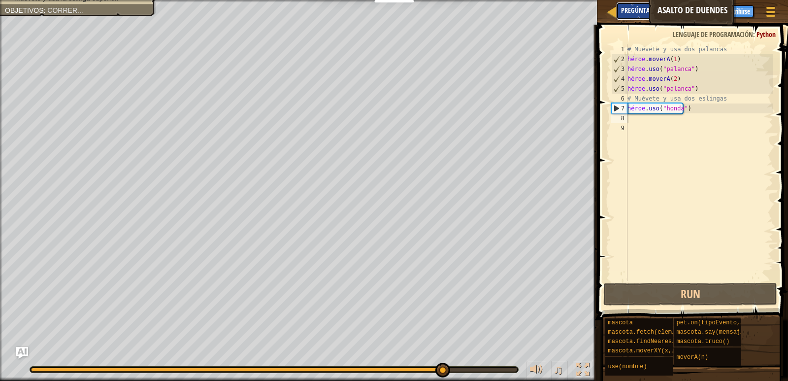
click at [631, 6] on font "Pregúntale a la IA" at bounding box center [648, 9] width 54 height 9
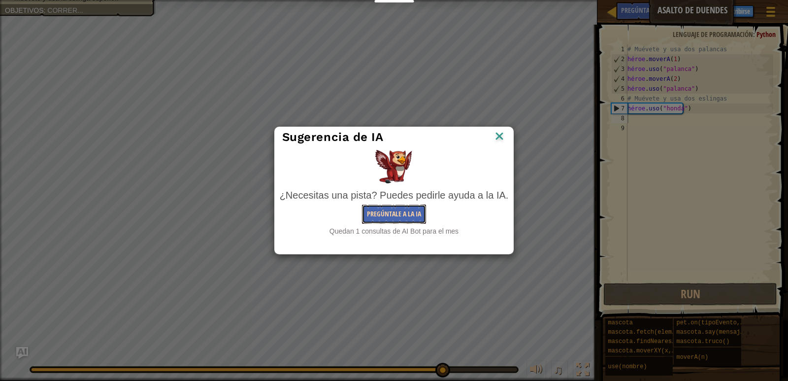
click at [408, 217] on font "Pregúntale a la IA" at bounding box center [394, 213] width 54 height 9
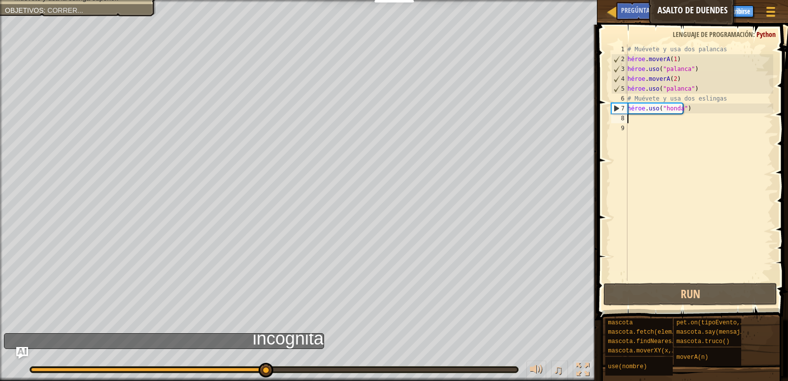
click at [646, 123] on div "# Muévete y usa dos palancas héroe . moverA ( 1 ) héroe . uso ( "palanca" ) hér…" at bounding box center [699, 172] width 148 height 256
click at [641, 14] on font "Pregúntale a la IA" at bounding box center [648, 9] width 54 height 9
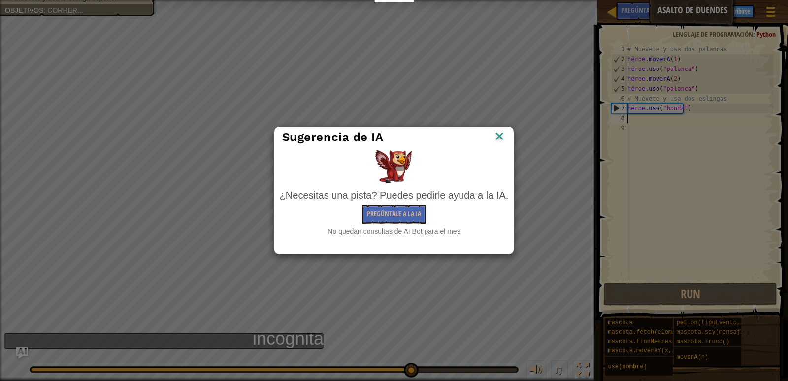
click at [502, 138] on img at bounding box center [499, 136] width 13 height 15
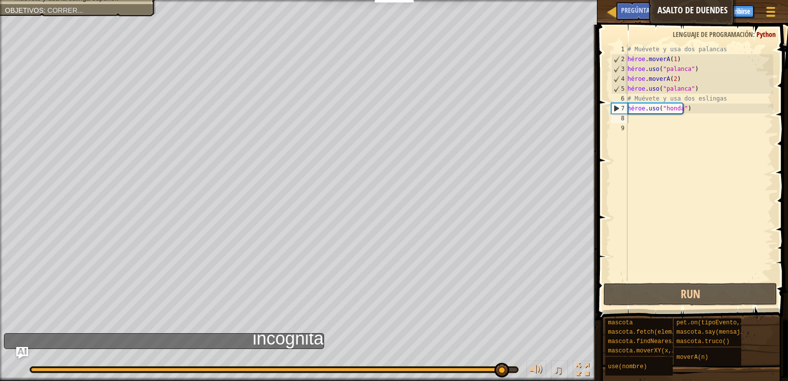
click at [266, 342] on font "incógnita" at bounding box center [288, 338] width 71 height 20
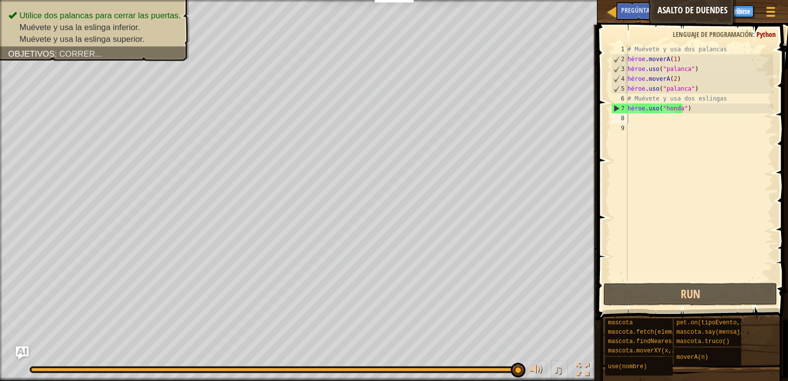
click at [23, 349] on img "Pregúntale a la IA" at bounding box center [22, 352] width 13 height 13
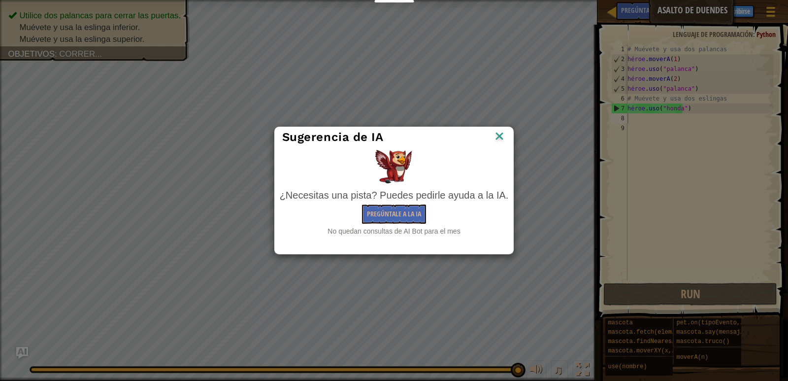
click at [499, 135] on img at bounding box center [499, 136] width 13 height 15
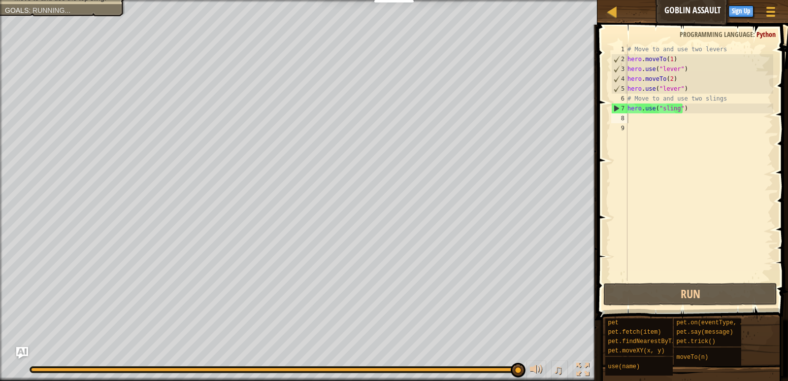
click at [683, 175] on div "# Move to and use two levers hero . moveTo ( 1 ) hero . use ( "lever" ) hero . …" at bounding box center [699, 172] width 148 height 256
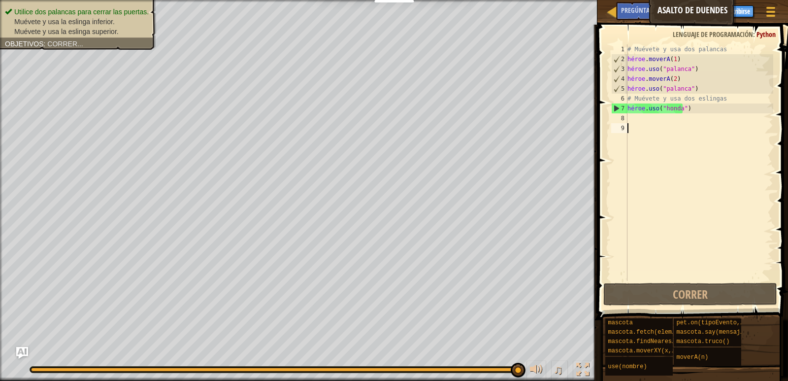
click at [82, 7] on ul "Utilice dos palancas para cerrar las puertas. [GEOGRAPHIC_DATA] y usa la esling…" at bounding box center [78, 22] width 146 height 30
drag, startPoint x: 88, startPoint y: 40, endPoint x: 105, endPoint y: 48, distance: 18.9
click at [105, 48] on div "Utilice dos palancas para cerrar las puertas. [GEOGRAPHIC_DATA] y usa la esling…" at bounding box center [72, 22] width 167 height 56
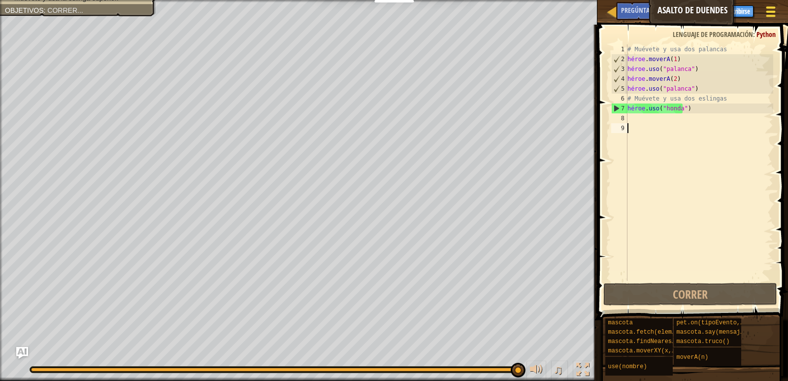
click at [775, 10] on div at bounding box center [770, 11] width 13 height 14
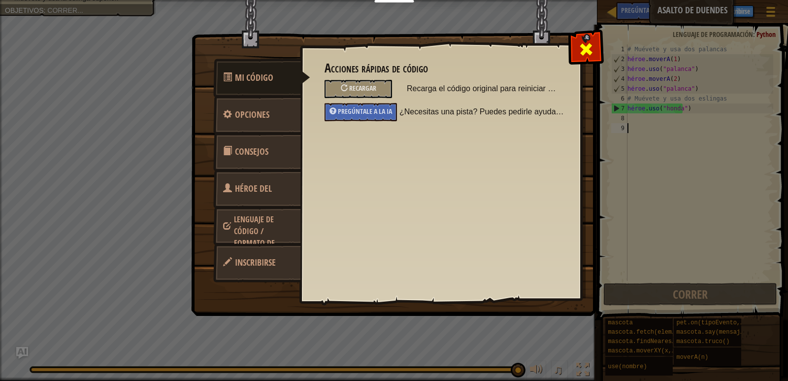
click at [593, 45] on div at bounding box center [585, 47] width 31 height 31
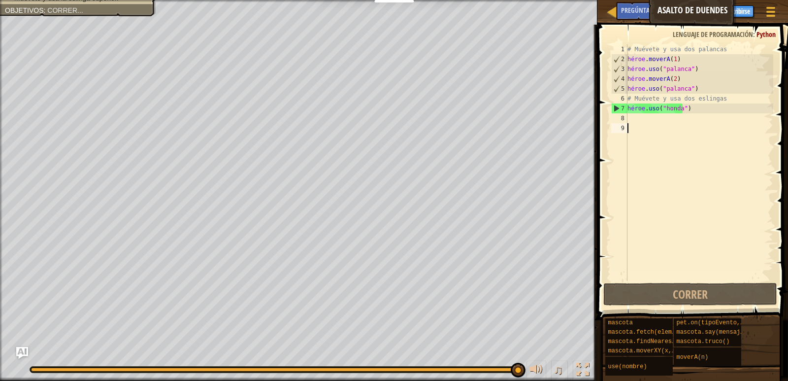
click at [612, 11] on div "Menú del juego Hecho Inscribirse Consejos Pregúntale a la IA" at bounding box center [697, 13] width 172 height 23
click at [684, 6] on div "Consejos" at bounding box center [698, 11] width 36 height 18
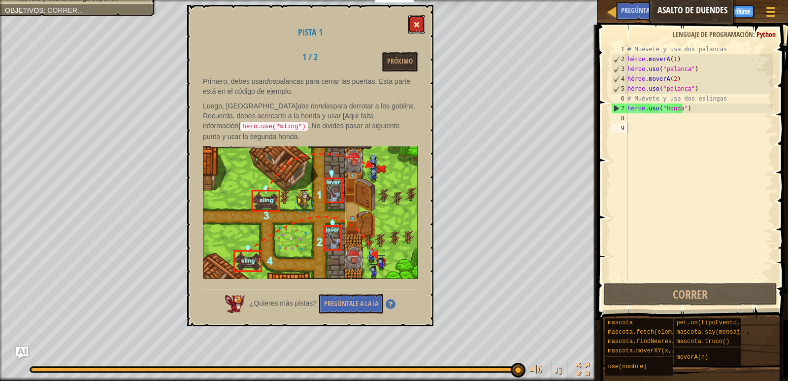
click at [417, 19] on button at bounding box center [416, 24] width 17 height 18
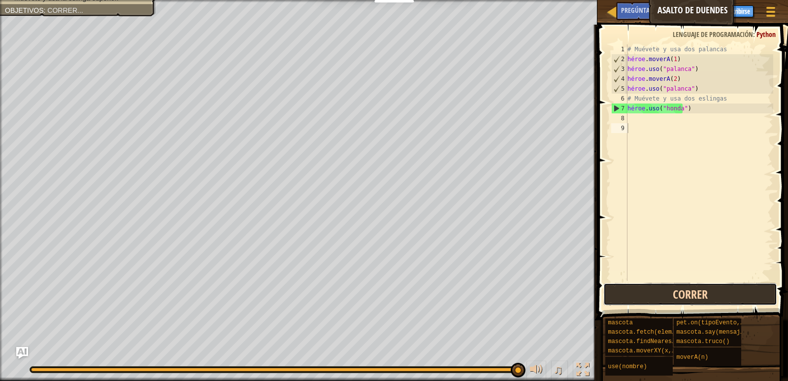
click at [692, 292] on font "Correr" at bounding box center [690, 294] width 35 height 16
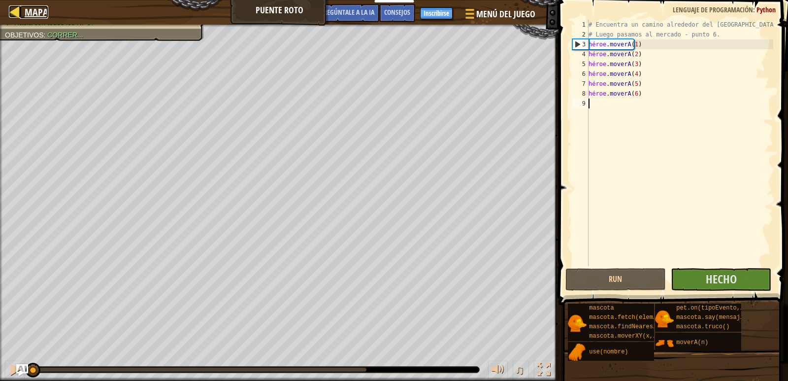
click at [39, 12] on font "Mapa" at bounding box center [37, 11] width 24 height 13
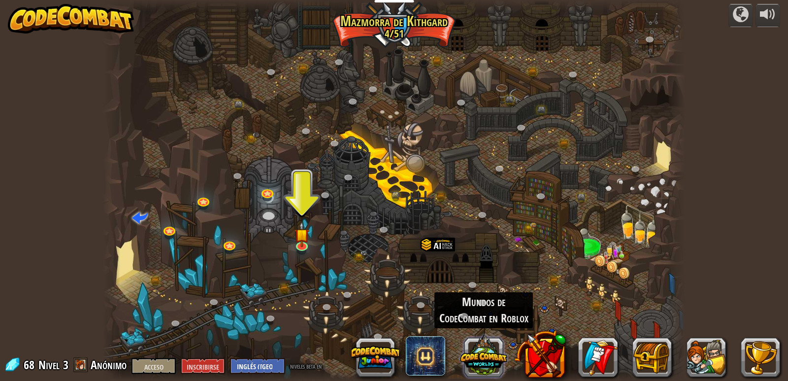
click at [479, 346] on button at bounding box center [483, 355] width 47 height 47
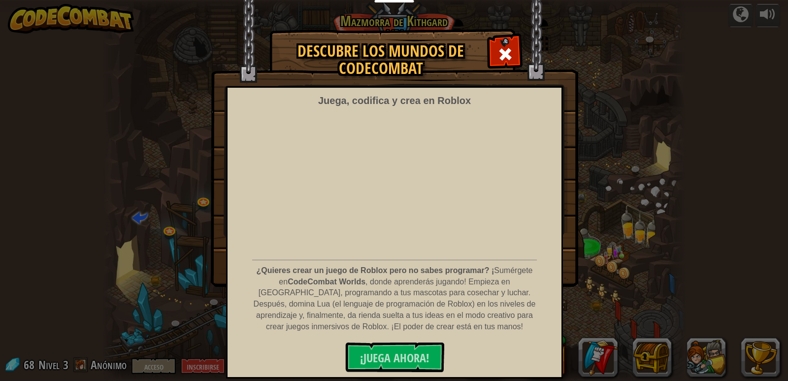
click at [652, 35] on div "Descubre los mundos de CodeCombat Juega, codifica y crea en Roblox ¿Quieres cre…" at bounding box center [394, 158] width 788 height 256
click at [504, 49] on span at bounding box center [505, 54] width 16 height 16
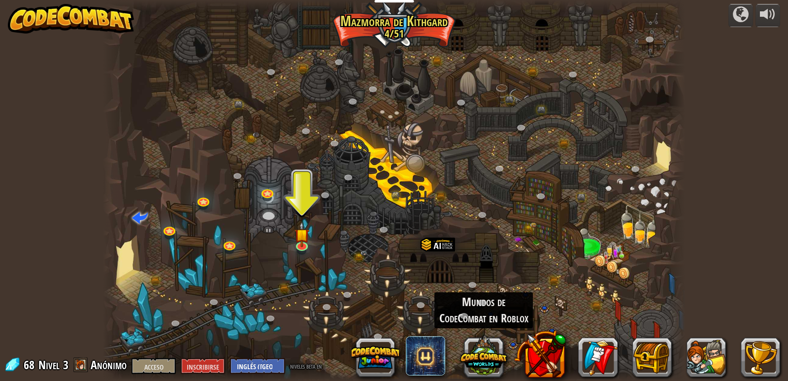
click at [55, 363] on font "Nivel" at bounding box center [48, 364] width 21 height 16
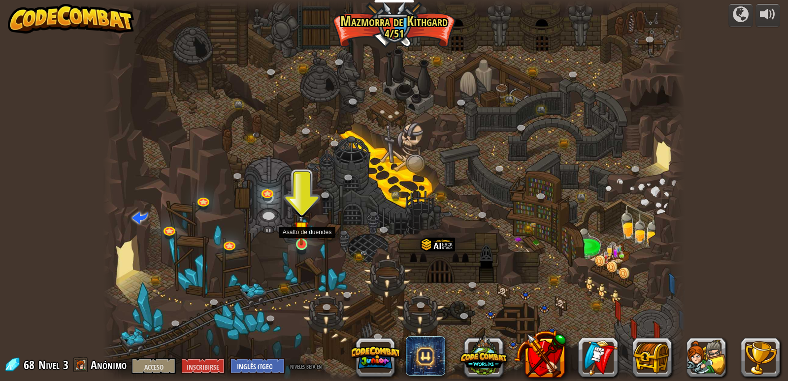
click at [303, 243] on img at bounding box center [301, 228] width 15 height 34
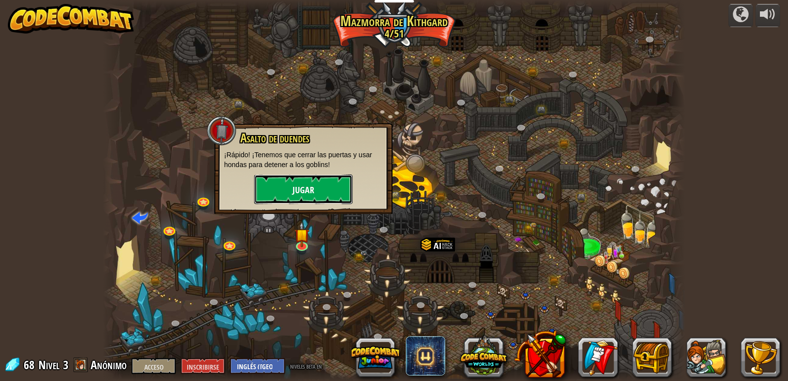
click at [301, 191] on font "Jugar" at bounding box center [303, 190] width 22 height 12
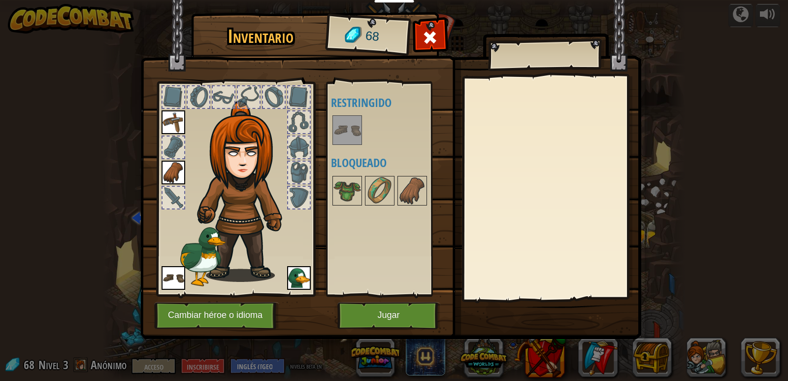
click at [344, 147] on div "Disponible Equipar [GEOGRAPHIC_DATA] Equipar (haga doble clic para equipar) Res…" at bounding box center [393, 188] width 124 height 205
click at [350, 204] on img at bounding box center [347, 191] width 28 height 28
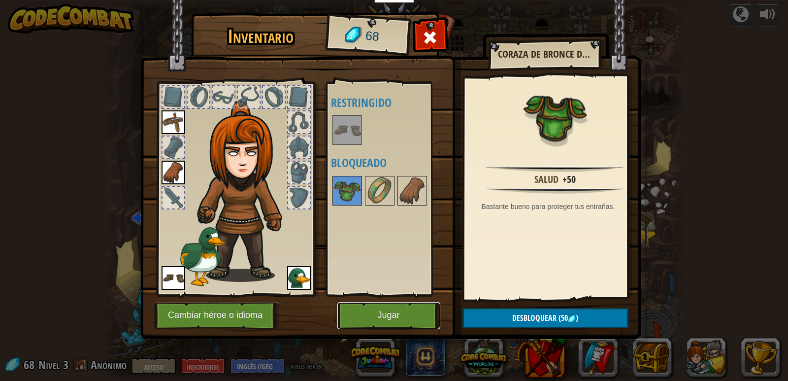
click at [389, 318] on font "Jugar" at bounding box center [388, 315] width 22 height 10
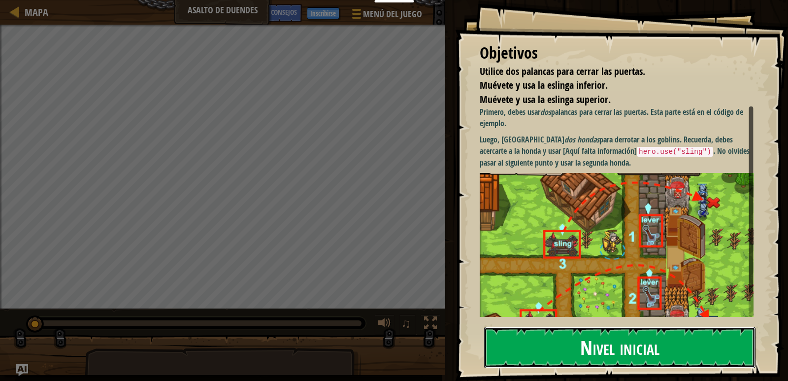
click at [635, 356] on font "Nivel inicial" at bounding box center [619, 346] width 79 height 27
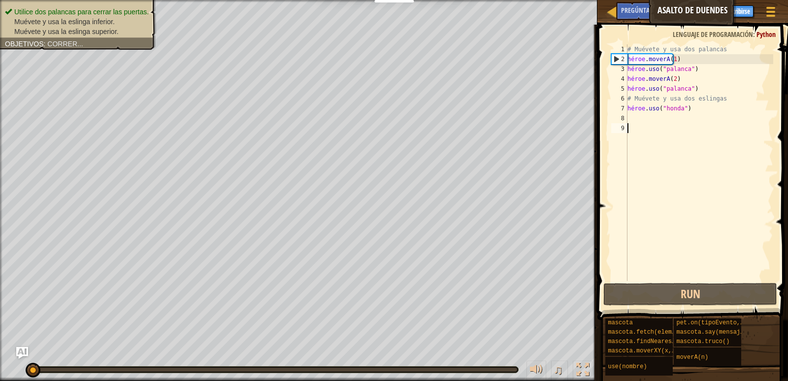
click at [632, 116] on div "# Muévete y usa dos palancas héroe . moverA ( 1 ) héroe . uso ( "palanca" ) hér…" at bounding box center [699, 172] width 148 height 256
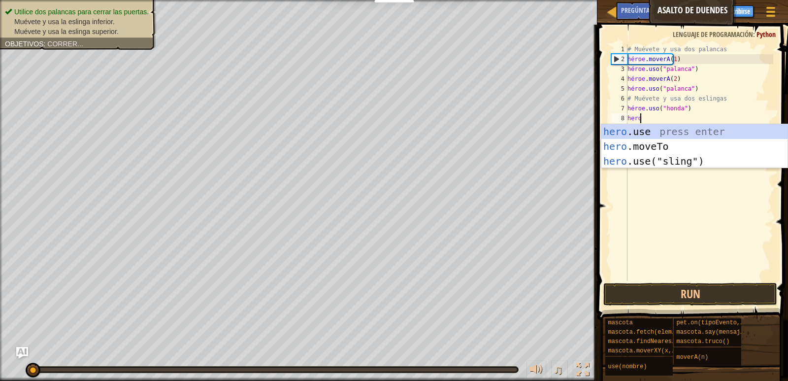
scroll to position [4, 0]
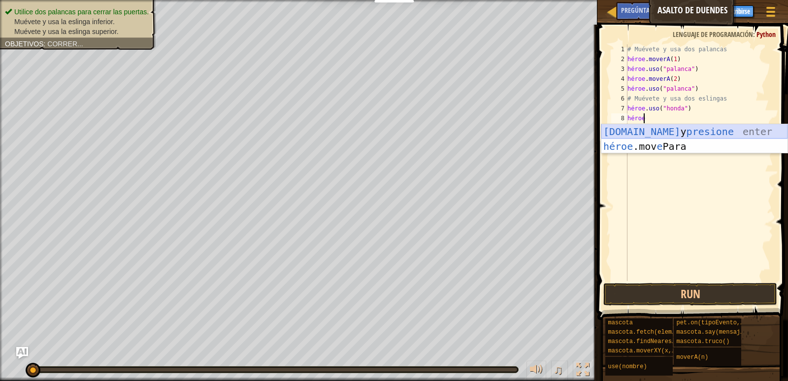
click at [692, 134] on div "[DOMAIN_NAME] y presione enter héroe .mov e Para Presione Enter" at bounding box center [694, 153] width 186 height 59
type textarea "hero.use("sling")"
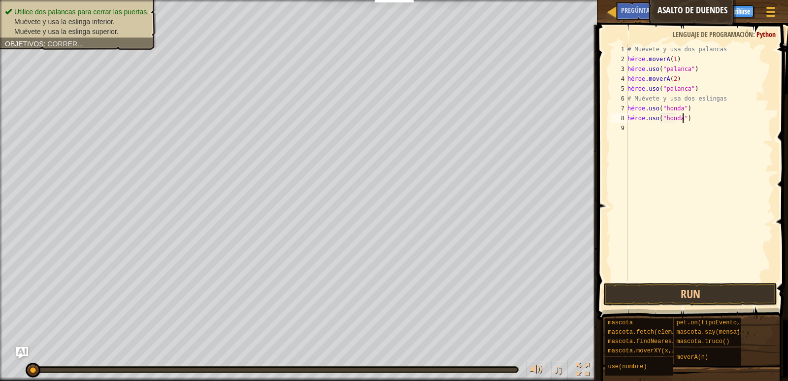
click at [695, 122] on div "# Muévete y usa dos palancas héroe . moverA ( 1 ) héroe . uso ( "palanca" ) hér…" at bounding box center [699, 172] width 148 height 256
click at [692, 118] on div "# Muévete y usa dos palancas héroe . moverA ( 1 ) héroe . uso ( "palanca" ) hér…" at bounding box center [699, 172] width 148 height 256
type textarea "hero.use("sling")"
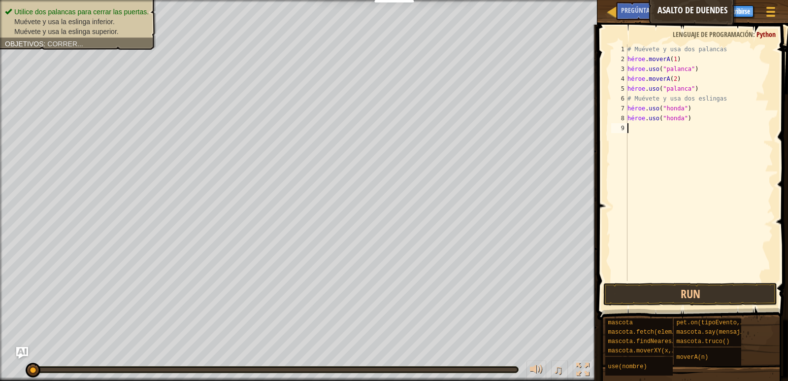
click at [668, 123] on div "# Muévete y usa dos palancas héroe . moverA ( 1 ) héroe . uso ( "palanca" ) hér…" at bounding box center [699, 172] width 148 height 256
click at [692, 121] on div "# Muévete y usa dos palancas héroe . moverA ( 1 ) héroe . uso ( "palanca" ) hér…" at bounding box center [699, 172] width 148 height 256
drag, startPoint x: 706, startPoint y: 119, endPoint x: 626, endPoint y: 121, distance: 79.3
click at [626, 121] on div "hero.use("sling") 1 2 3 4 5 6 7 8 9 # [GEOGRAPHIC_DATA] y usa dos palancas héro…" at bounding box center [691, 162] width 164 height 236
click at [630, 122] on div "# Muévete y usa dos palancas héroe . moverA ( 1 ) héroe . uso ( "palanca" ) hér…" at bounding box center [699, 162] width 148 height 236
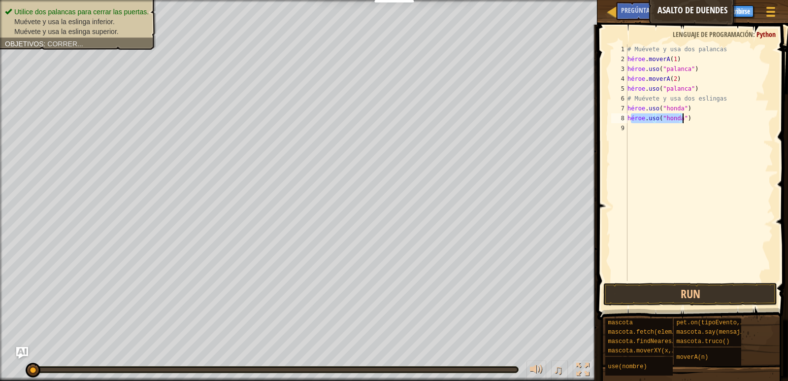
drag, startPoint x: 629, startPoint y: 120, endPoint x: 705, endPoint y: 121, distance: 75.8
click at [705, 121] on div "# Muévete y usa dos palancas héroe . moverA ( 1 ) héroe . uso ( "palanca" ) hér…" at bounding box center [699, 172] width 148 height 256
type textarea "h"
click at [655, 118] on div "# Muévete y usa dos palancas héroe . moverA ( 1 ) héroe . uso ( "palanca" ) hér…" at bounding box center [699, 172] width 148 height 256
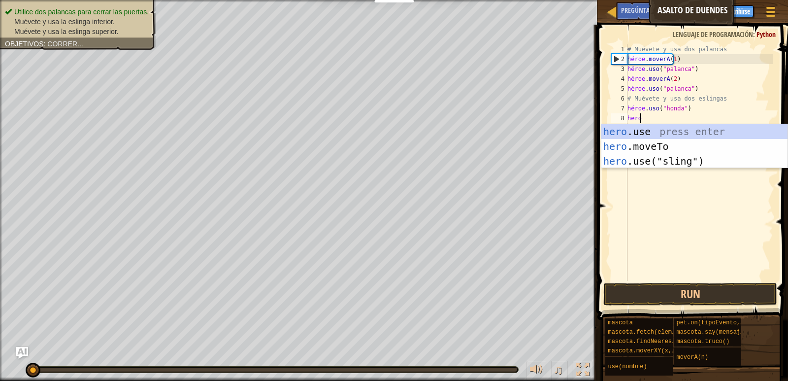
scroll to position [4, 0]
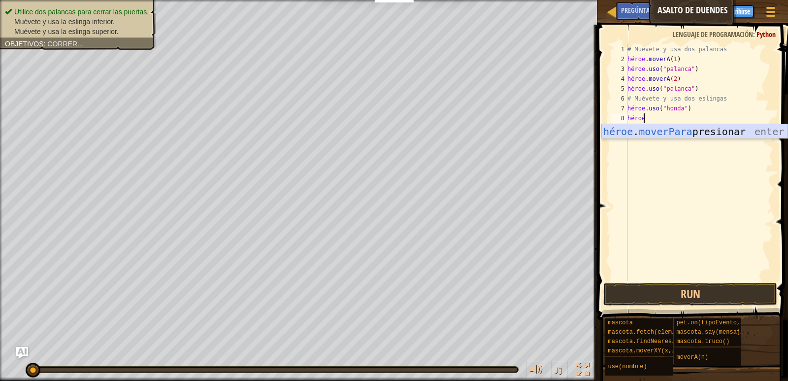
click at [699, 128] on div "héroe . moverPara presionar enter" at bounding box center [694, 146] width 186 height 44
drag, startPoint x: 682, startPoint y: 118, endPoint x: 677, endPoint y: 116, distance: 5.3
click at [681, 118] on div "# Muévete y usa dos palancas héroe . moverA ( 1 ) héroe . uso ( "palanca" ) hér…" at bounding box center [699, 172] width 148 height 256
drag, startPoint x: 681, startPoint y: 117, endPoint x: 688, endPoint y: 118, distance: 7.0
click at [688, 118] on div "# Muévete y usa dos palancas héroe . moverA ( 1 ) héroe . uso ( "palanca" ) hér…" at bounding box center [699, 172] width 148 height 256
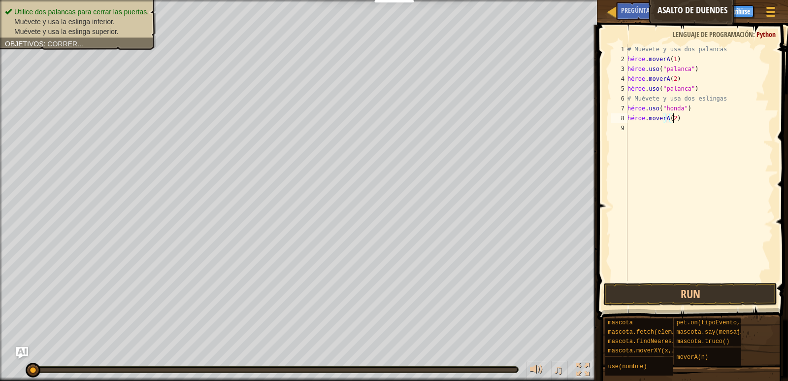
drag, startPoint x: 666, startPoint y: 115, endPoint x: 677, endPoint y: 120, distance: 12.3
click at [671, 117] on div "# Muévete y usa dos palancas héroe . moverA ( 1 ) héroe . uso ( "palanca" ) hér…" at bounding box center [699, 172] width 148 height 256
click at [686, 121] on div "# Muévete y usa dos palancas héroe . moverA ( 1 ) héroe . uso ( "palanca" ) hér…" at bounding box center [699, 162] width 148 height 236
click at [687, 121] on div "# Muévete y usa dos palancas héroe . moverA ( 1 ) héroe . uso ( "palanca" ) hér…" at bounding box center [699, 172] width 148 height 256
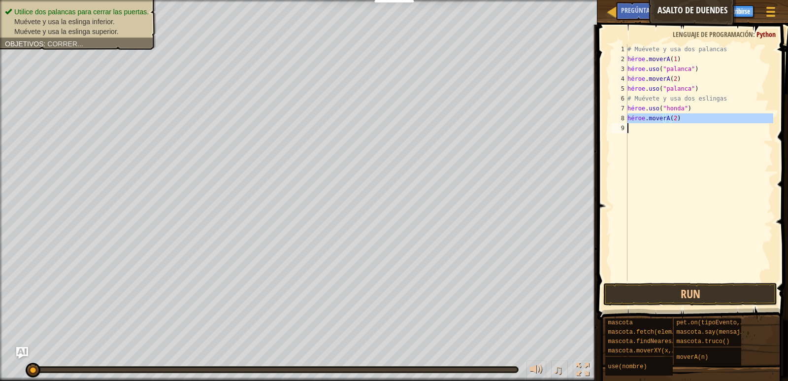
click at [687, 121] on div "# Muévete y usa dos palancas héroe . moverA ( 1 ) héroe . uso ( "palanca" ) hér…" at bounding box center [699, 172] width 148 height 256
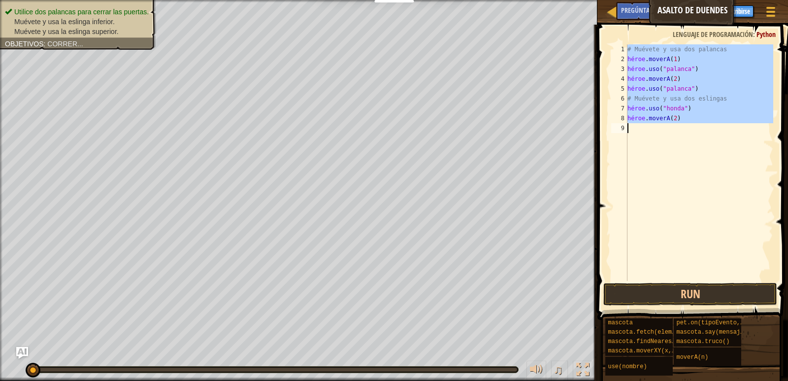
click at [686, 121] on div "# Muévete y usa dos palancas héroe . moverA ( 1 ) héroe . uso ( "palanca" ) hér…" at bounding box center [699, 162] width 148 height 236
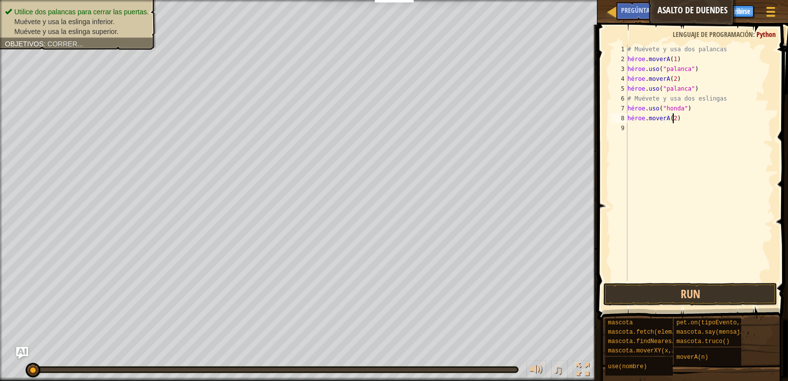
click at [687, 120] on div "# Muévete y usa dos palancas héroe . moverA ( 1 ) héroe . uso ( "palanca" ) hér…" at bounding box center [699, 172] width 148 height 256
type textarea "hero.moveTo(2)"
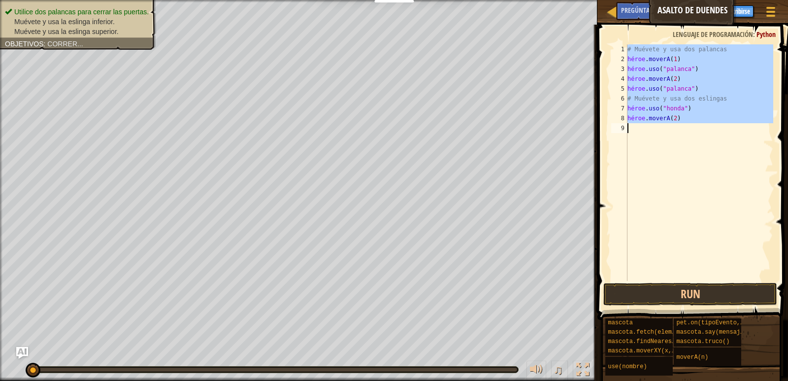
click at [687, 120] on div "# Muévete y usa dos palancas héroe . moverA ( 1 ) héroe . uso ( "palanca" ) hér…" at bounding box center [699, 172] width 148 height 256
click at [692, 140] on div "# Muévete y usa dos palancas héroe . moverA ( 1 ) héroe . uso ( "palanca" ) hér…" at bounding box center [699, 162] width 148 height 236
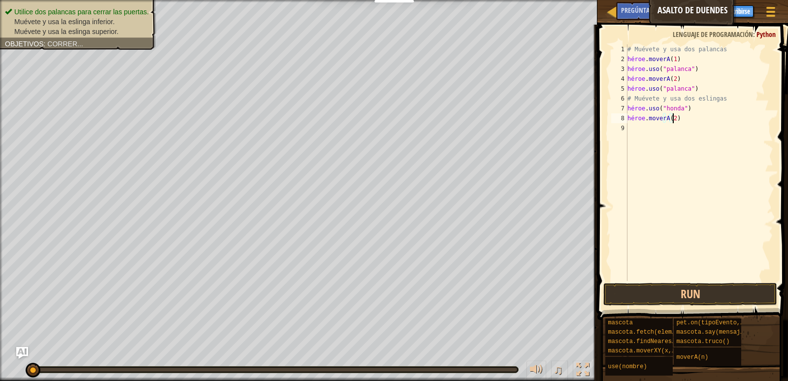
drag, startPoint x: 694, startPoint y: 119, endPoint x: 676, endPoint y: 119, distance: 17.2
click at [676, 119] on div "# Muévete y usa dos palancas héroe . moverA ( 1 ) héroe . uso ( "palanca" ) hér…" at bounding box center [699, 172] width 148 height 256
drag, startPoint x: 675, startPoint y: 119, endPoint x: 688, endPoint y: 121, distance: 13.0
click at [688, 121] on div "# Muévete y usa dos palancas héroe . moverA ( 1 ) héroe . uso ( "palanca" ) hér…" at bounding box center [699, 172] width 148 height 256
drag, startPoint x: 673, startPoint y: 116, endPoint x: 667, endPoint y: 116, distance: 5.4
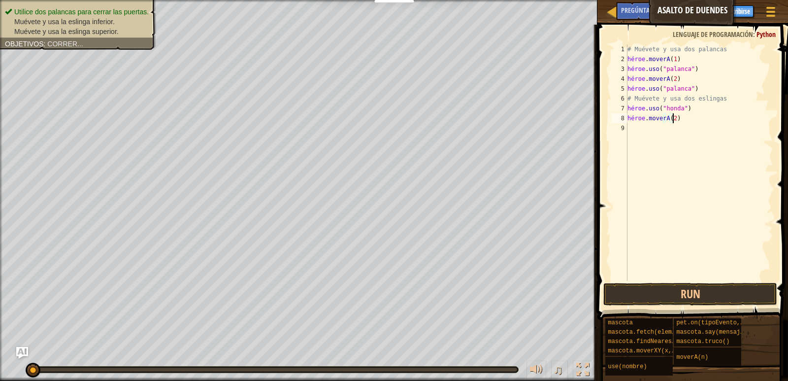
click at [670, 116] on div "# Muévete y usa dos palancas héroe . moverA ( 1 ) héroe . uso ( "palanca" ) hér…" at bounding box center [699, 172] width 148 height 256
click at [666, 116] on div "# Muévete y usa dos palancas héroe . moverA ( 1 ) héroe . uso ( "palanca" ) hér…" at bounding box center [699, 172] width 148 height 256
click at [662, 116] on div "# Muévete y usa dos palancas héroe . moverA ( 1 ) héroe . uso ( "palanca" ) hér…" at bounding box center [699, 172] width 148 height 256
click at [684, 122] on div "# Muévete y usa dos palancas héroe . moverA ( 1 ) héroe . uso ( "palanca" ) hér…" at bounding box center [699, 172] width 148 height 256
type textarea "h"
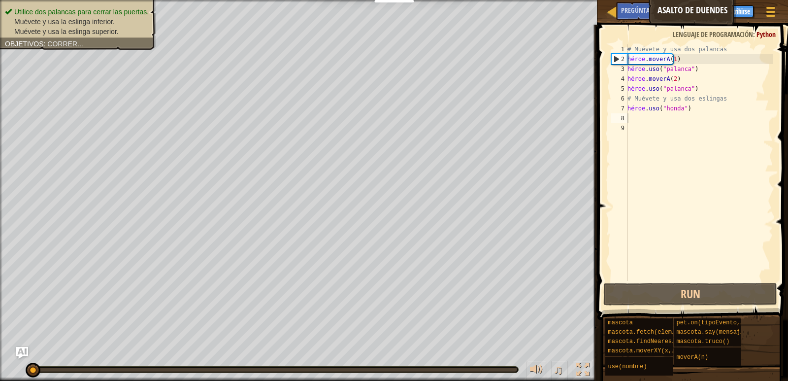
click at [693, 13] on font "Consejos" at bounding box center [698, 9] width 26 height 9
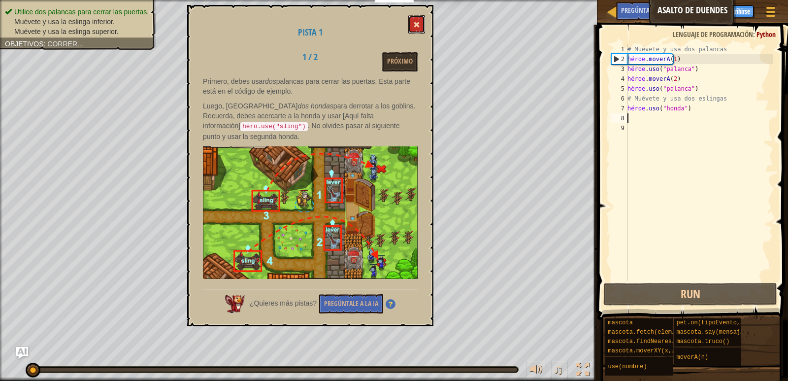
click at [420, 28] on button at bounding box center [416, 24] width 17 height 18
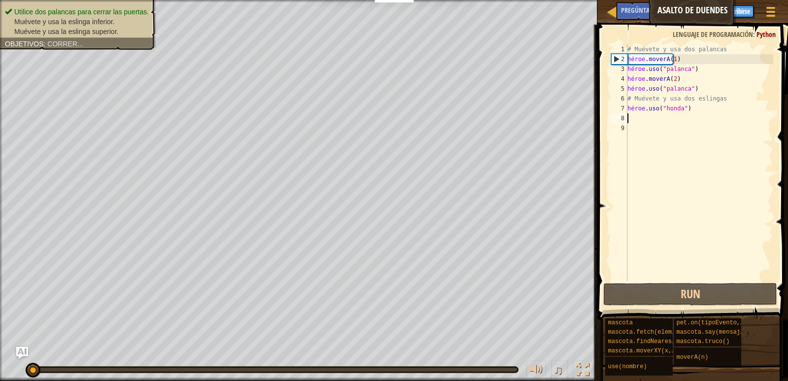
click at [666, 115] on div "# Muévete y usa dos palancas héroe . moverA ( 1 ) héroe . uso ( "palanca" ) hér…" at bounding box center [699, 172] width 148 height 256
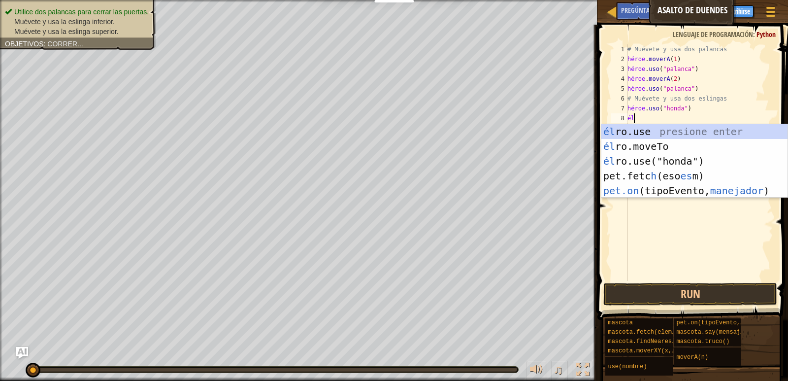
type textarea "h"
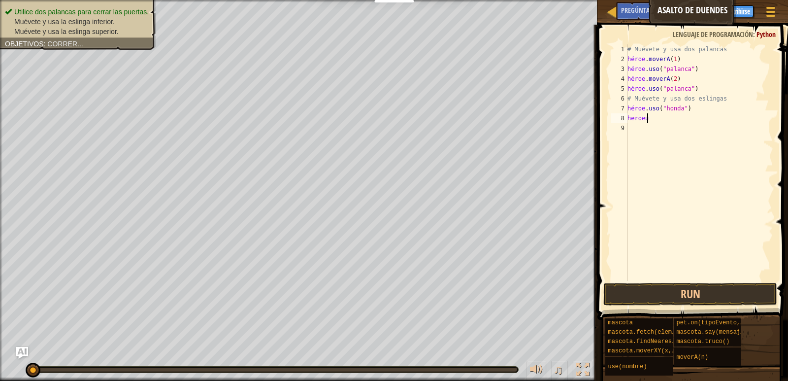
scroll to position [4, 1]
type textarea "h"
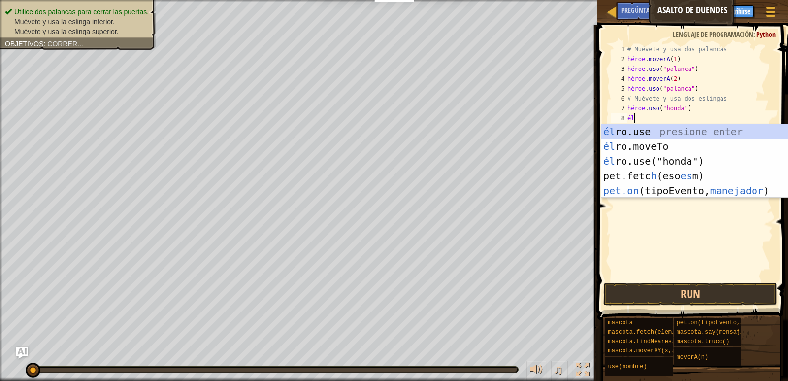
type textarea "h"
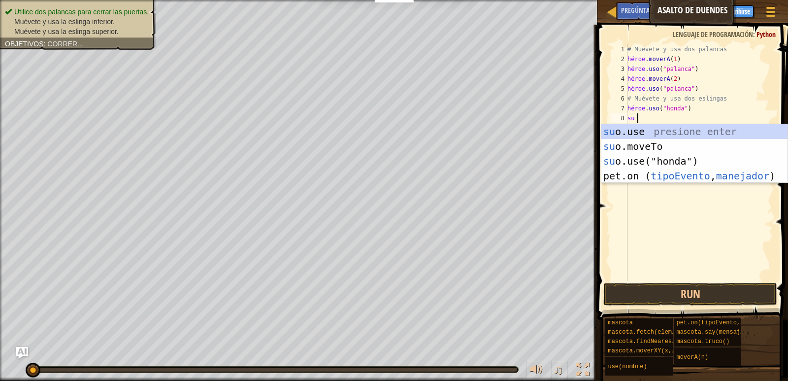
type textarea "hero"
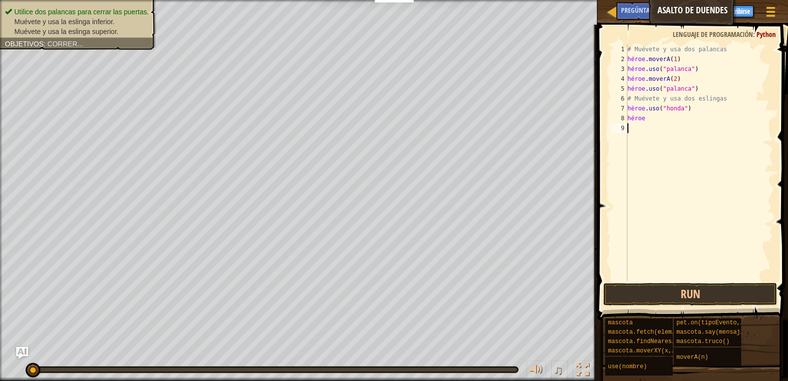
type textarea "hero"
click at [671, 124] on div "# Muévete y usa dos palancas héroe . moverA ( 1 ) héroe . uso ( "palanca" ) hér…" at bounding box center [699, 172] width 148 height 256
click at [662, 119] on div "# Muévete y usa dos palancas héroe . moverA ( 1 ) héroe . uso ( "palanca" ) hér…" at bounding box center [699, 172] width 148 height 256
click at [655, 118] on div "# Muévete y usa dos palancas héroe . moverA ( 1 ) héroe . uso ( "palanca" ) hér…" at bounding box center [699, 172] width 148 height 256
click at [647, 118] on div "# Muévete y usa dos palancas héroe . moverA ( 1 ) héroe . uso ( "palanca" ) hér…" at bounding box center [699, 172] width 148 height 256
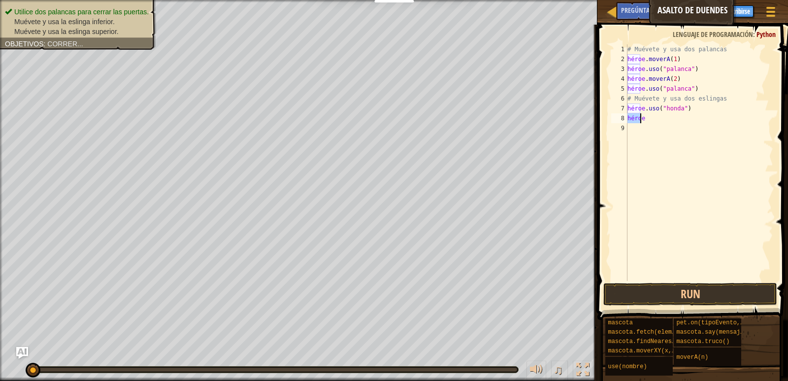
click at [647, 118] on div "# Muévete y usa dos palancas héroe . moverA ( 1 ) héroe . uso ( "palanca" ) hér…" at bounding box center [699, 172] width 148 height 256
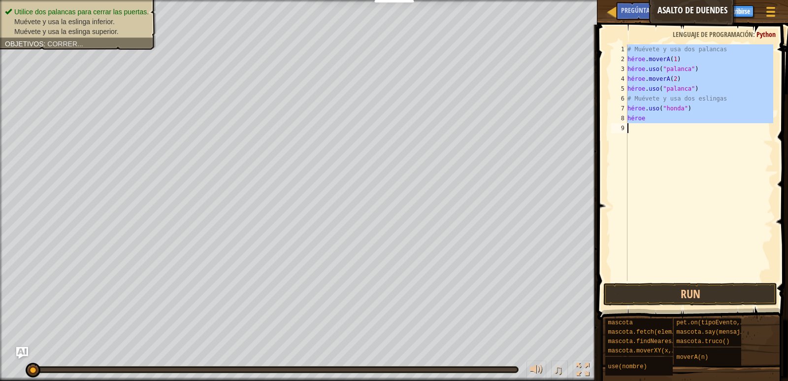
click at [647, 118] on div "# Muévete y usa dos palancas héroe . moverA ( 1 ) héroe . uso ( "palanca" ) hér…" at bounding box center [699, 172] width 148 height 256
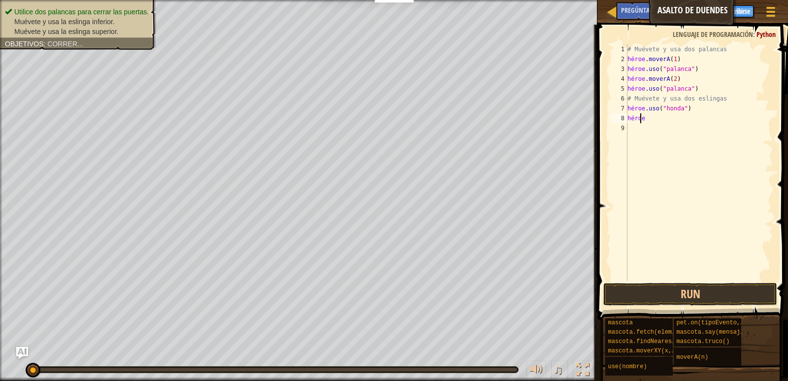
click at [647, 118] on div "# Muévete y usa dos palancas héroe . moverA ( 1 ) héroe . uso ( "palanca" ) hér…" at bounding box center [699, 172] width 148 height 256
type textarea "h"
